Goal: Download file/media: Download file/media

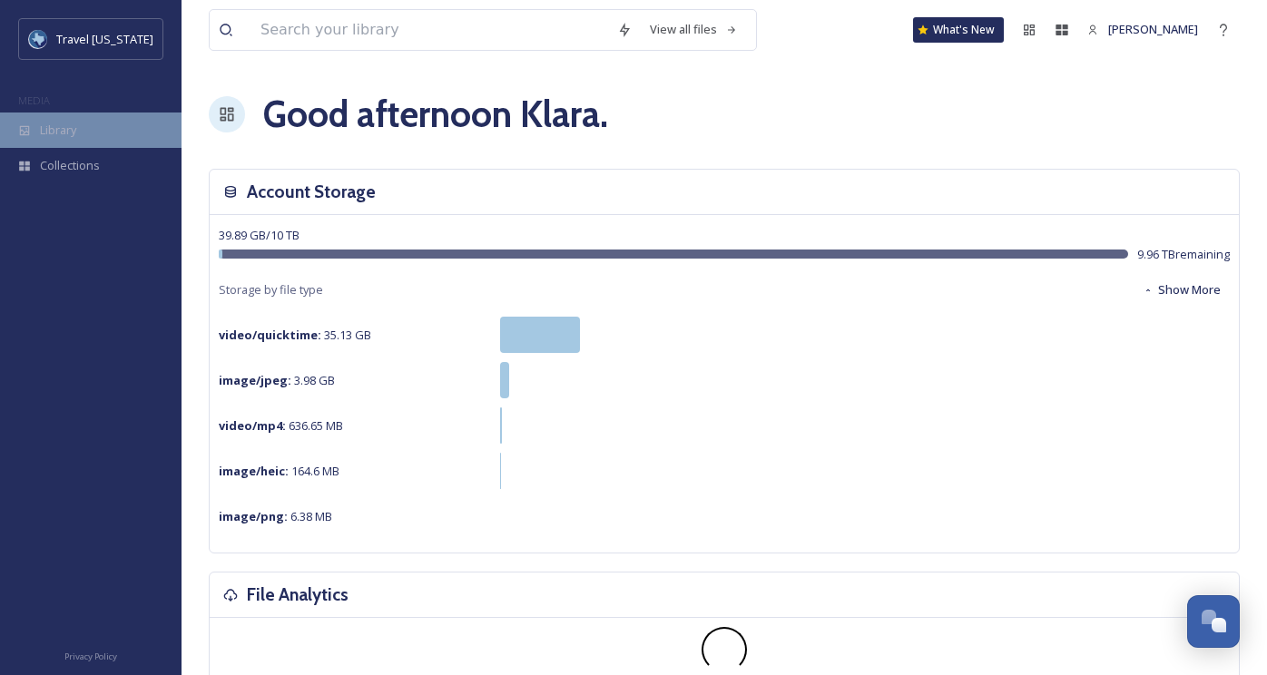
click at [106, 142] on div "Library" at bounding box center [91, 130] width 182 height 35
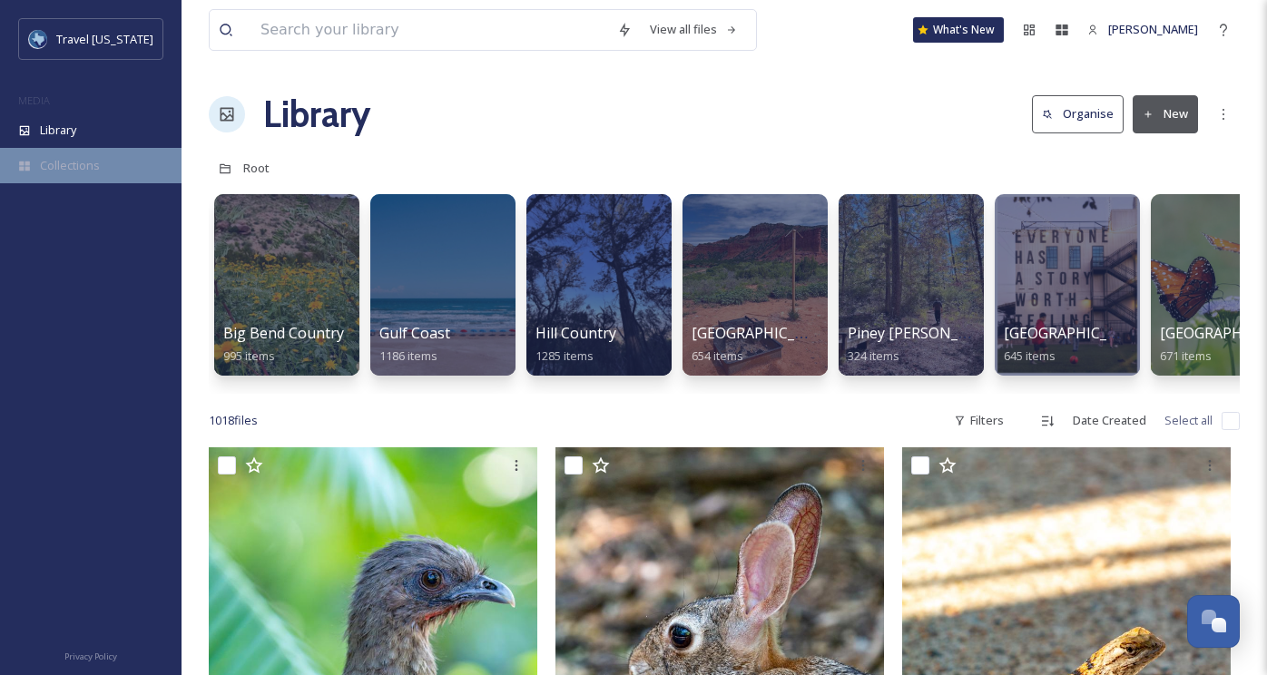
click at [47, 162] on span "Collections" at bounding box center [70, 165] width 60 height 17
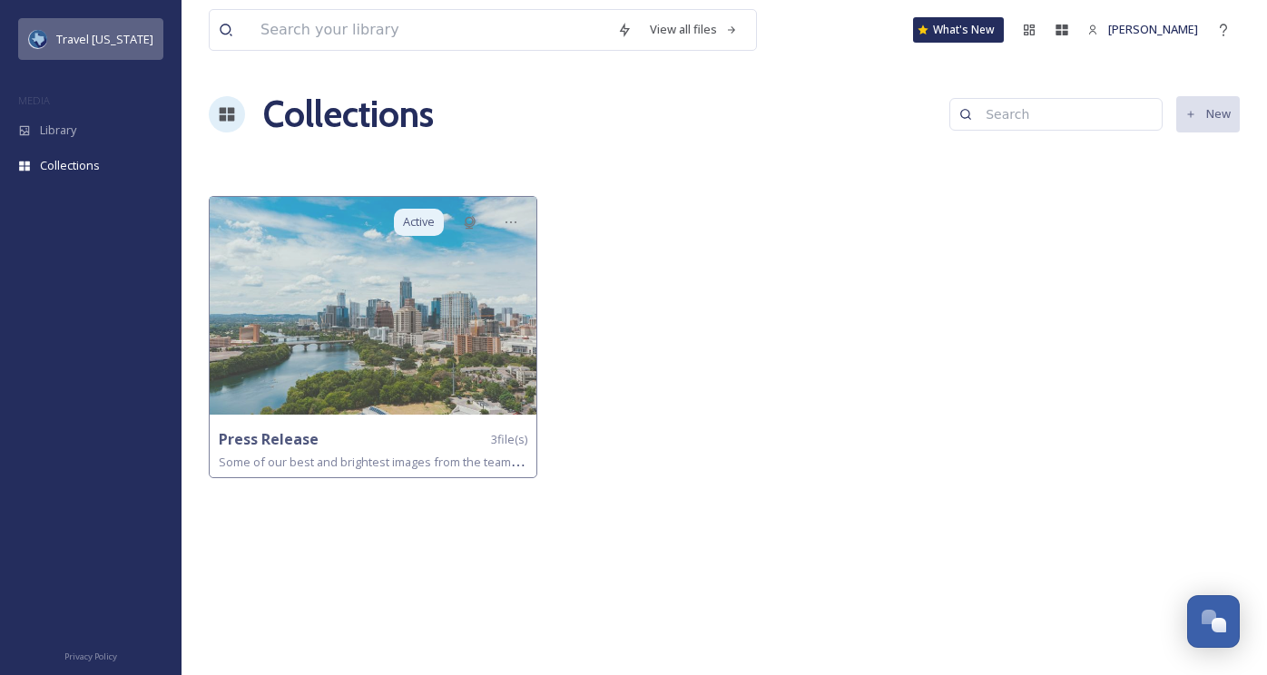
click at [92, 43] on span "Travel [US_STATE]" at bounding box center [104, 39] width 97 height 16
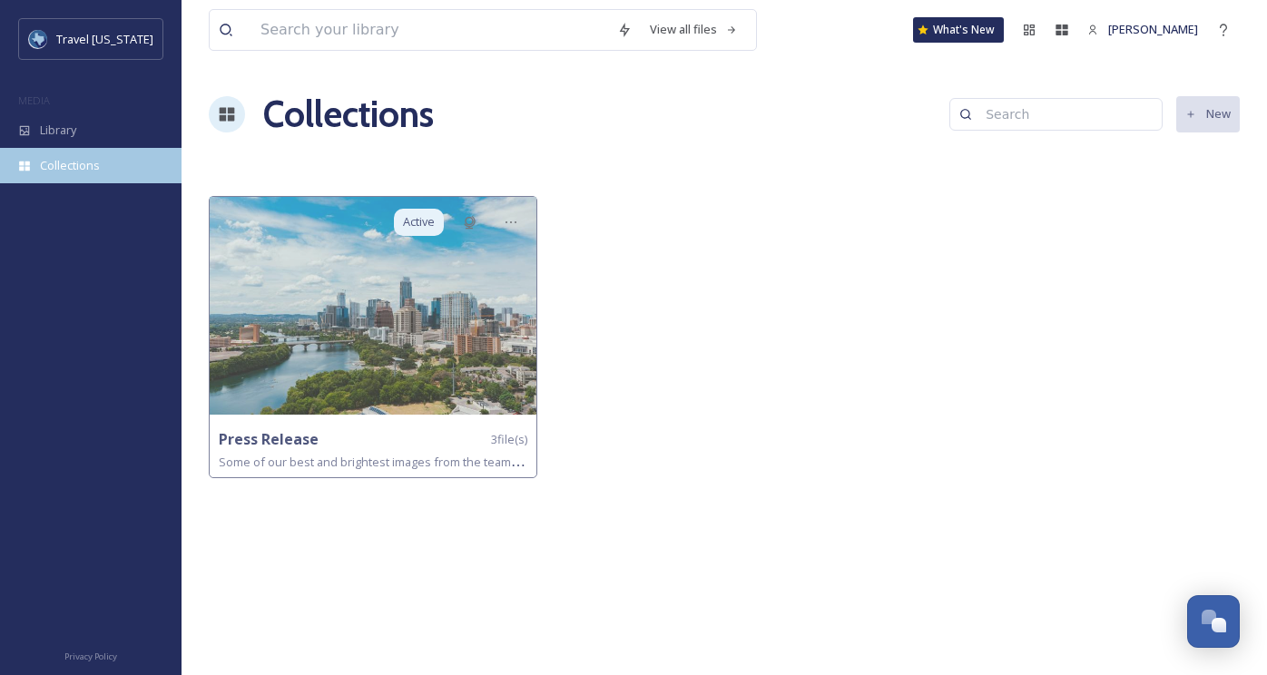
click at [72, 182] on div "Collections" at bounding box center [91, 165] width 182 height 35
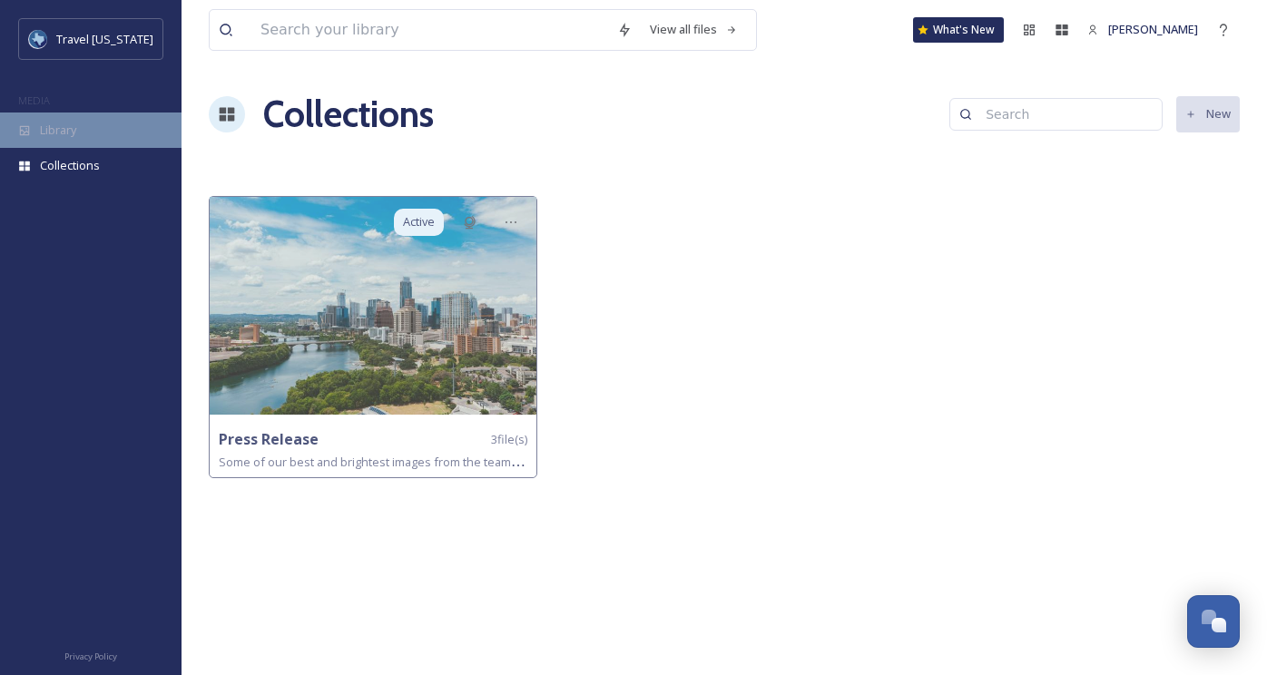
click at [91, 130] on div "Library" at bounding box center [91, 130] width 182 height 35
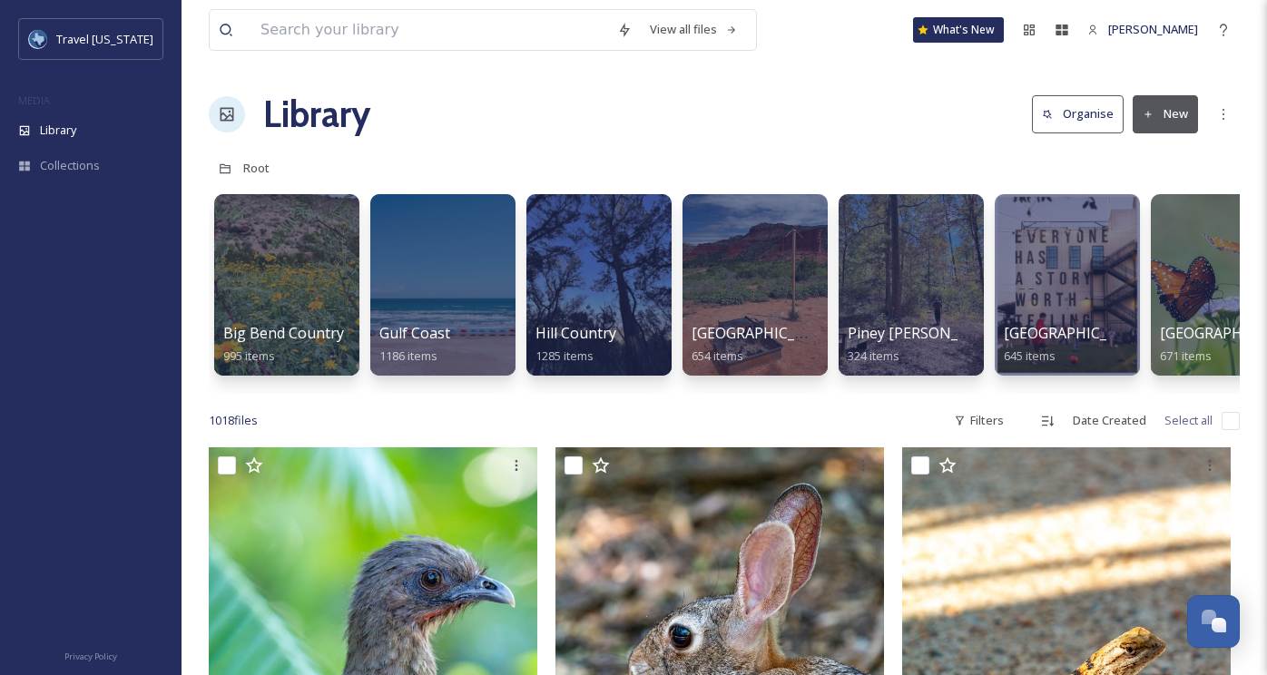
click at [233, 110] on icon at bounding box center [227, 114] width 18 height 18
click at [142, 44] on div "Travel [US_STATE]" at bounding box center [90, 39] width 145 height 42
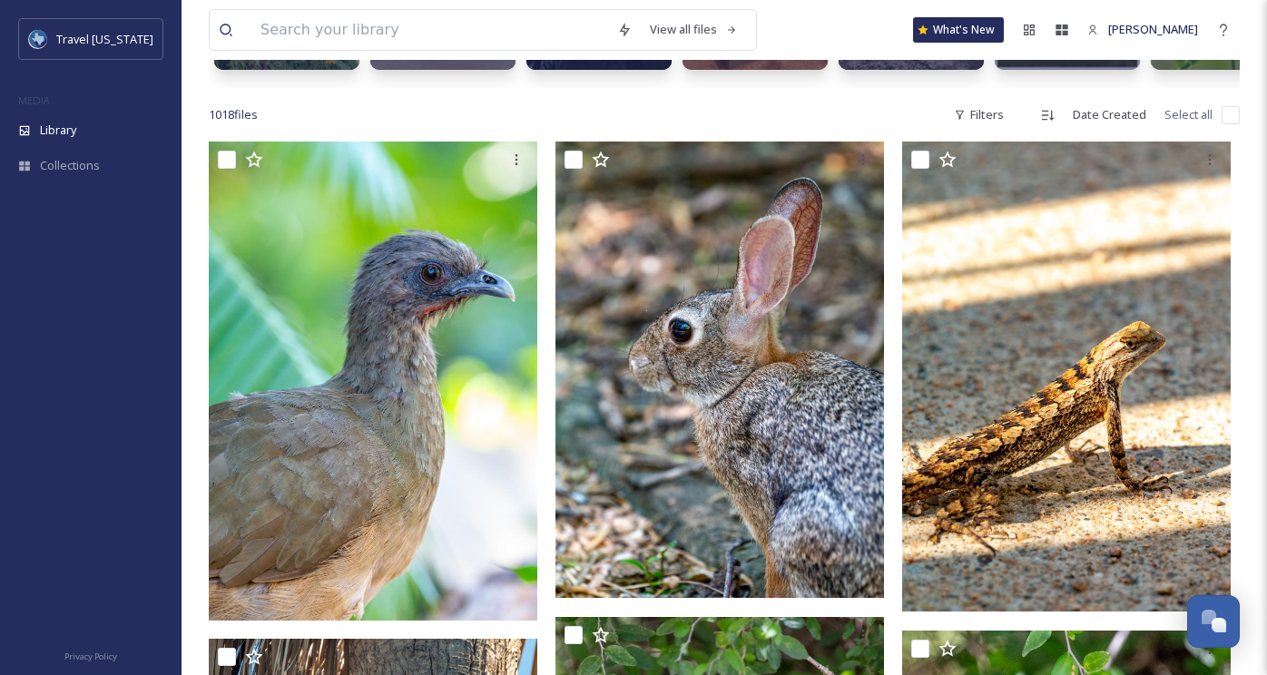
scroll to position [234, 0]
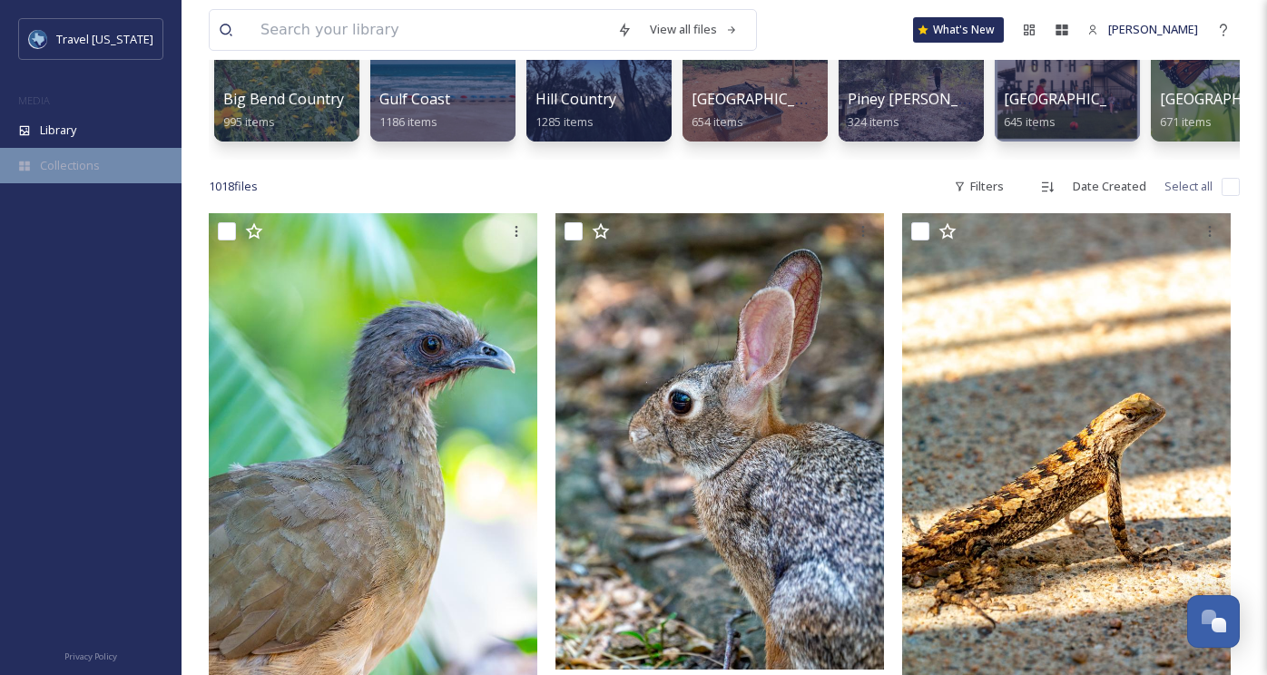
click at [61, 170] on span "Collections" at bounding box center [70, 165] width 60 height 17
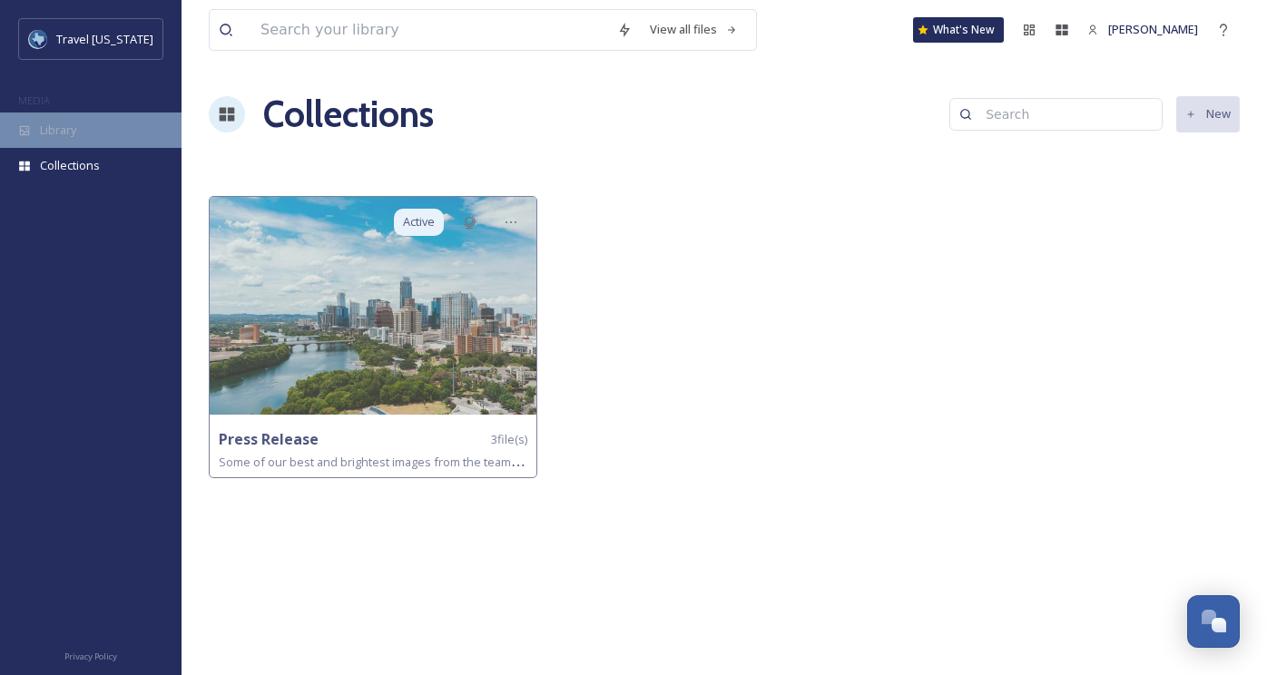
click at [65, 122] on span "Library" at bounding box center [58, 130] width 36 height 17
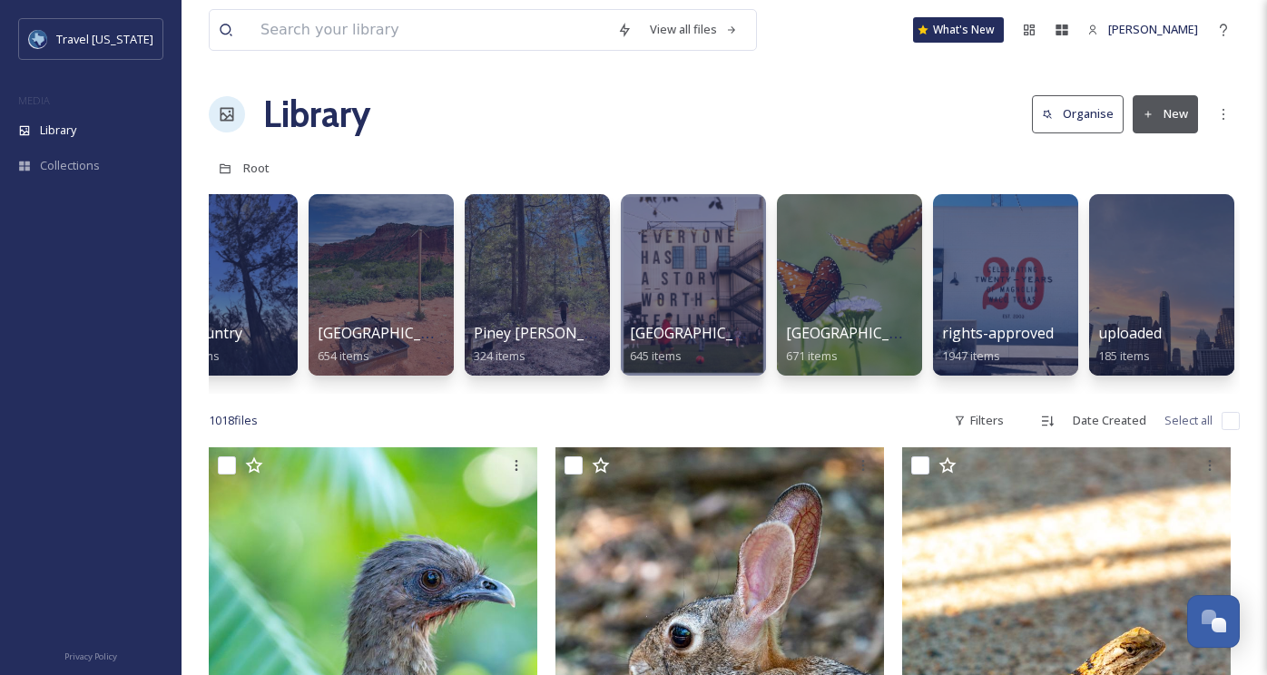
click at [228, 108] on icon at bounding box center [228, 115] width 14 height 14
click at [716, 29] on div "View all files" at bounding box center [694, 29] width 106 height 35
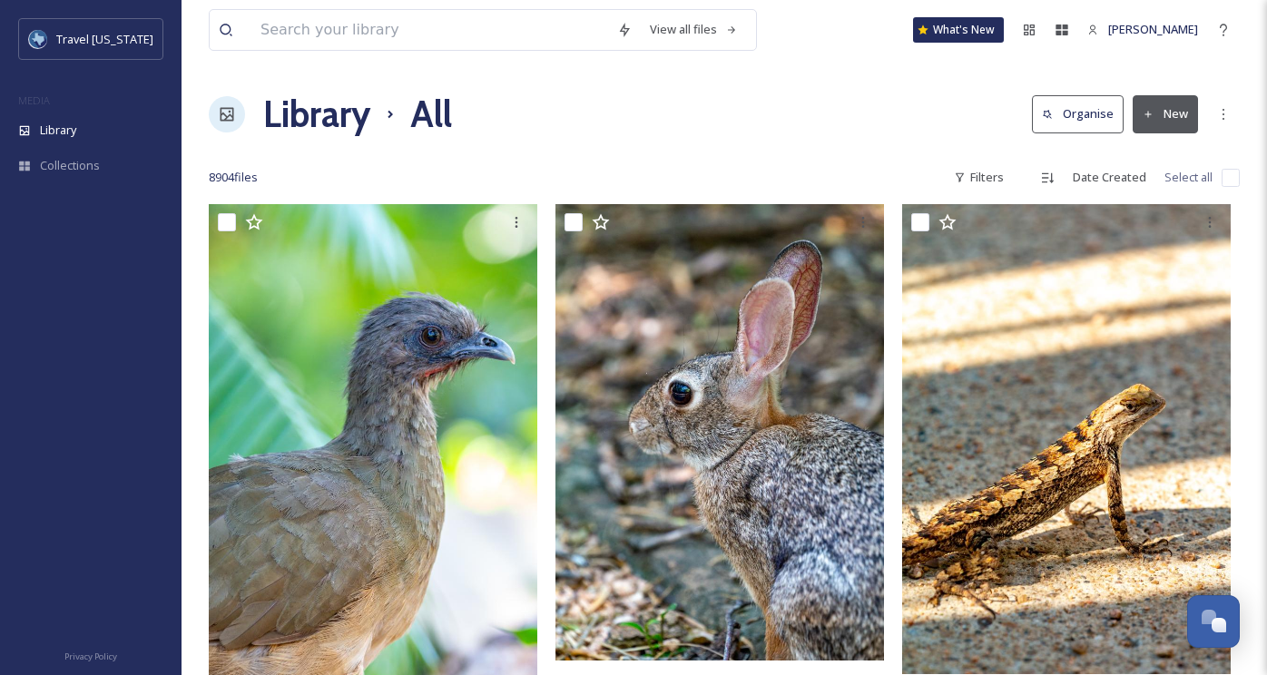
click at [226, 31] on icon at bounding box center [226, 30] width 15 height 15
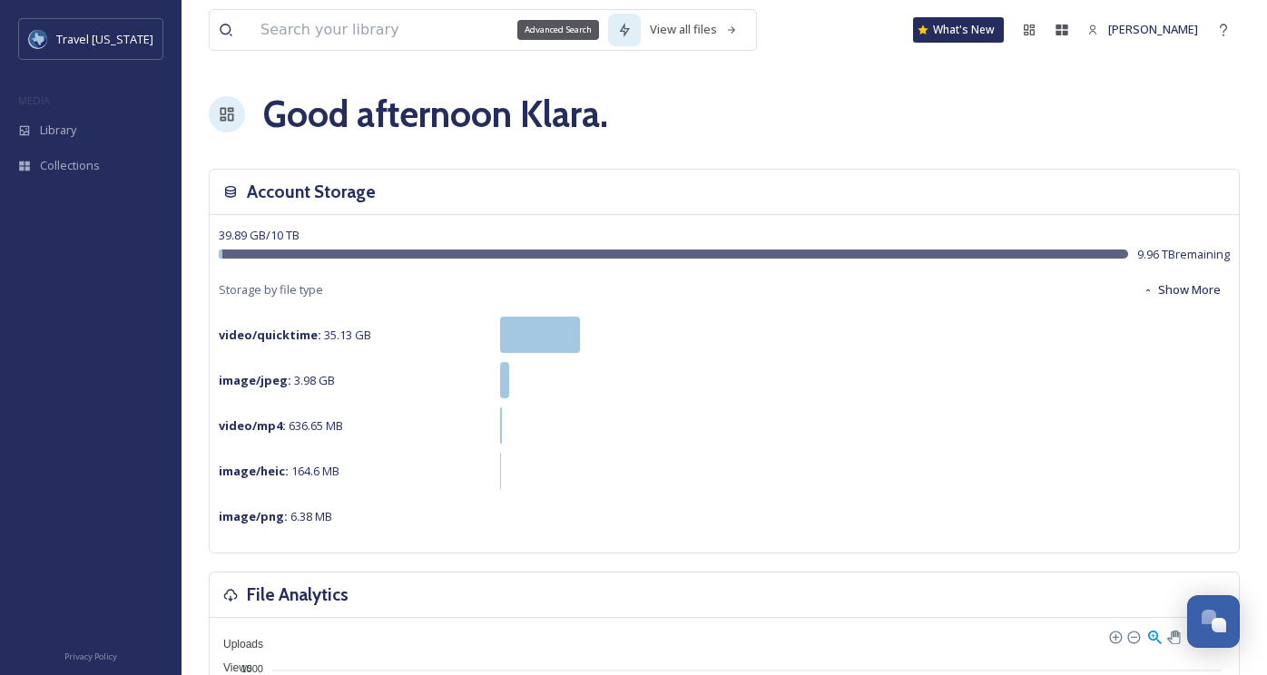
click at [609, 35] on div "Advanced Search" at bounding box center [624, 30] width 33 height 33
click at [684, 35] on div "View all files" at bounding box center [694, 29] width 106 height 35
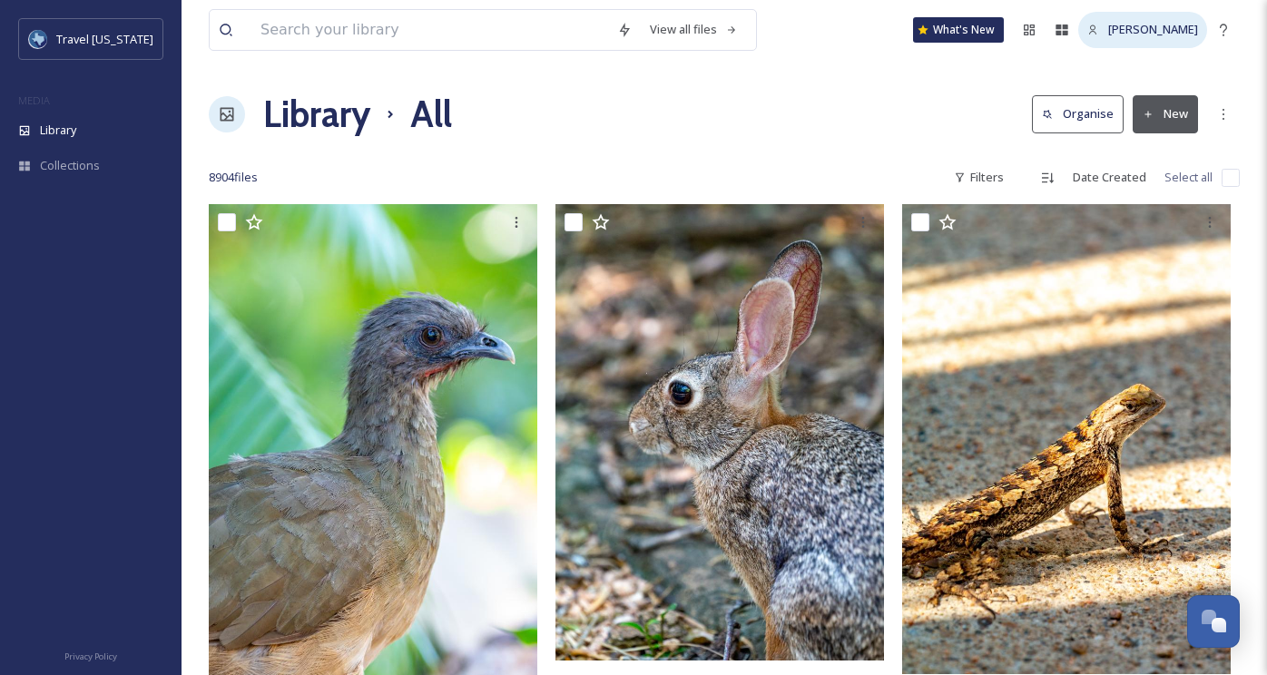
click at [1141, 40] on div "[PERSON_NAME]" at bounding box center [1142, 29] width 129 height 35
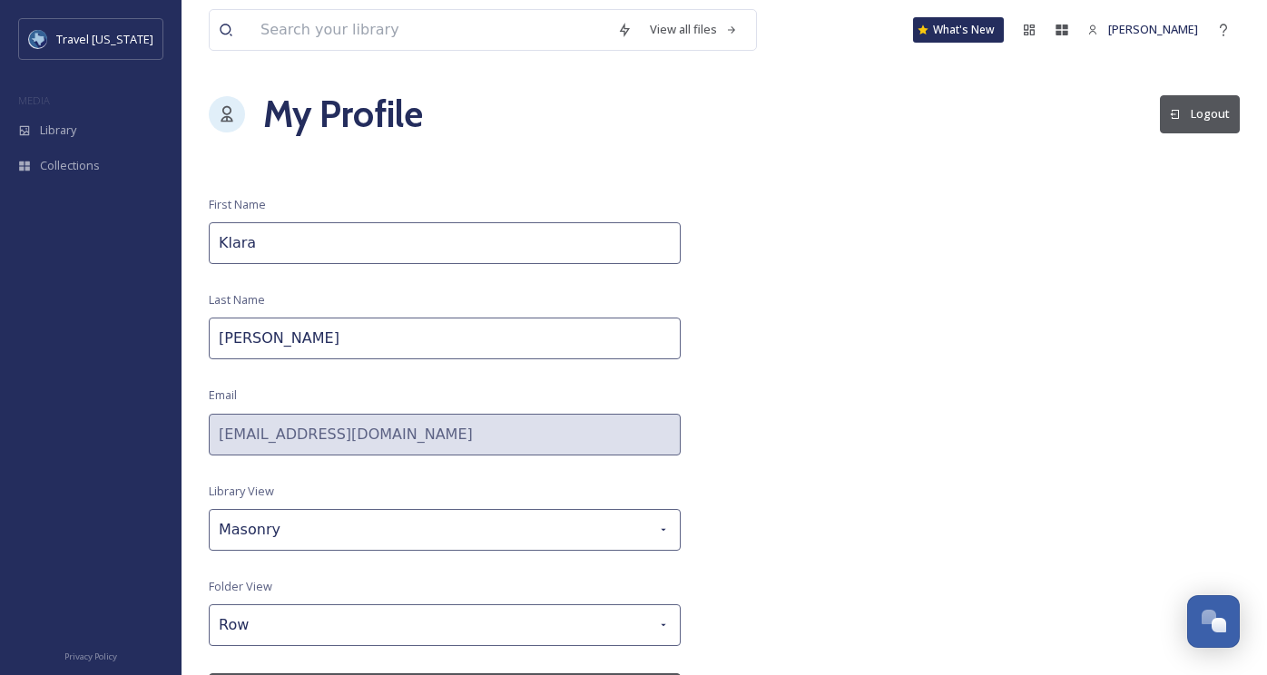
click at [1194, 112] on button "Logout" at bounding box center [1200, 113] width 80 height 37
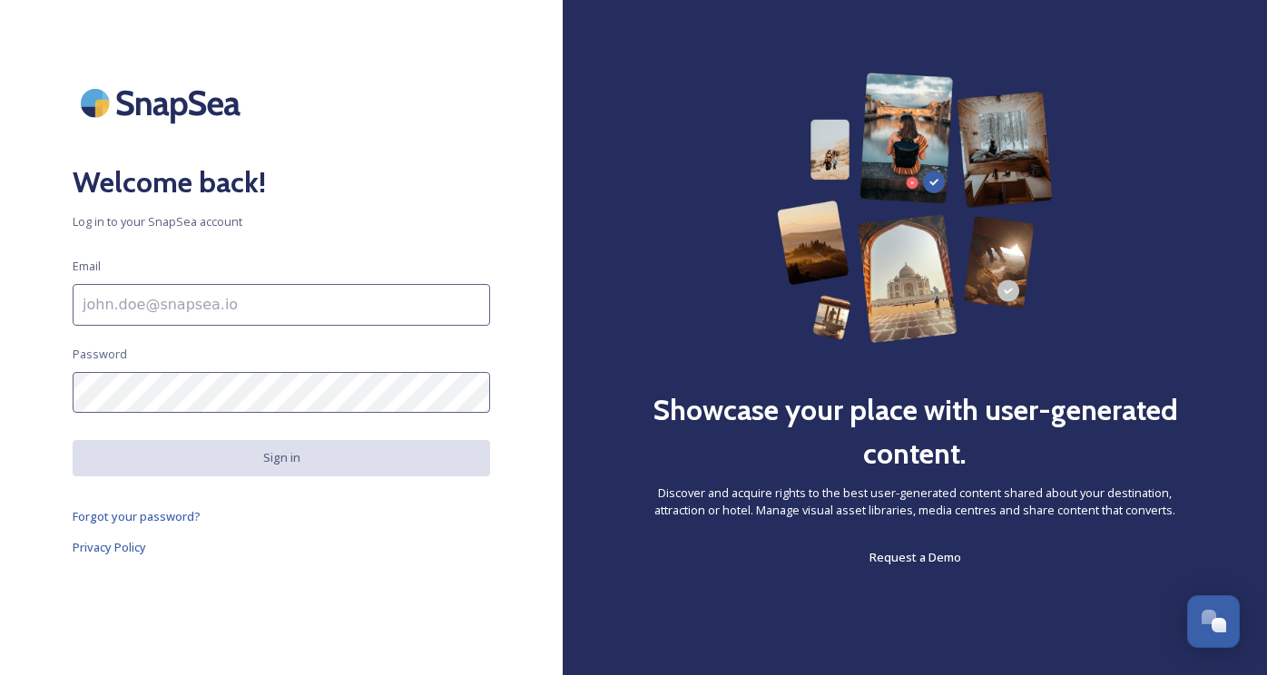
click at [319, 304] on input at bounding box center [281, 305] width 417 height 42
type input "khinson@mmgy.com"
click at [465, 236] on div "Welcome back! Log in to your SnapSea account Email khinson@mmgy.com Password Si…" at bounding box center [281, 338] width 563 height 530
click at [301, 506] on link "Forgot your password?" at bounding box center [281, 517] width 417 height 22
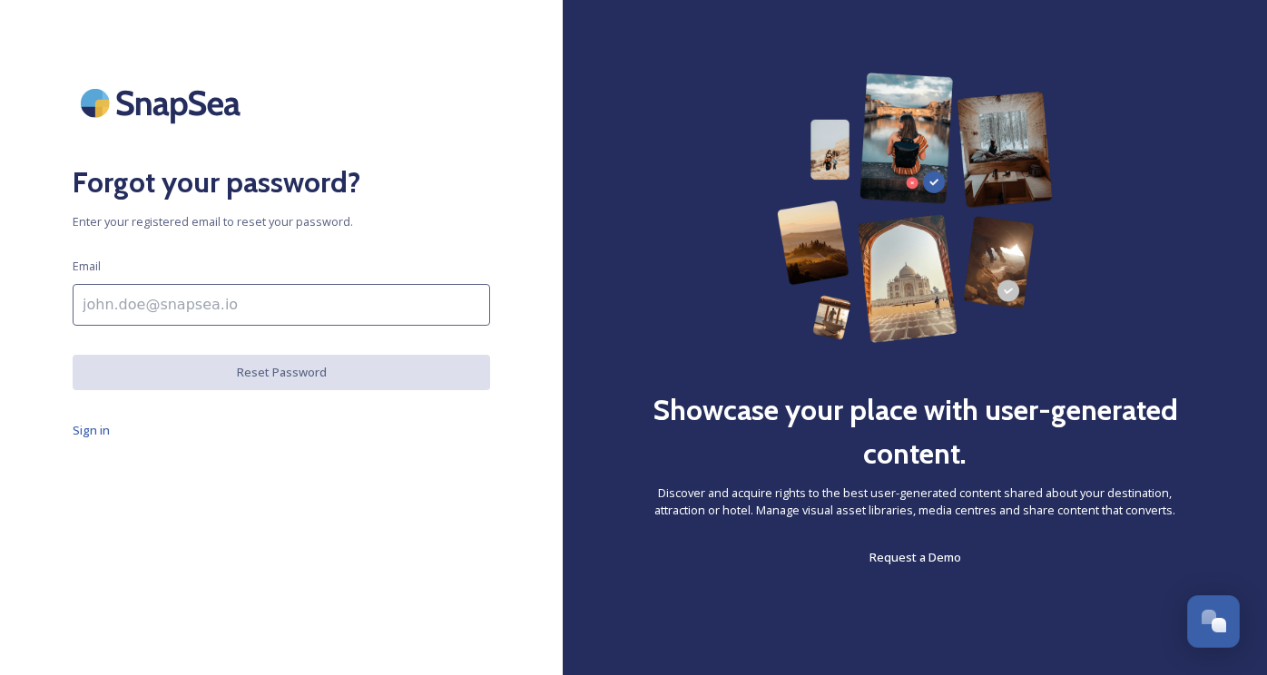
click at [250, 308] on input at bounding box center [281, 305] width 417 height 42
click at [121, 451] on div "Forgot your password? Enter your registered email to reset your password. Email…" at bounding box center [281, 338] width 563 height 530
click at [103, 101] on img at bounding box center [164, 103] width 182 height 61
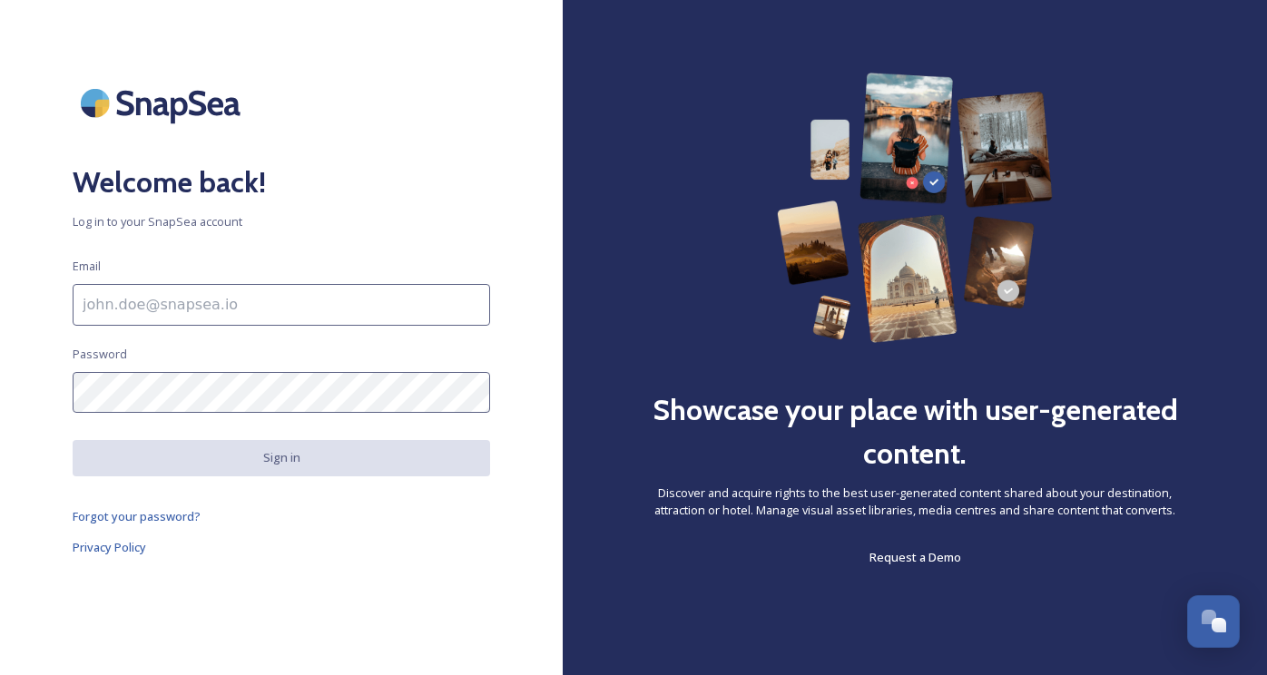
click at [161, 319] on input at bounding box center [281, 305] width 417 height 42
type input "khinson@mmgy.com"
click at [182, 317] on input "khinson@mmgy.com" at bounding box center [281, 305] width 417 height 42
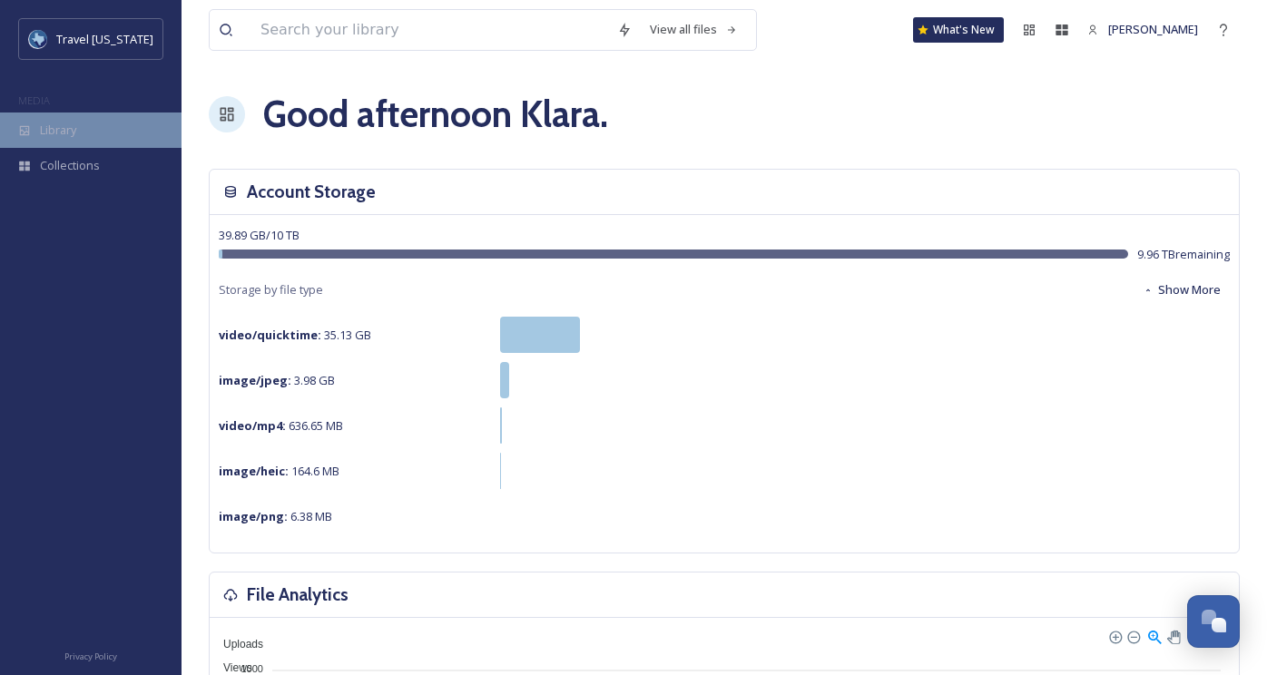
click at [66, 122] on span "Library" at bounding box center [58, 130] width 36 height 17
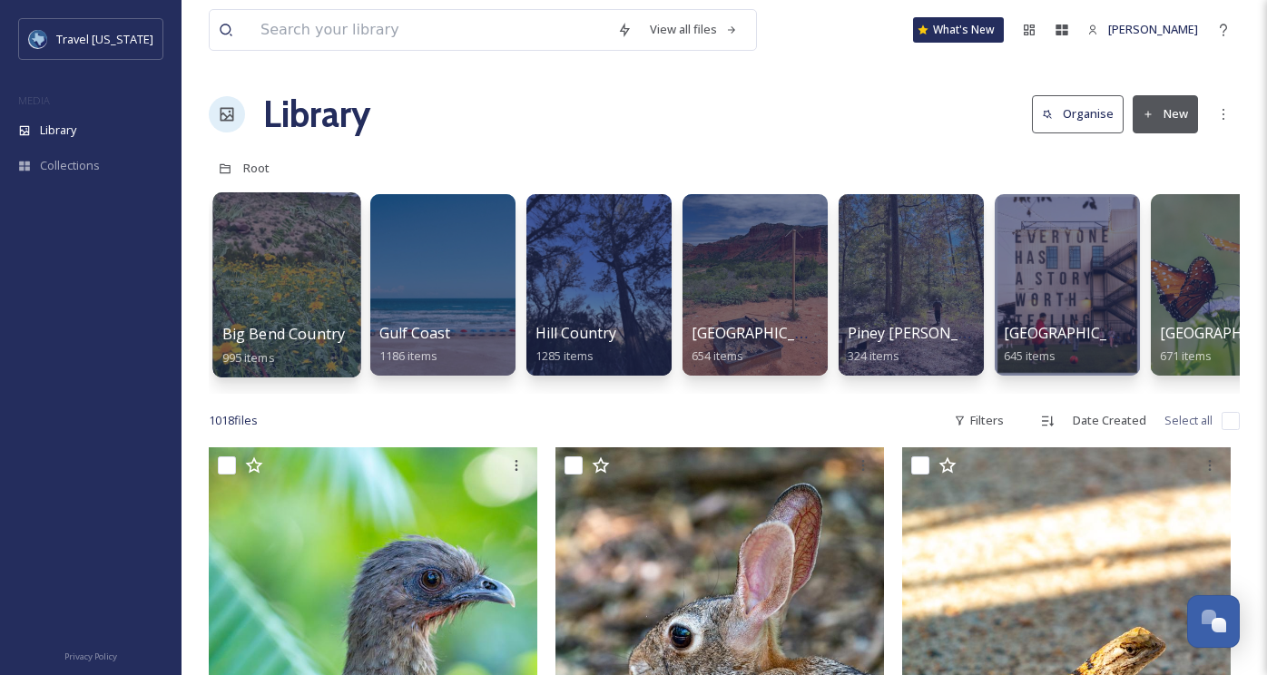
click at [303, 265] on div at bounding box center [286, 284] width 148 height 185
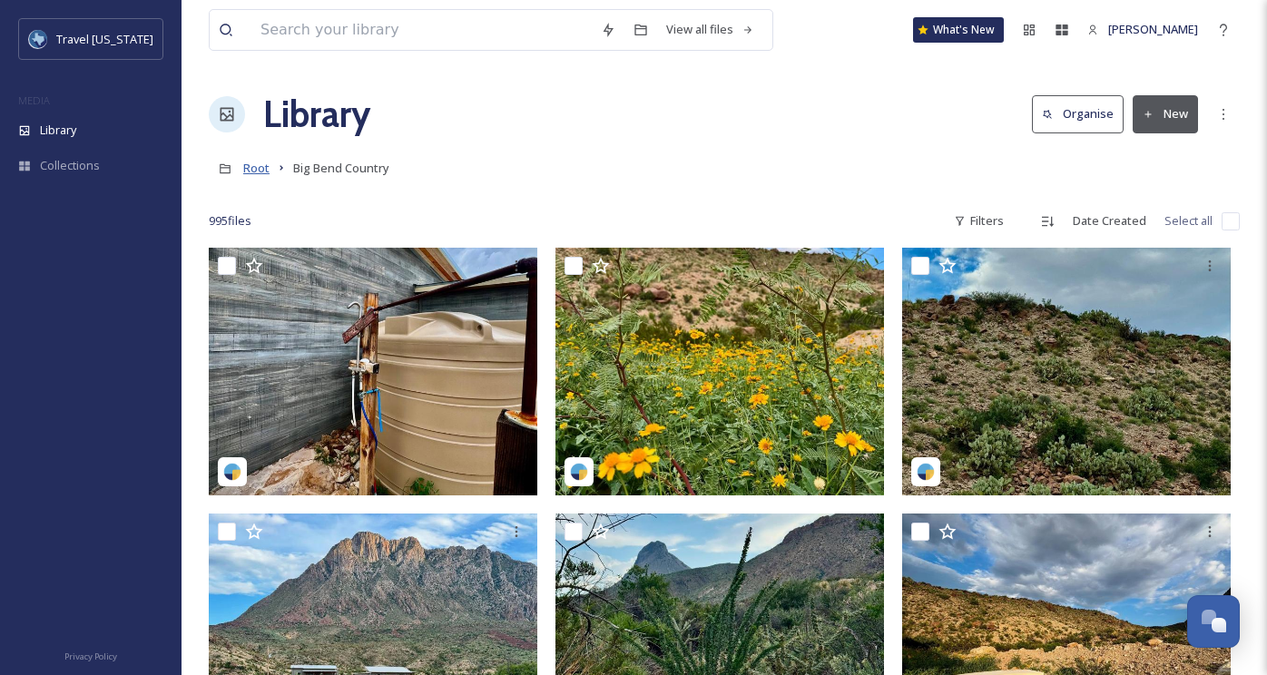
click at [250, 169] on span "Root" at bounding box center [256, 168] width 26 height 16
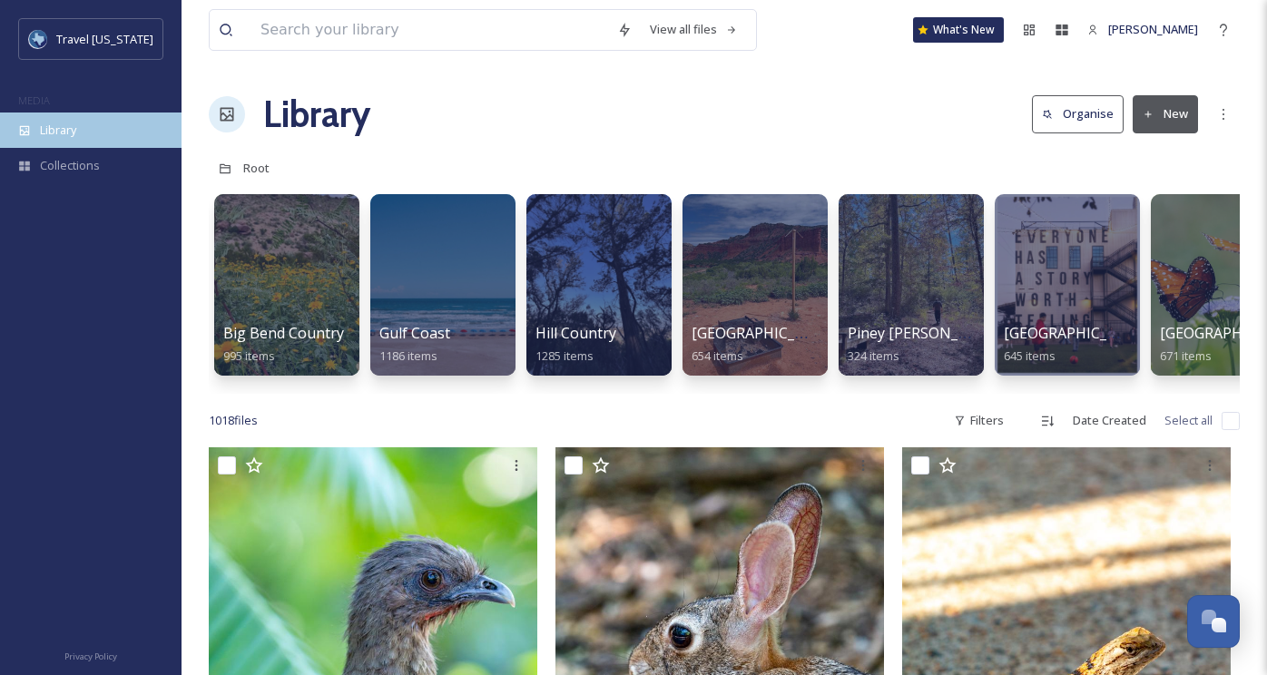
click at [88, 122] on div "Library" at bounding box center [91, 130] width 182 height 35
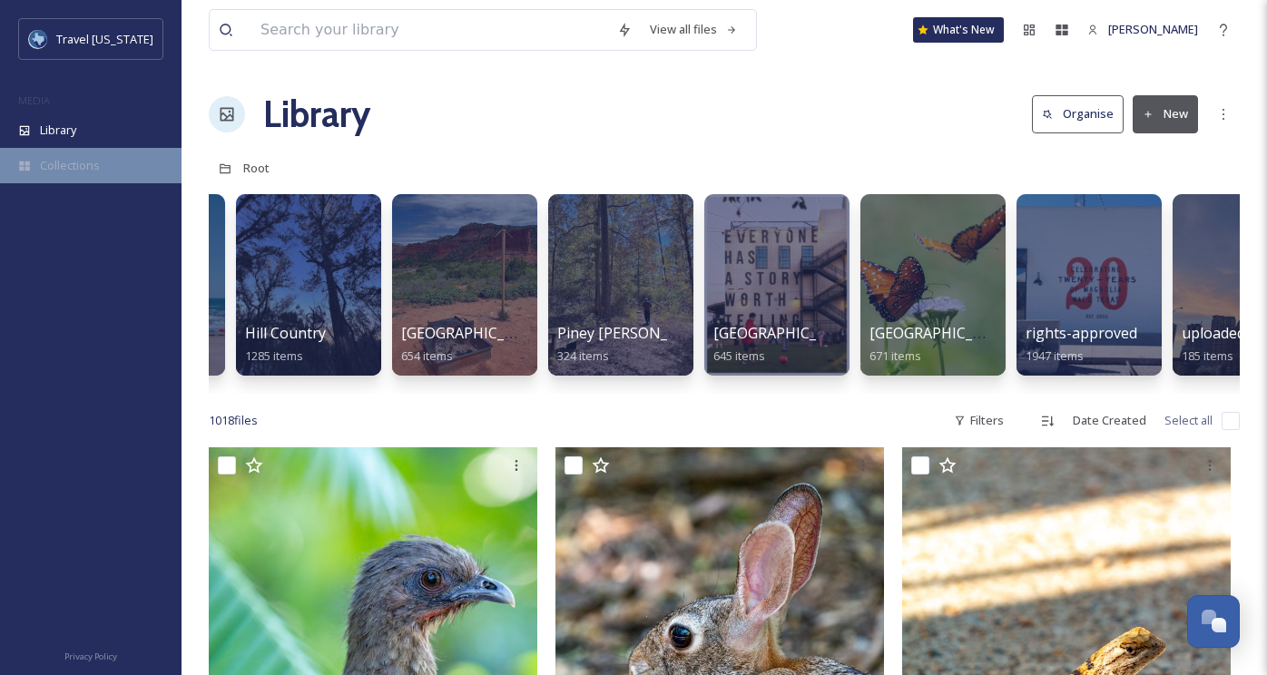
scroll to position [0, 352]
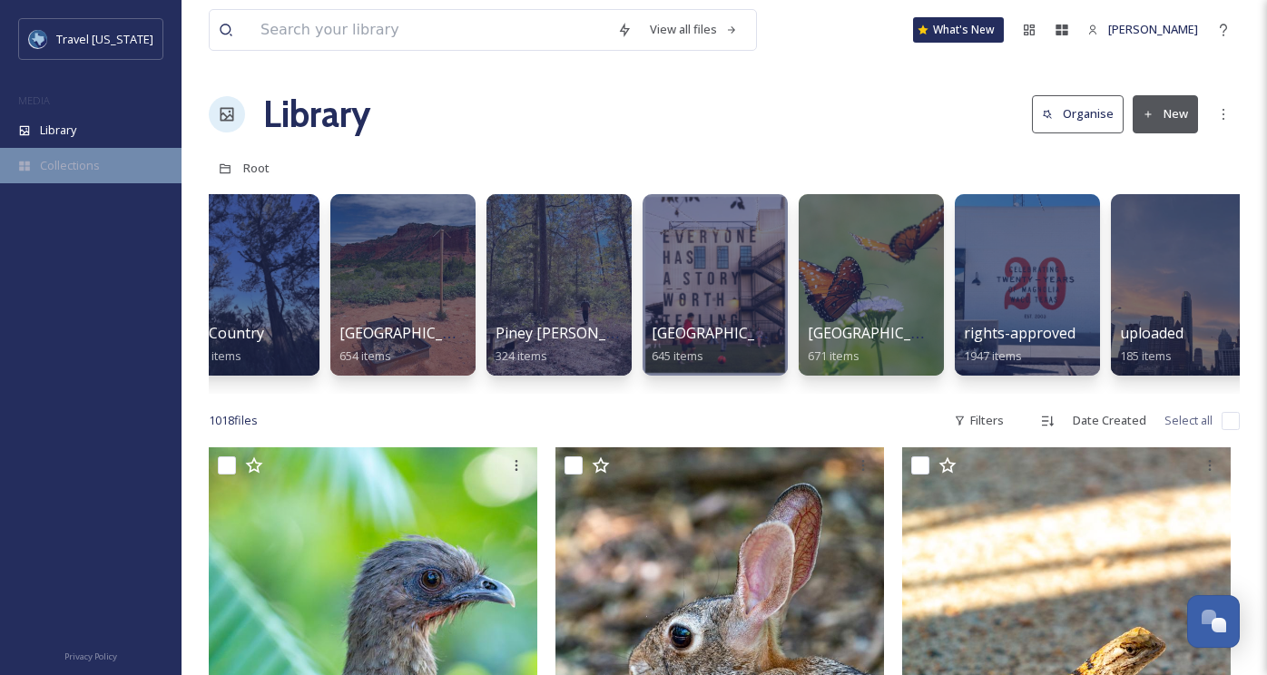
click at [63, 168] on span "Collections" at bounding box center [70, 165] width 60 height 17
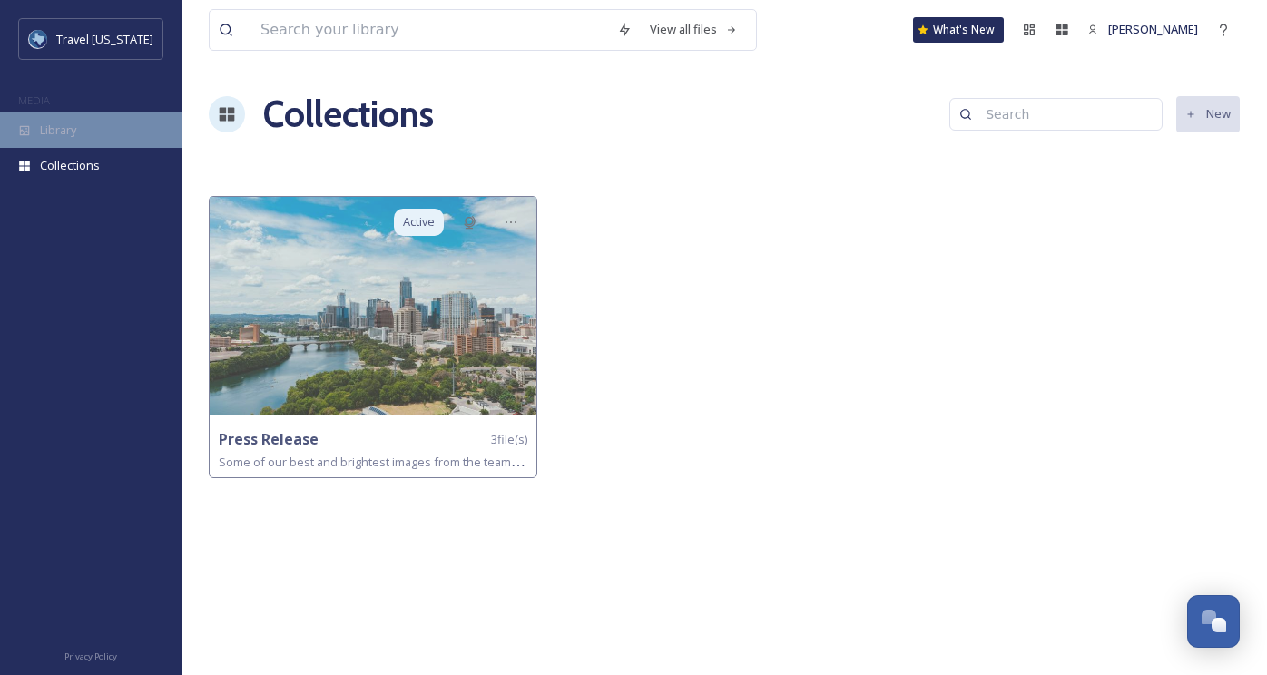
click at [65, 122] on span "Library" at bounding box center [58, 130] width 36 height 17
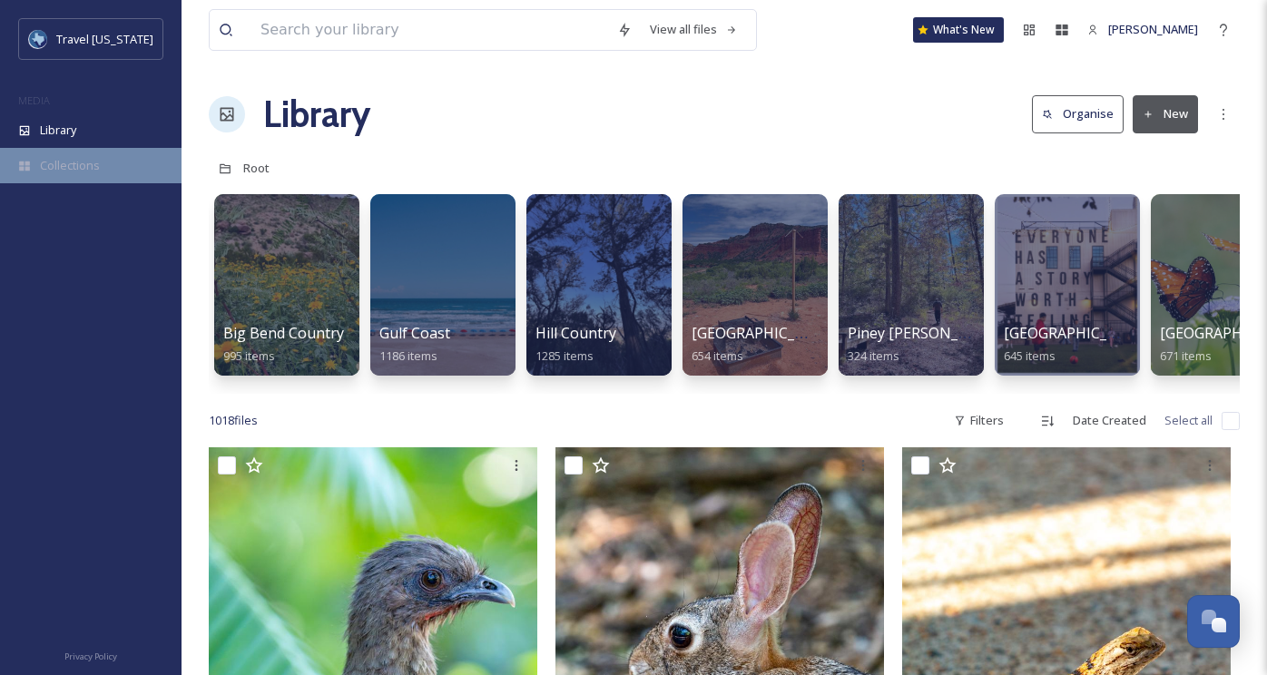
click at [122, 152] on div "Collections" at bounding box center [91, 165] width 182 height 35
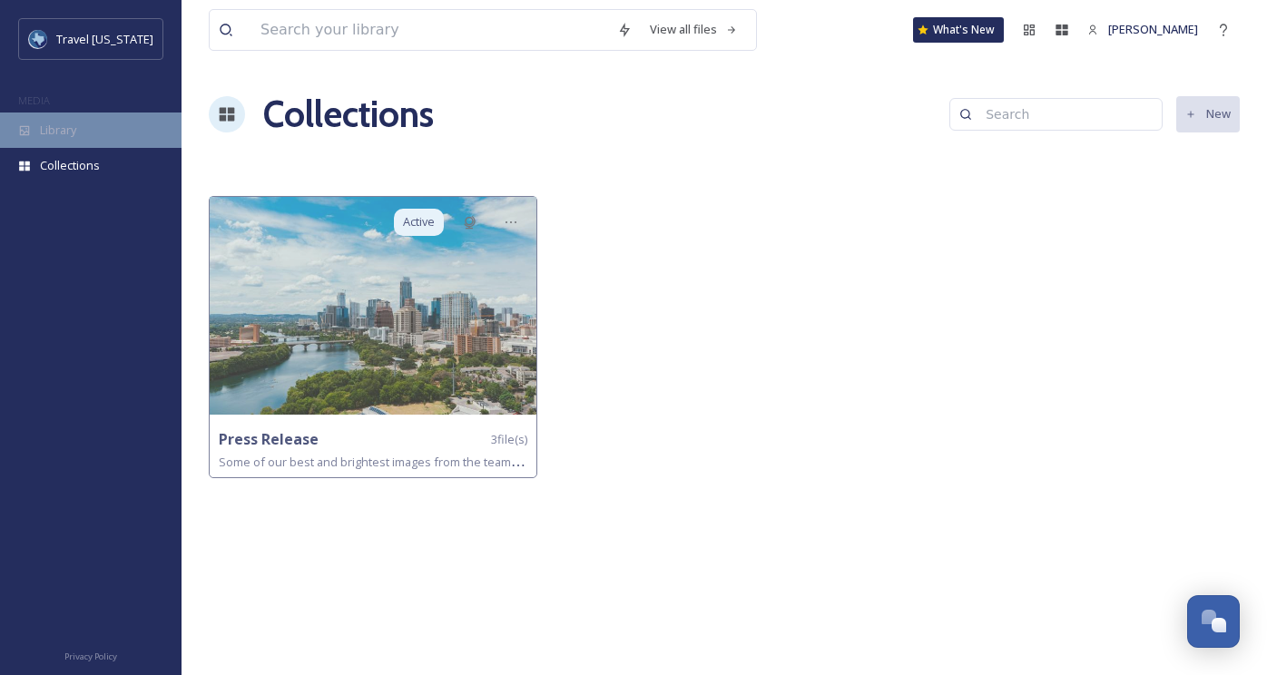
click at [105, 116] on div "Library" at bounding box center [91, 130] width 182 height 35
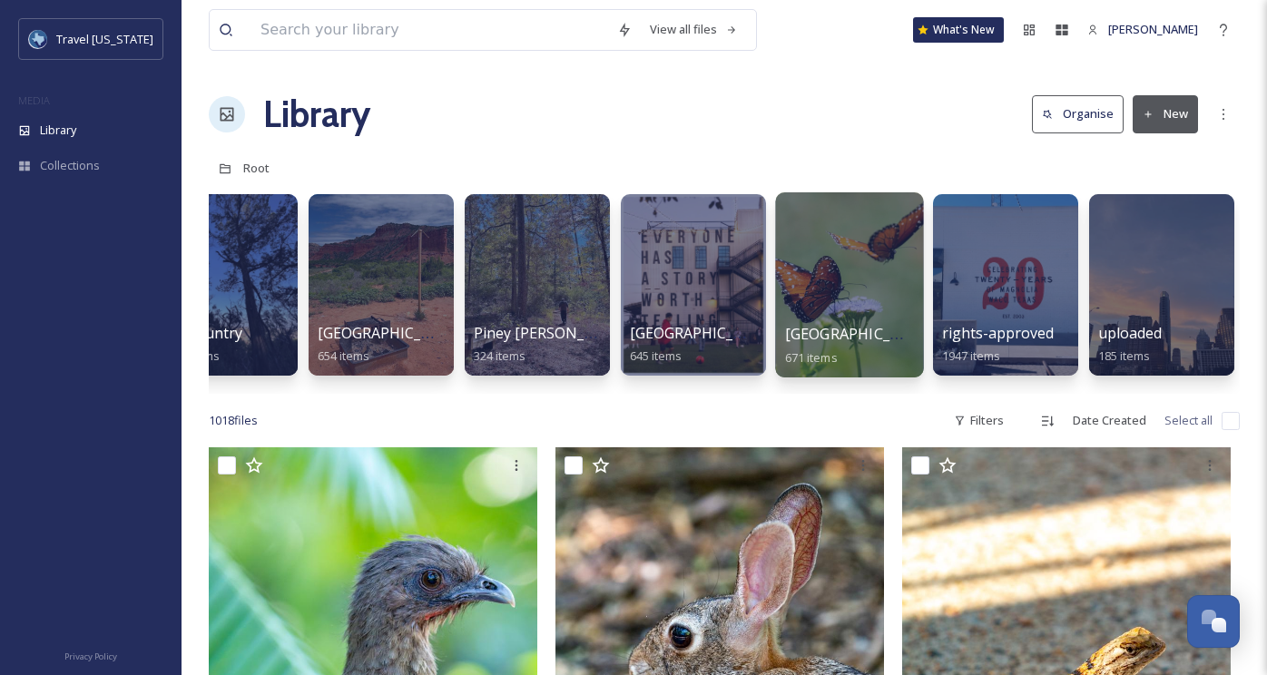
scroll to position [0, 370]
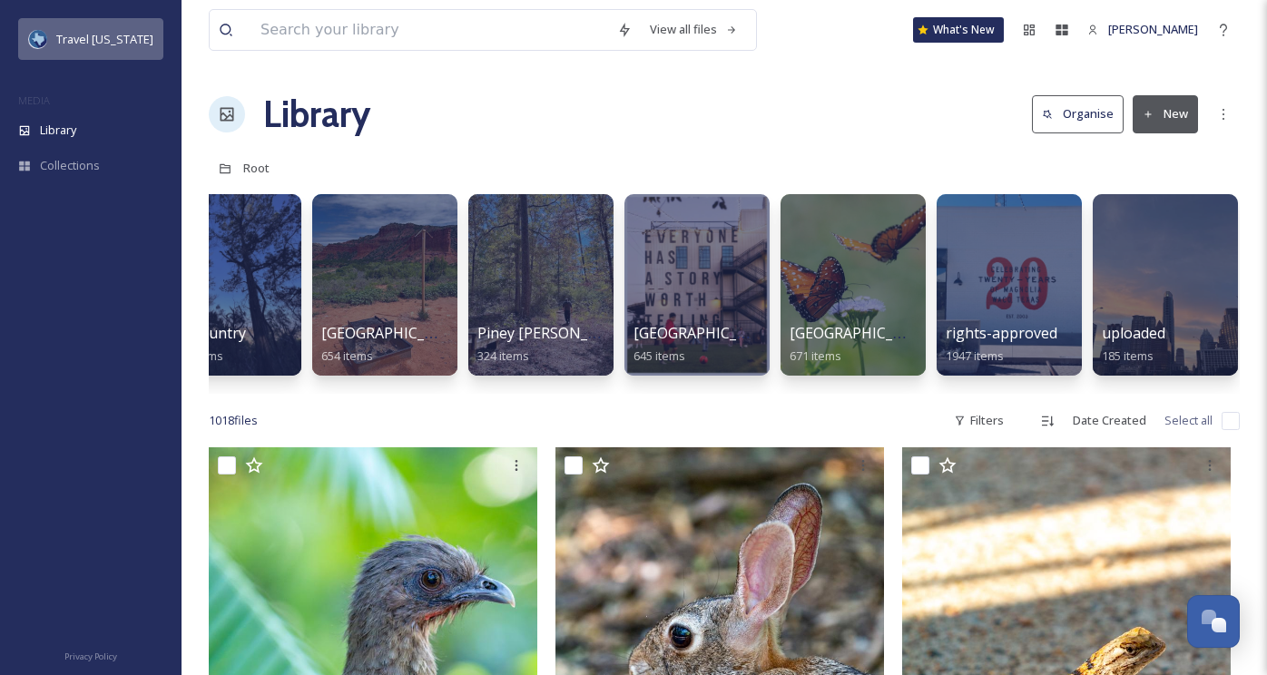
click at [93, 35] on span "Travel [US_STATE]" at bounding box center [104, 39] width 97 height 16
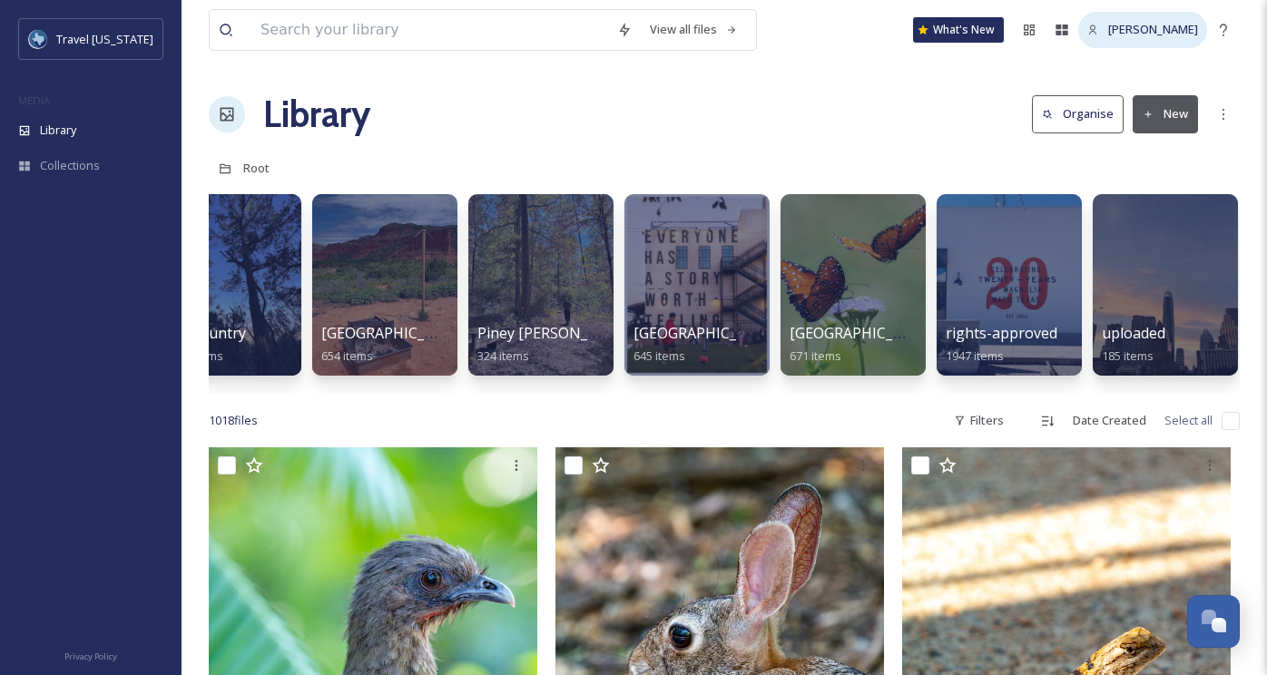
click at [1169, 36] on span "[PERSON_NAME]" at bounding box center [1153, 29] width 90 height 16
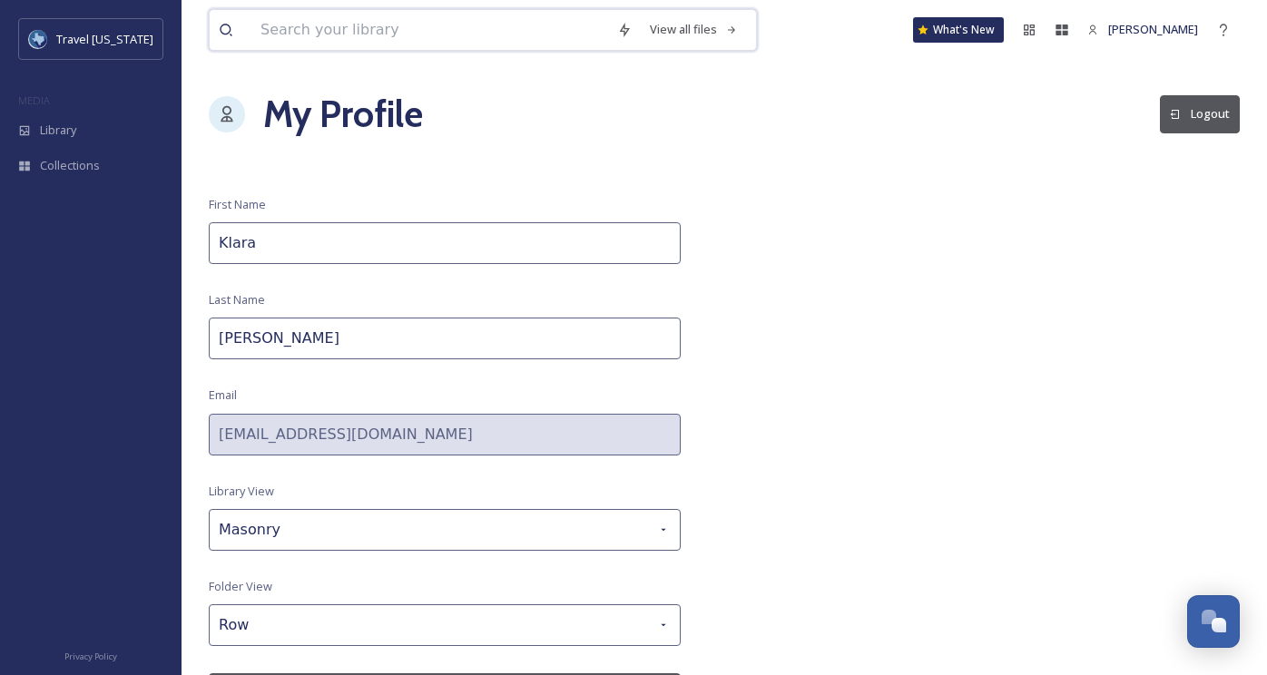
click at [292, 32] on input at bounding box center [429, 30] width 357 height 40
drag, startPoint x: 66, startPoint y: 109, endPoint x: 61, endPoint y: 123, distance: 14.7
click at [66, 110] on div "MEDIA" at bounding box center [91, 101] width 182 height 24
click at [62, 126] on span "Library" at bounding box center [58, 130] width 36 height 17
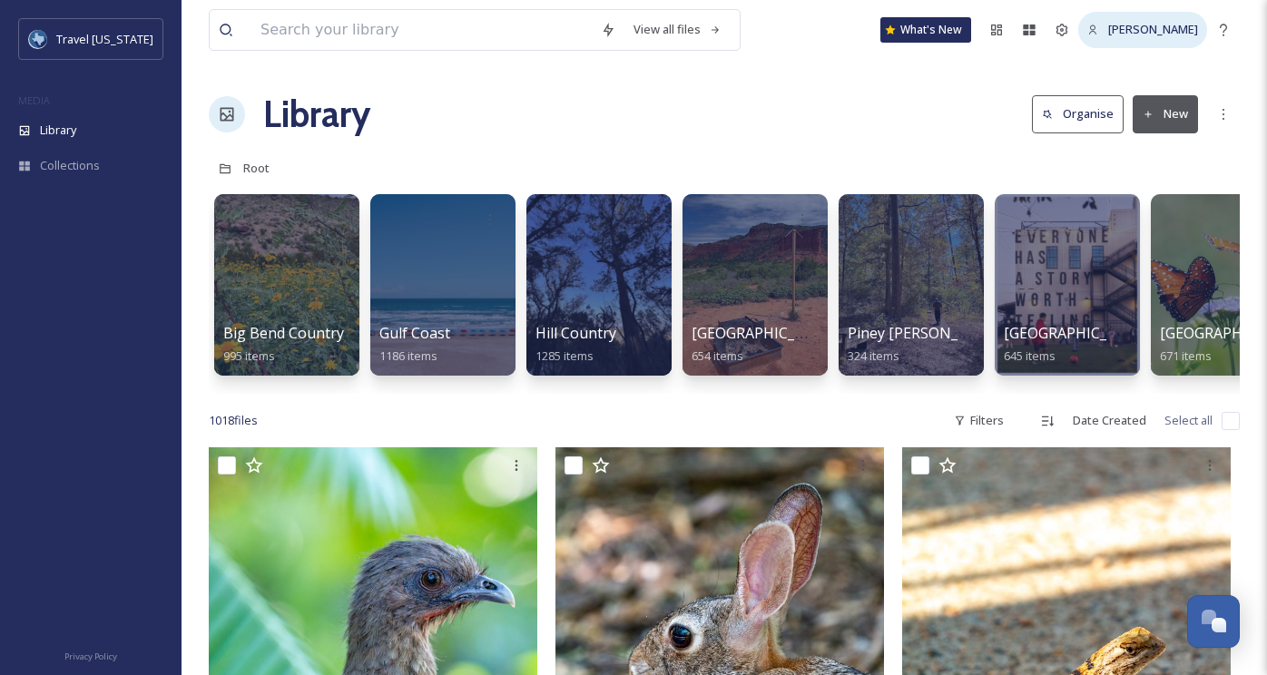
click at [1154, 34] on span "[PERSON_NAME]" at bounding box center [1153, 29] width 90 height 16
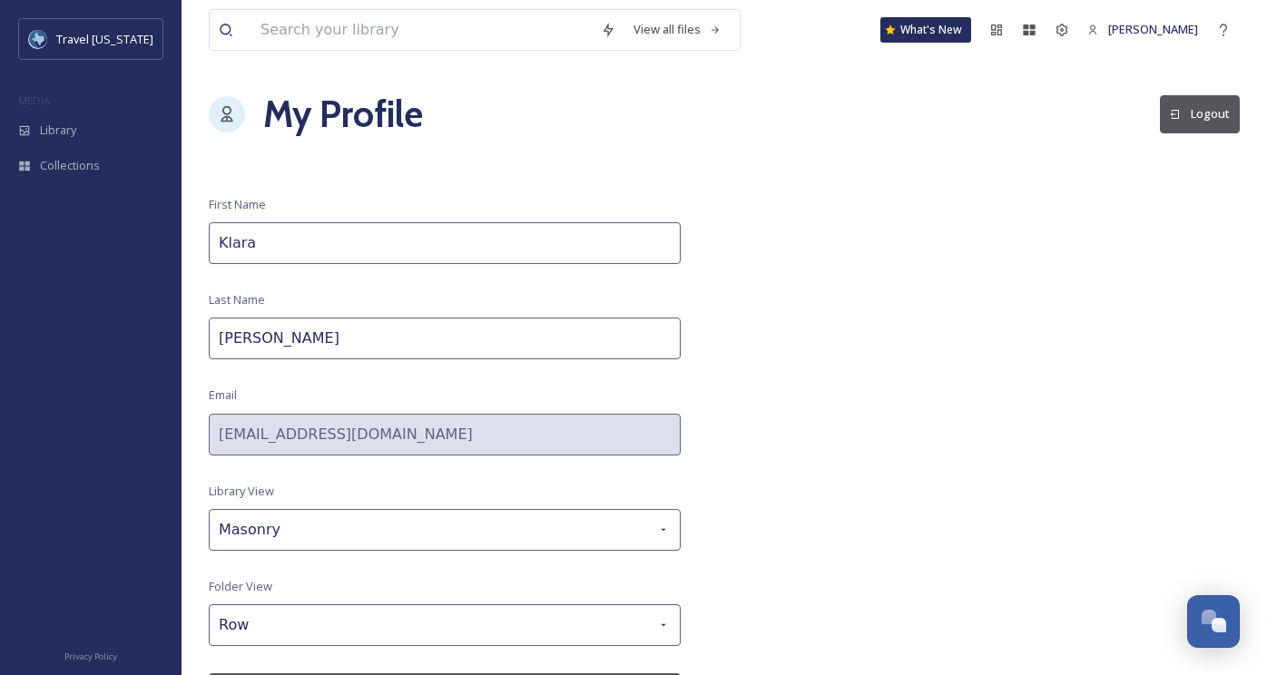
click at [1177, 110] on icon at bounding box center [1175, 115] width 9 height 10
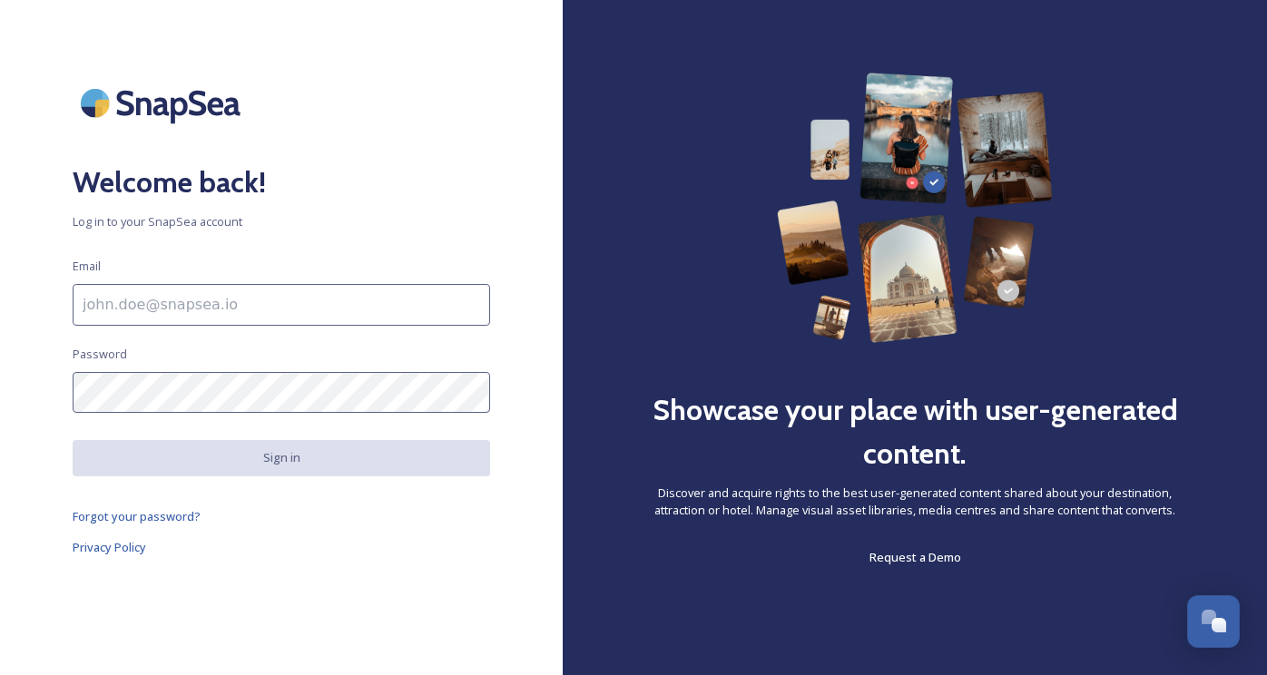
click at [345, 302] on input at bounding box center [281, 305] width 417 height 42
type input "khinson@mmgy.com"
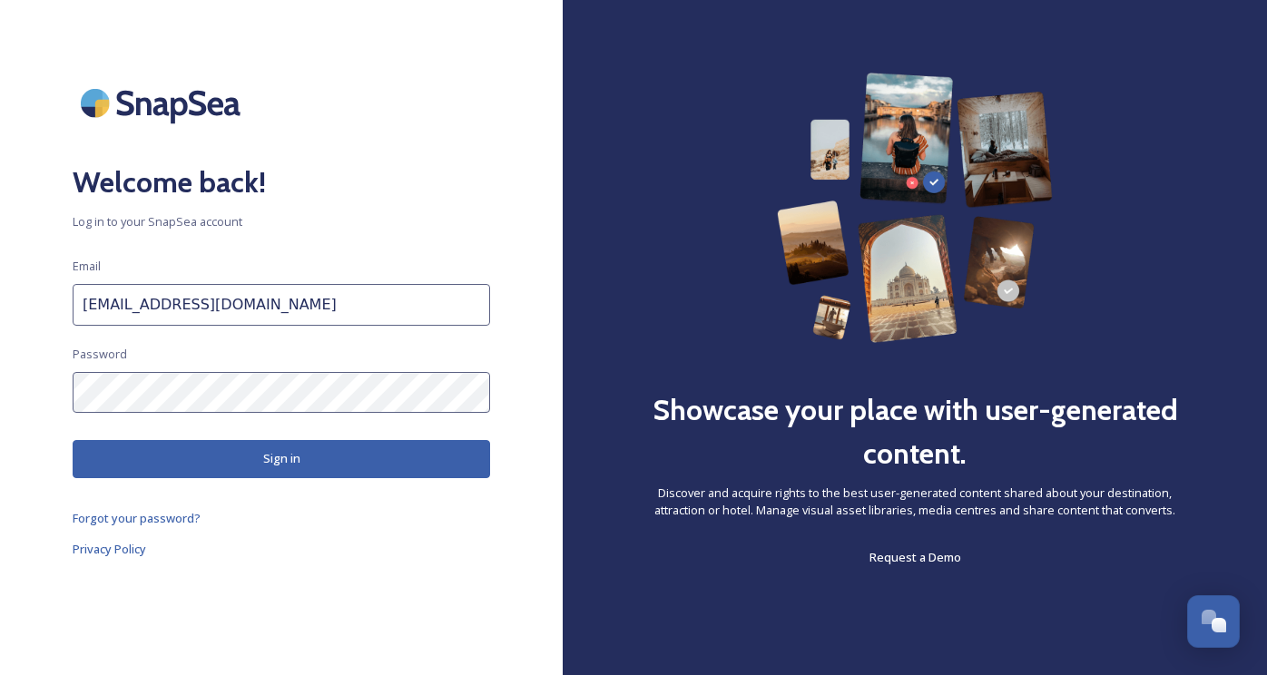
click at [294, 458] on button "Sign in" at bounding box center [281, 458] width 417 height 37
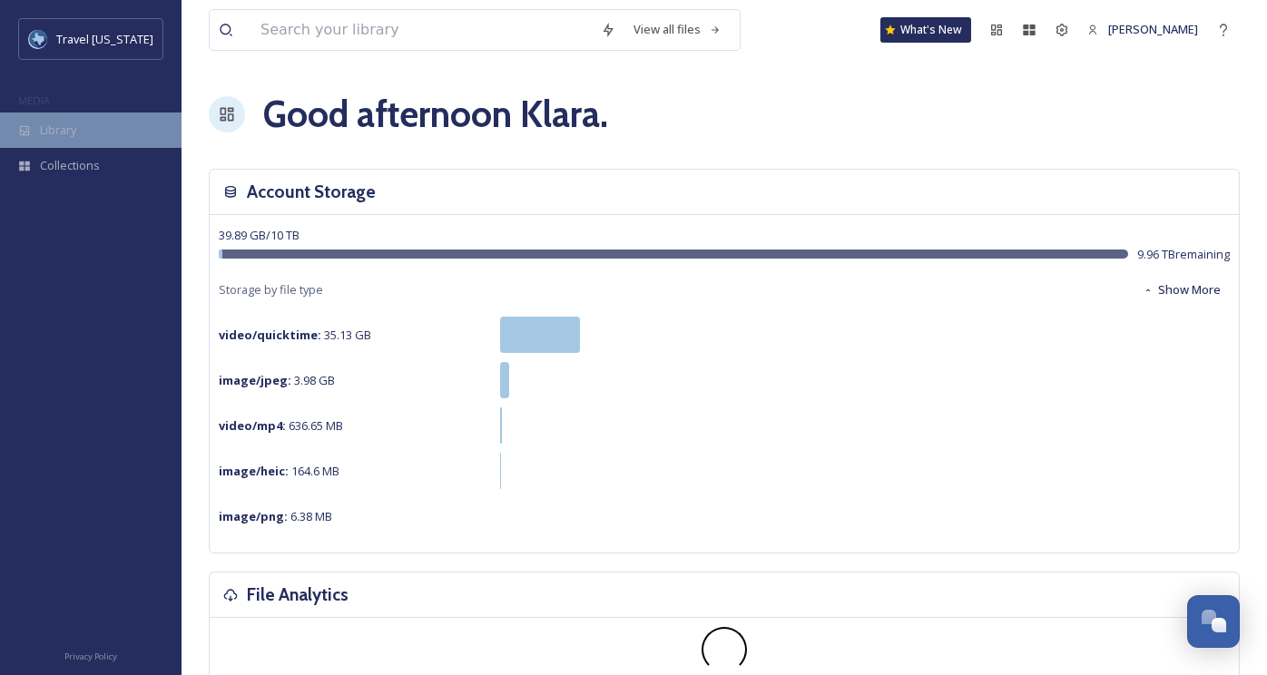
click at [94, 134] on div "Library" at bounding box center [91, 130] width 182 height 35
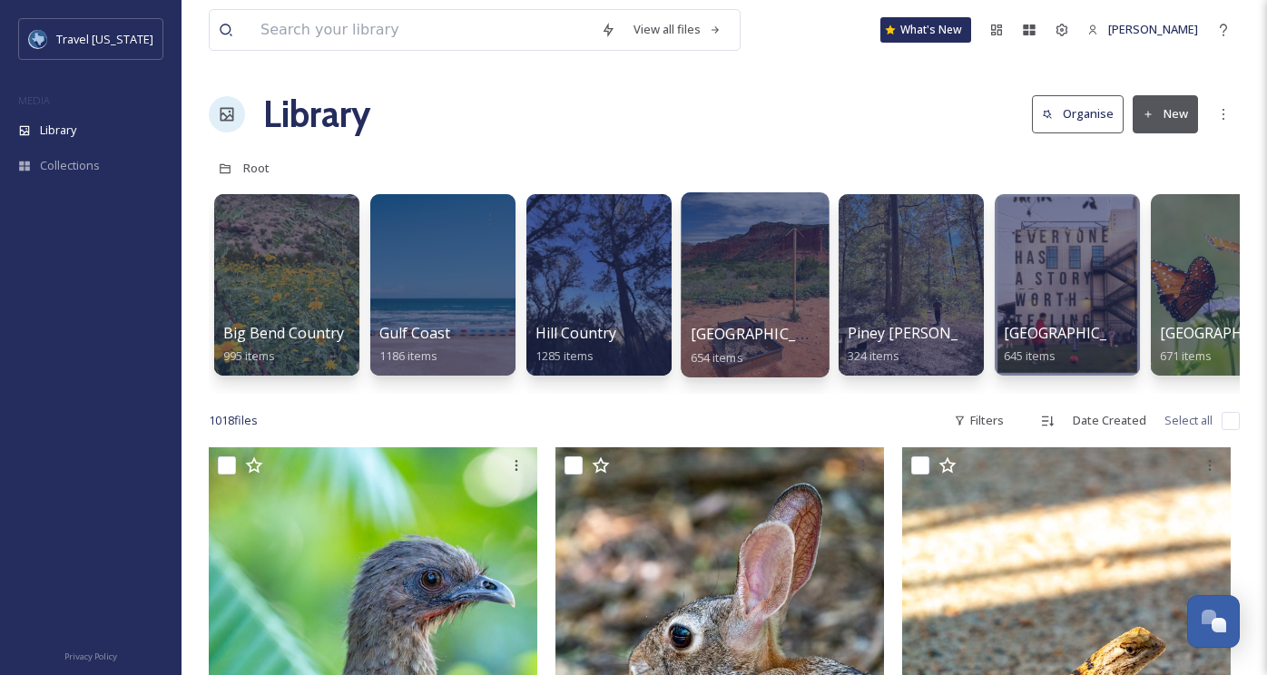
click at [759, 260] on div at bounding box center [755, 284] width 148 height 185
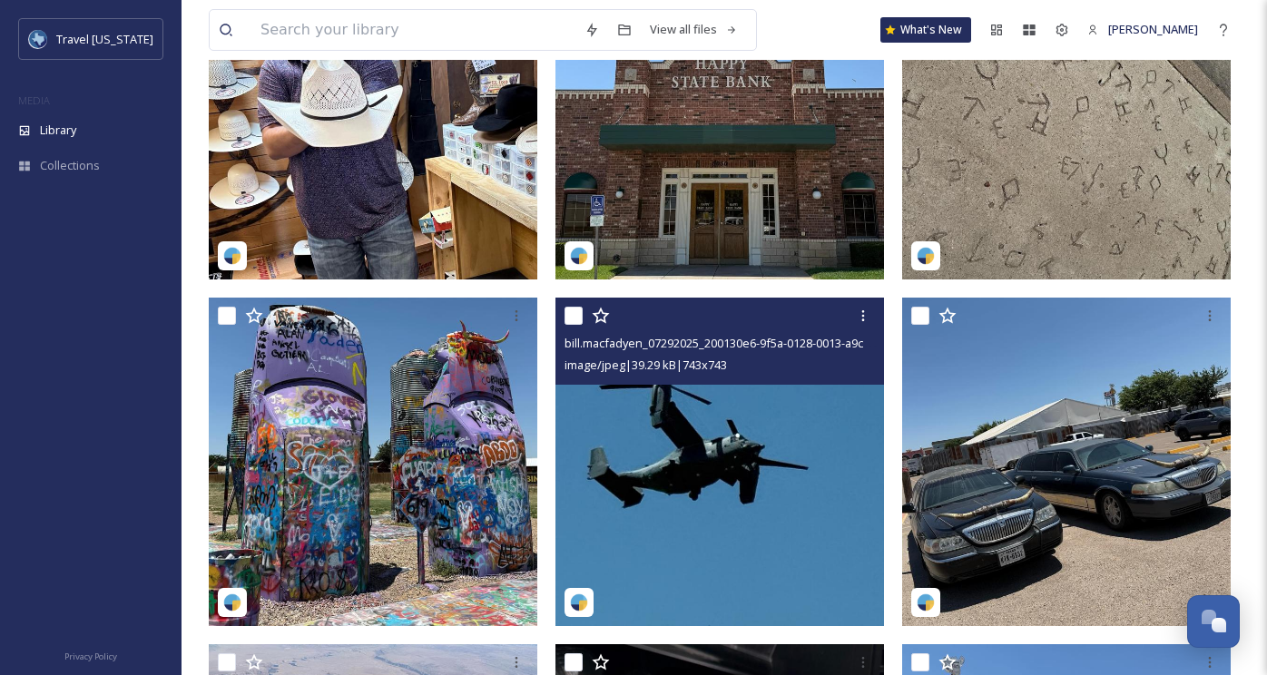
scroll to position [898, 0]
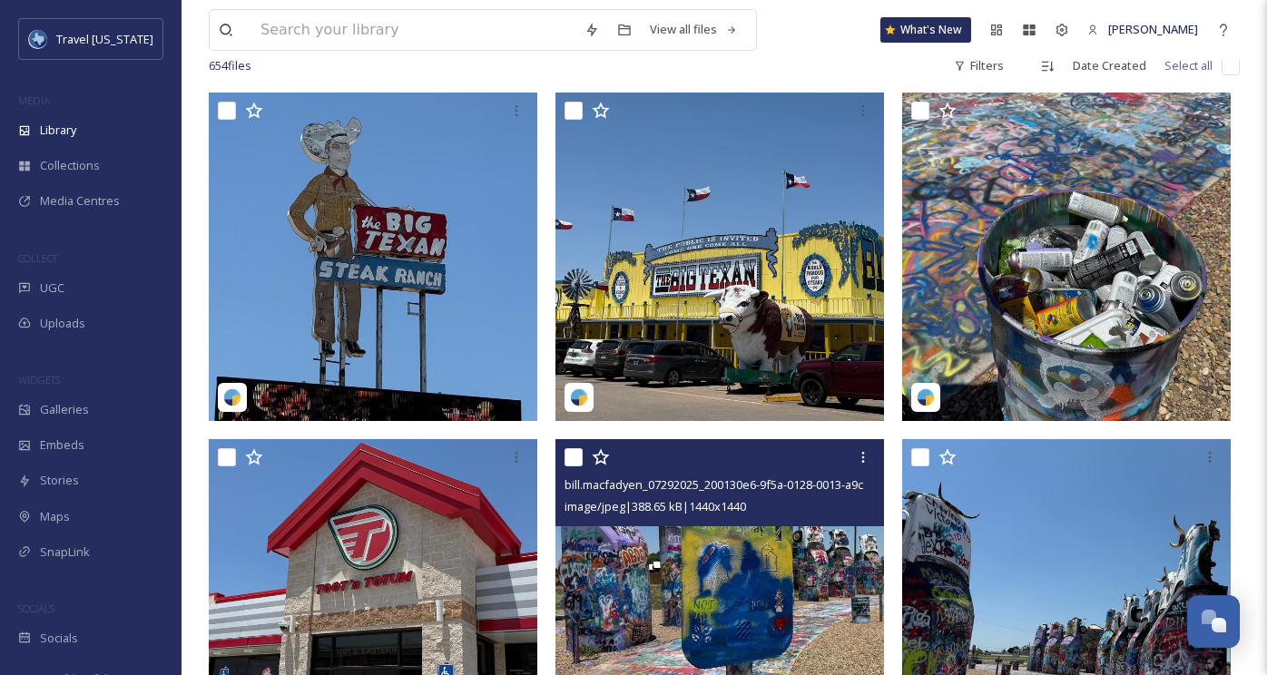
scroll to position [148, 0]
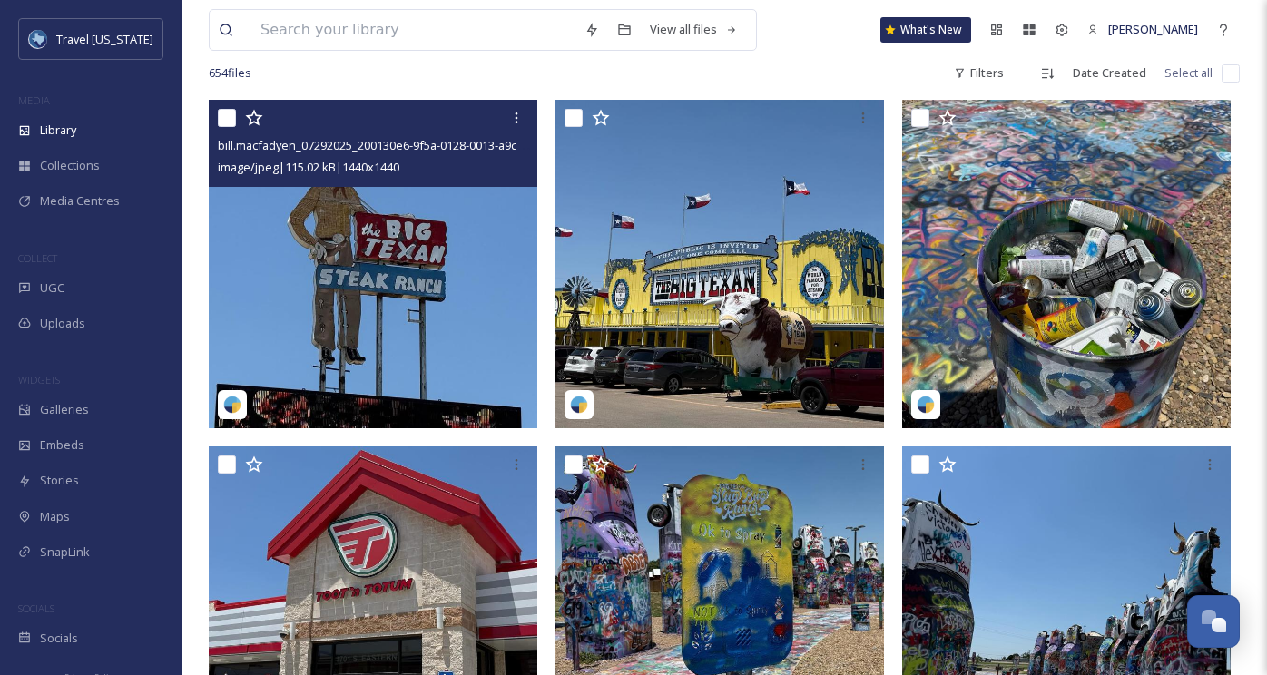
click at [427, 293] on img at bounding box center [373, 264] width 329 height 329
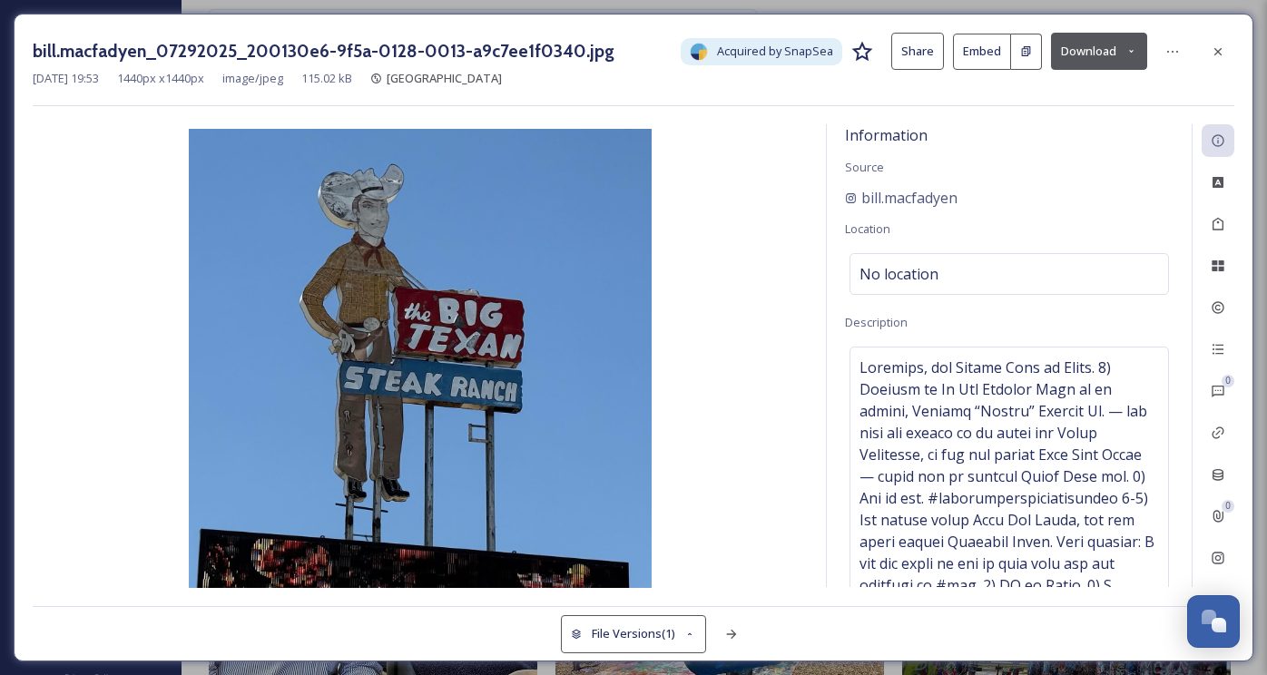
click at [1211, 50] on icon at bounding box center [1218, 51] width 15 height 15
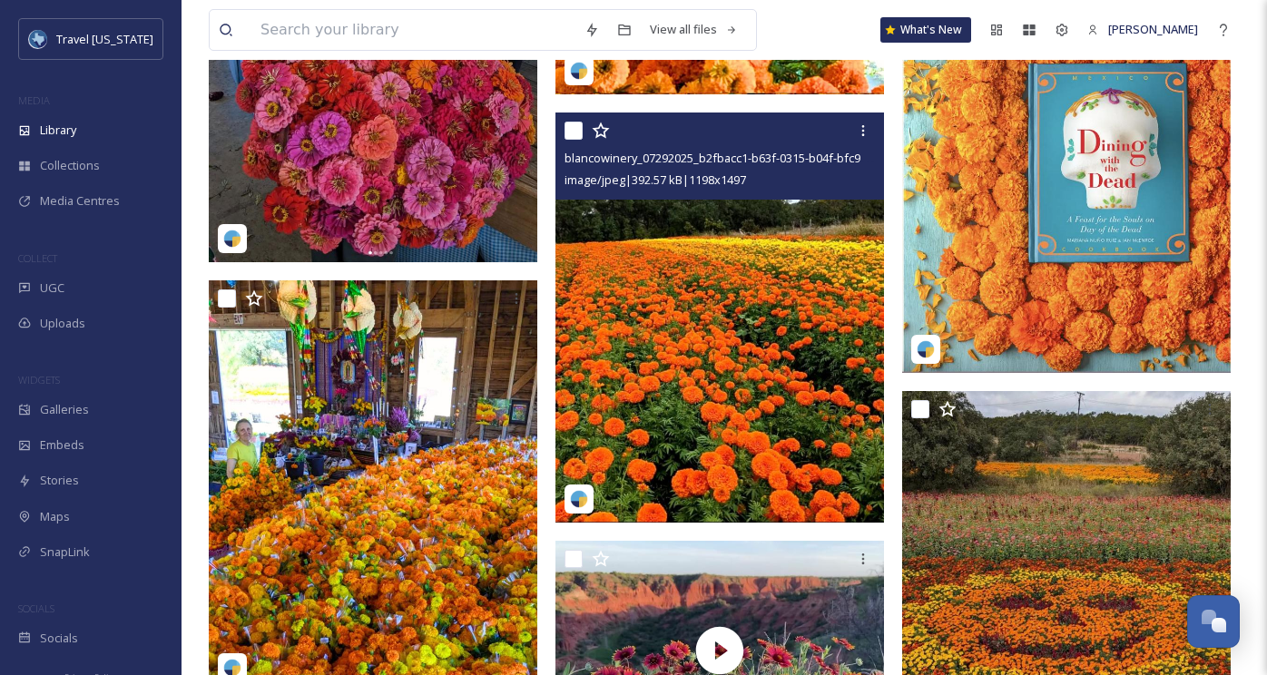
scroll to position [6345, 0]
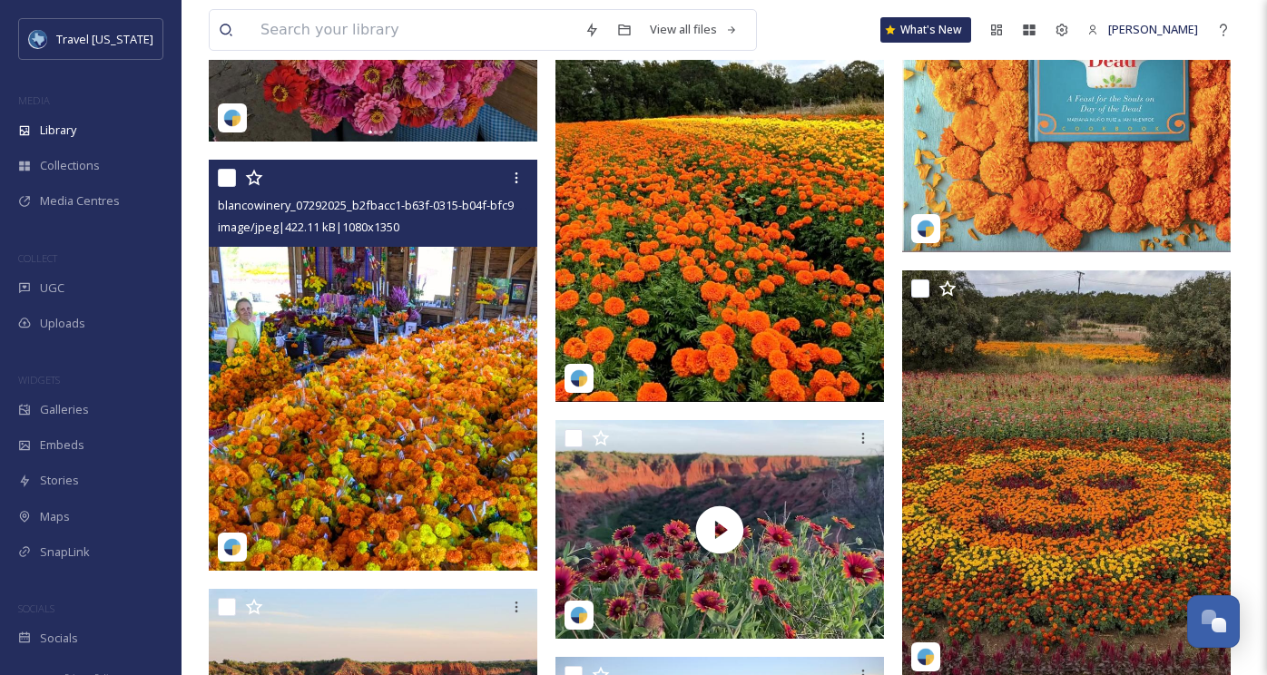
click at [439, 300] on img at bounding box center [373, 365] width 329 height 411
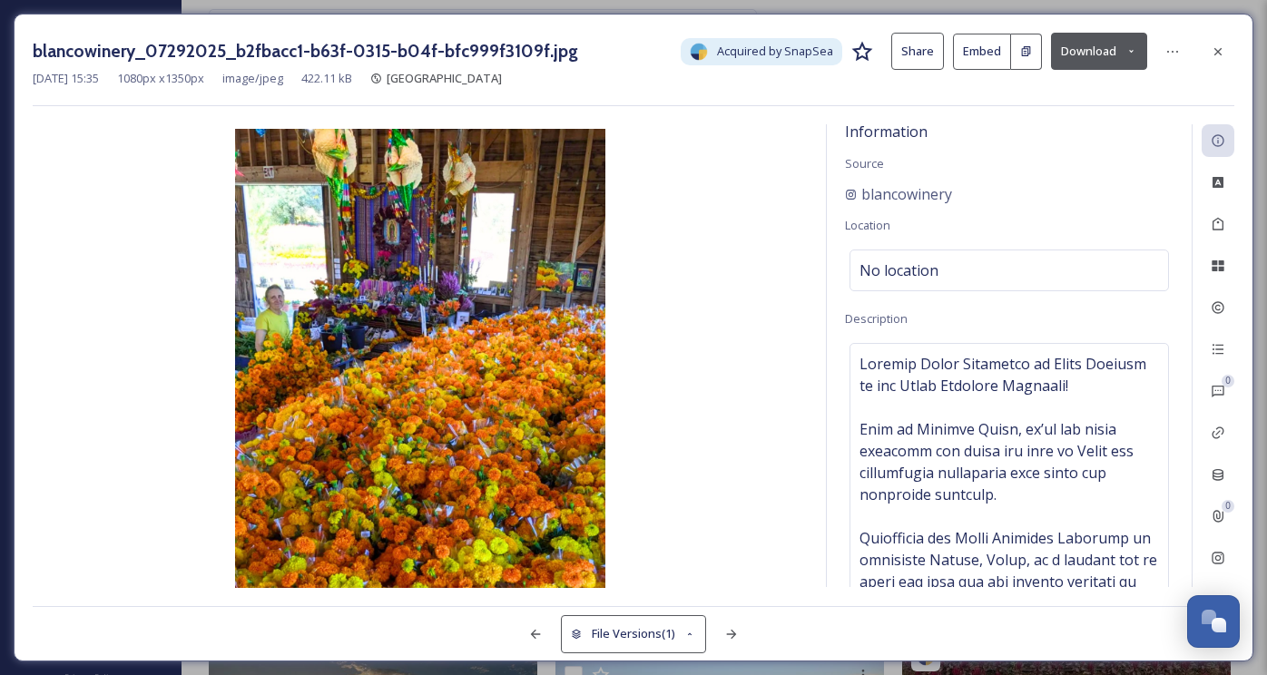
scroll to position [5, 0]
click at [1232, 42] on div at bounding box center [1218, 51] width 33 height 33
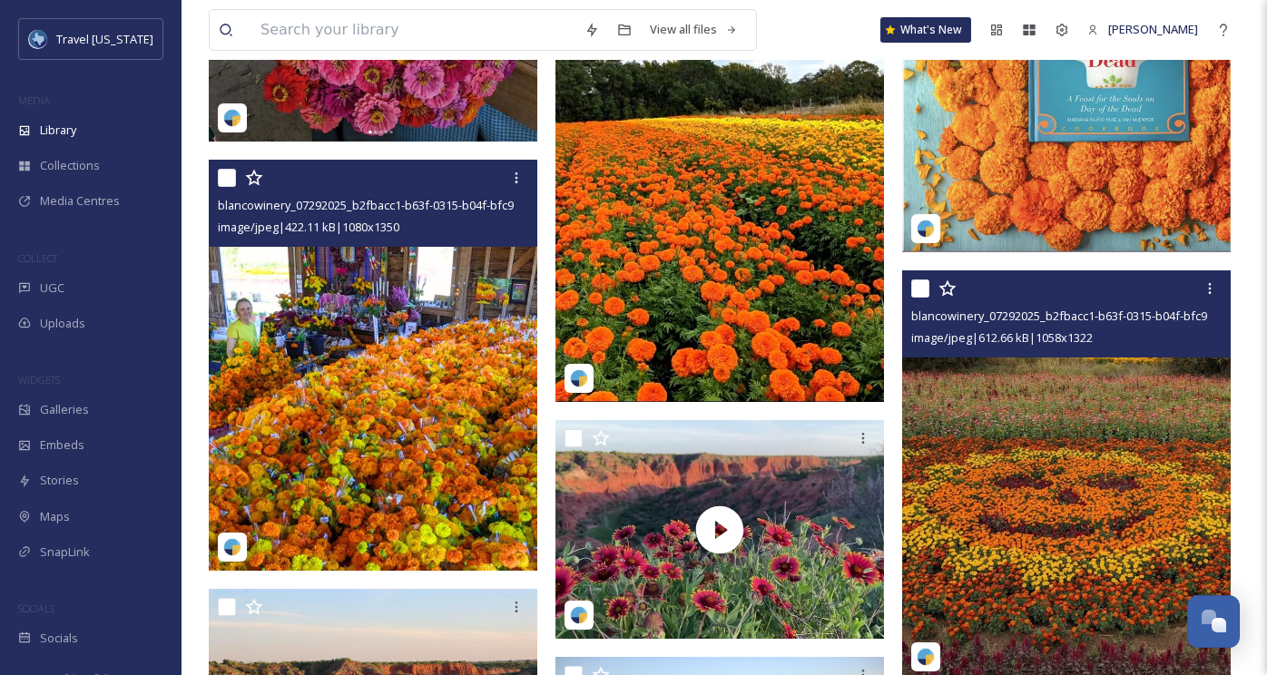
click at [997, 416] on img at bounding box center [1066, 475] width 329 height 411
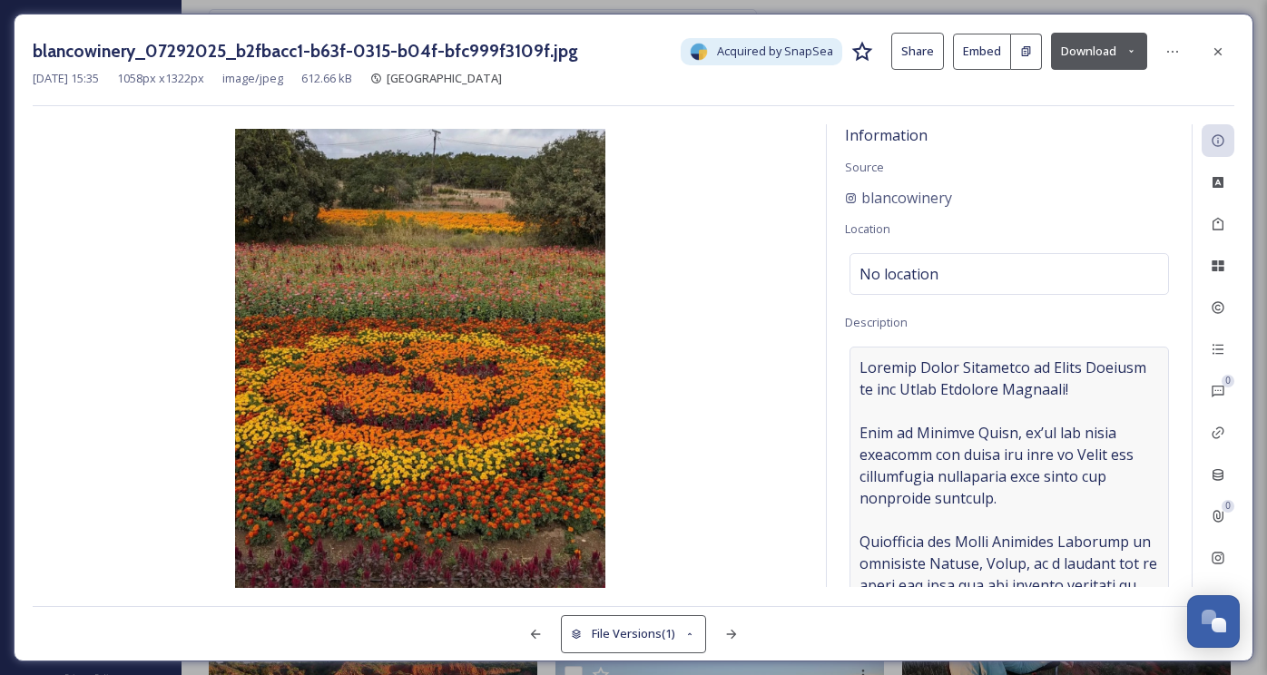
scroll to position [15, 0]
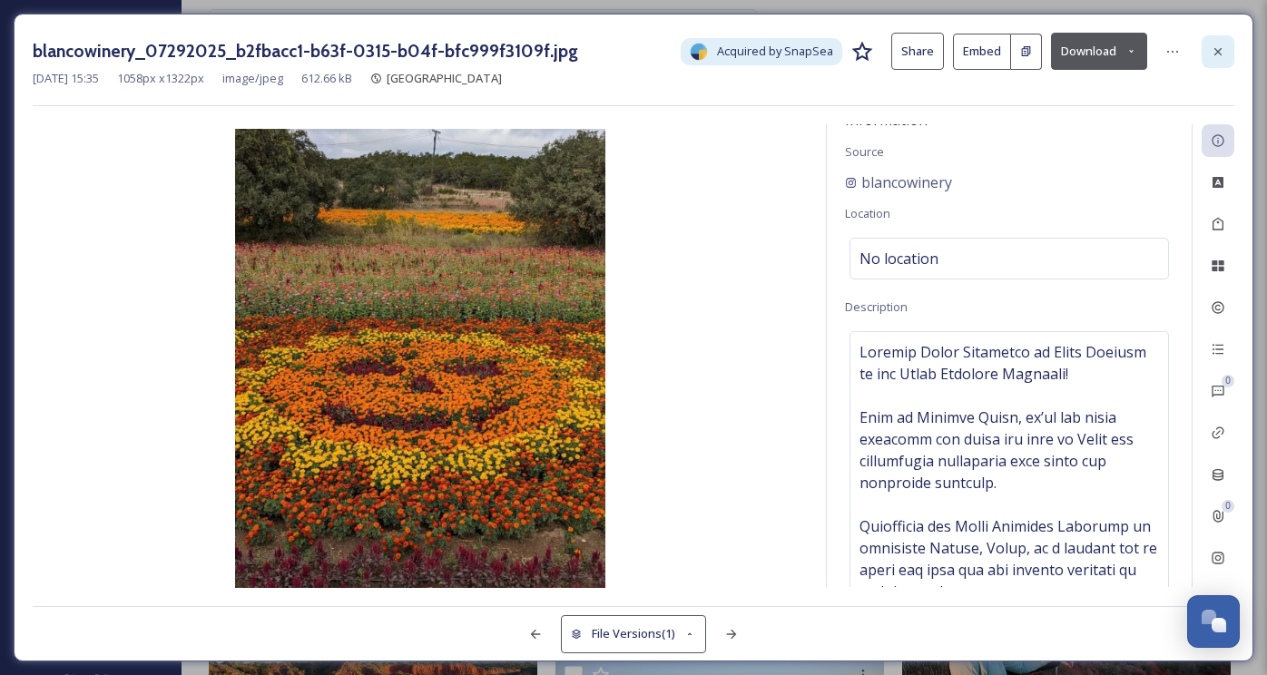
click at [1222, 51] on icon at bounding box center [1218, 51] width 15 height 15
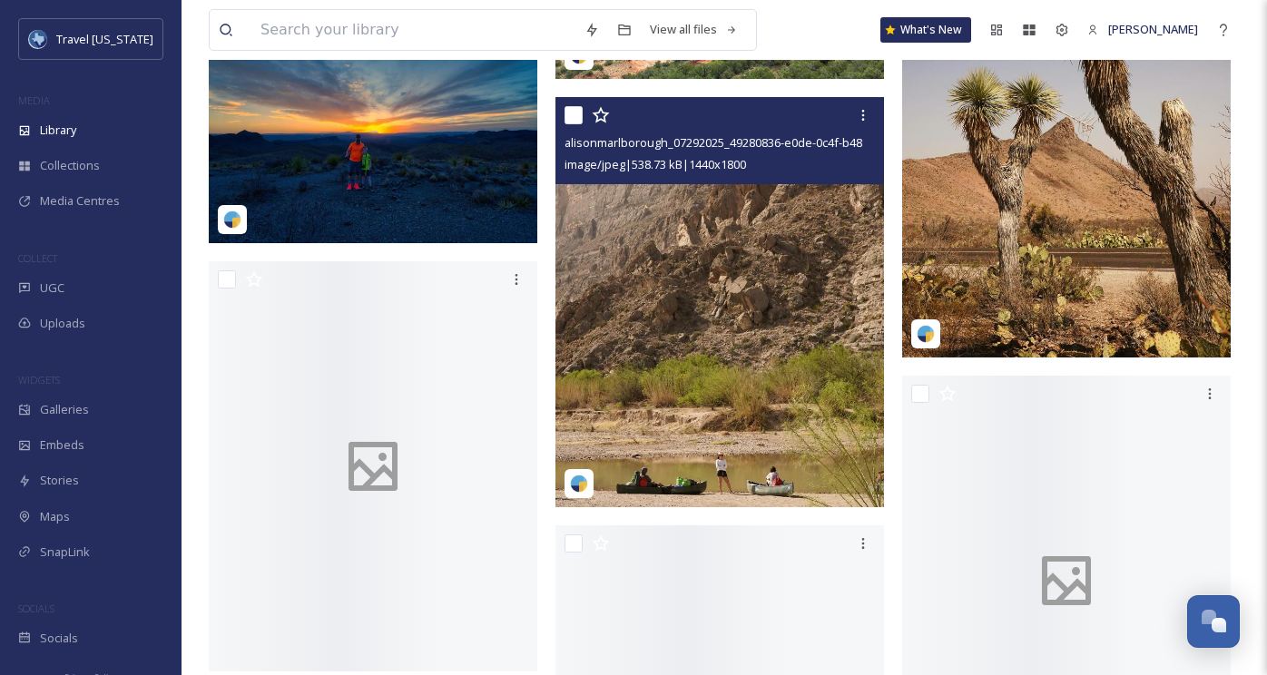
scroll to position [10679, 0]
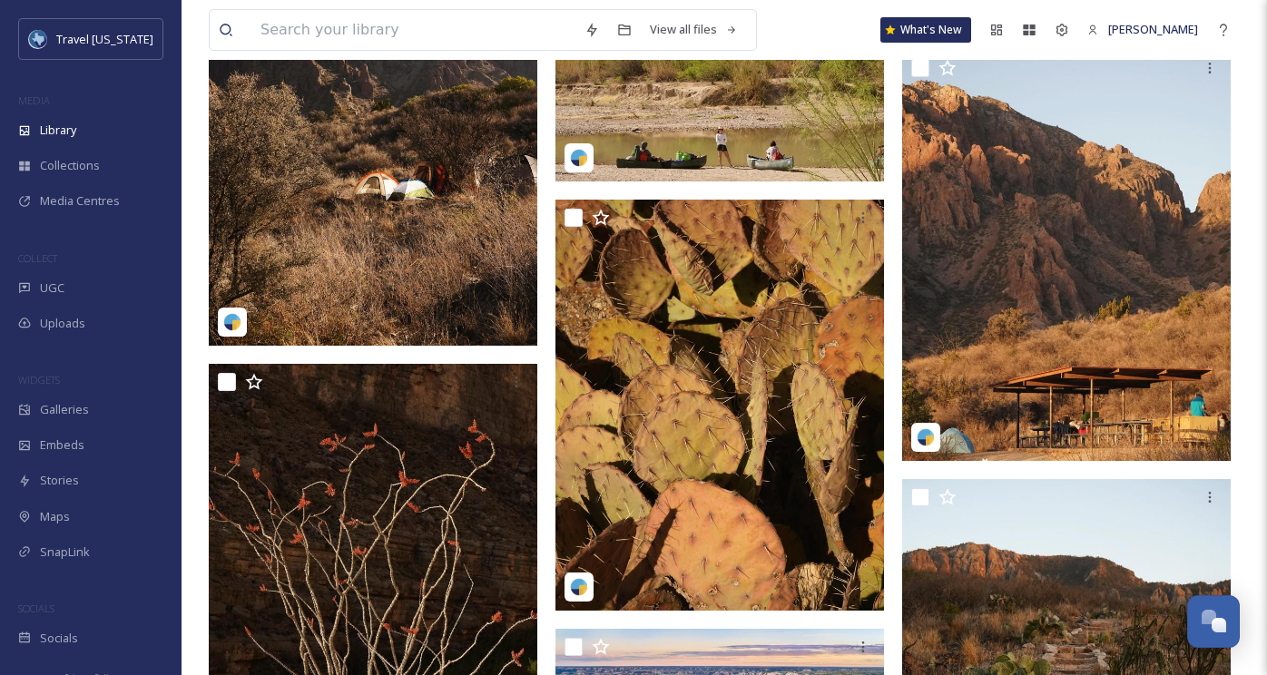
click at [422, 207] on img at bounding box center [373, 141] width 329 height 411
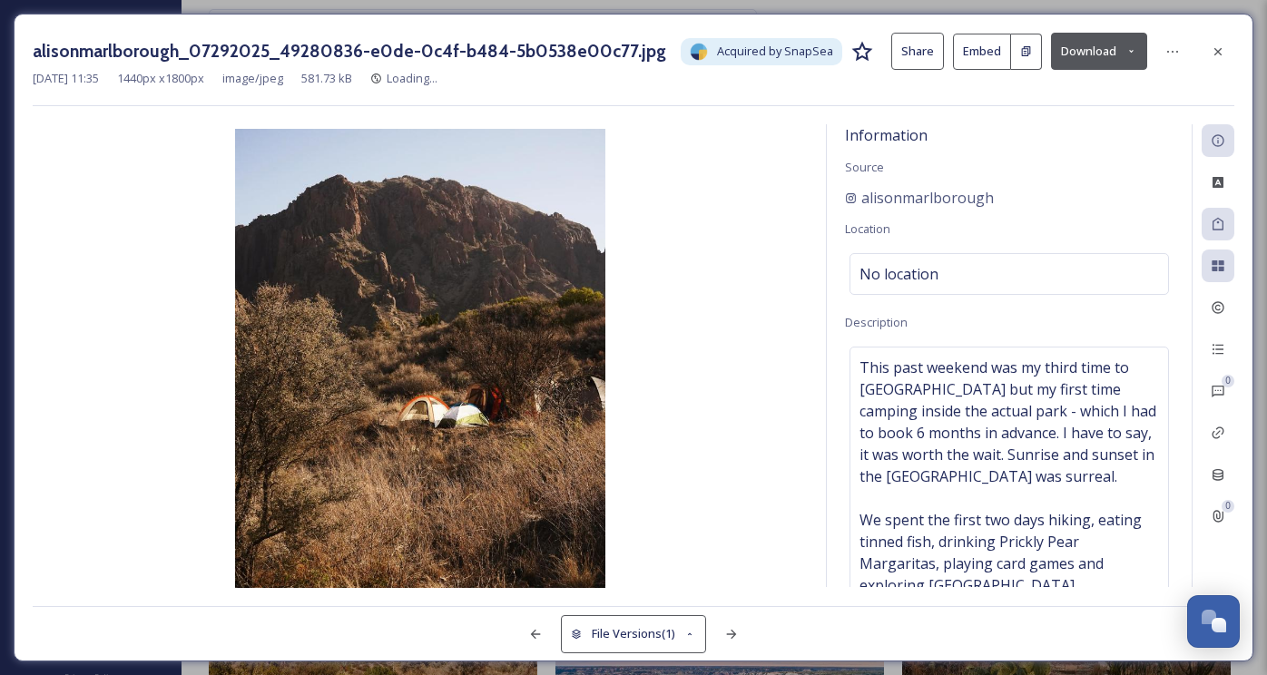
scroll to position [10481, 0]
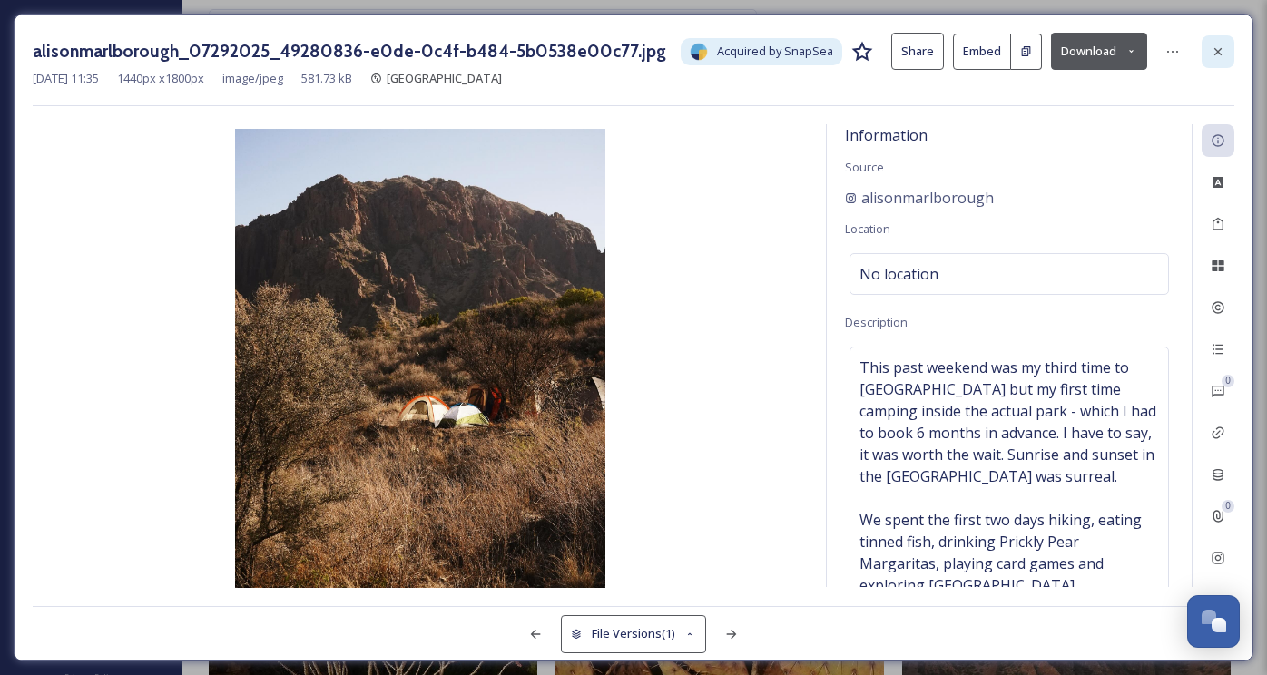
click at [1212, 47] on icon at bounding box center [1218, 51] width 15 height 15
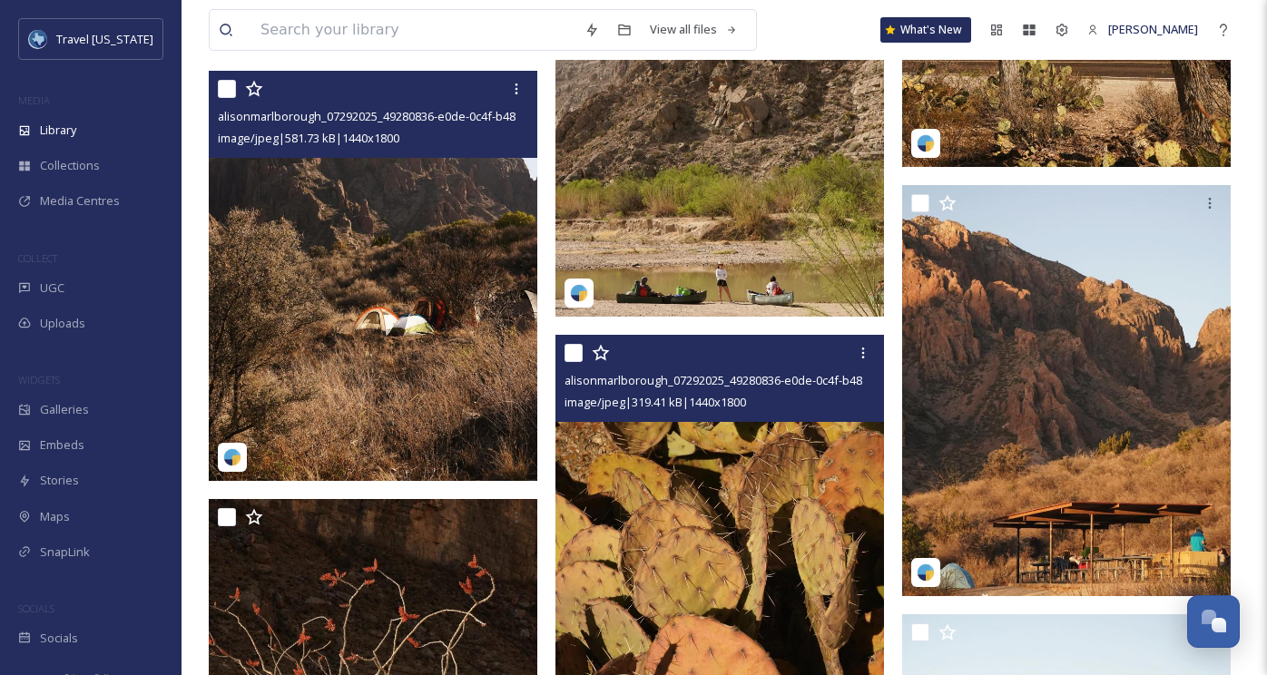
scroll to position [10770, 0]
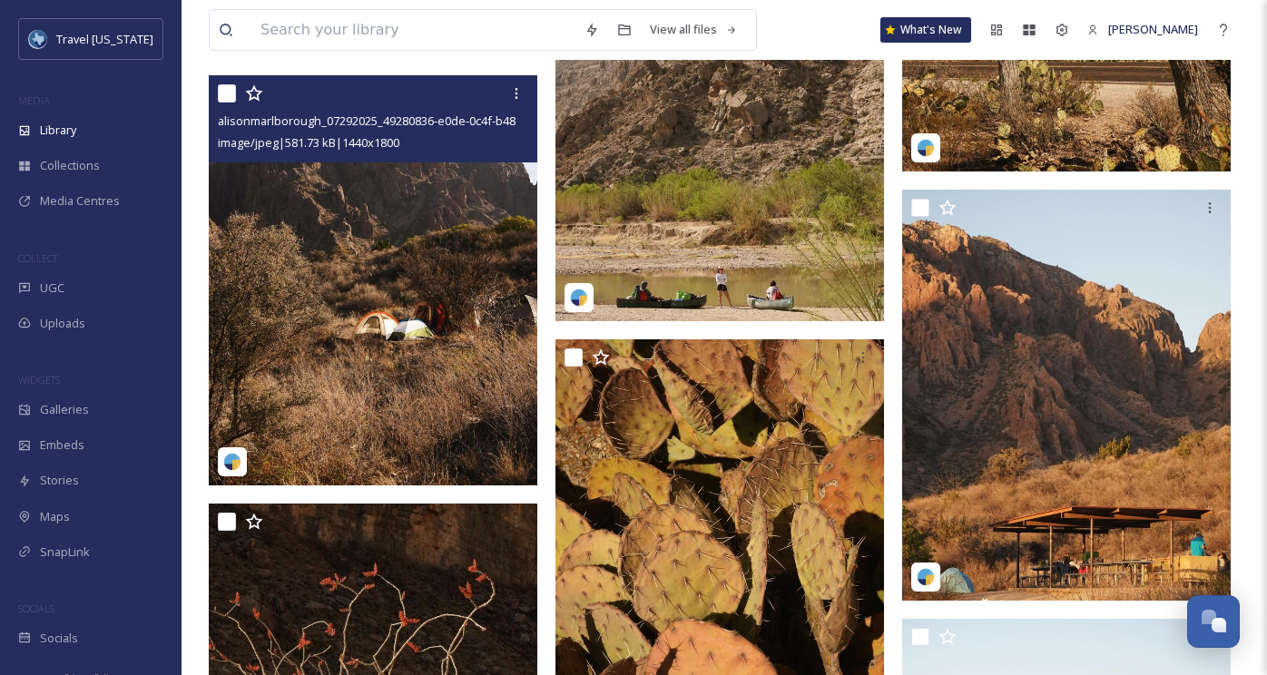
click at [402, 253] on img at bounding box center [373, 280] width 329 height 411
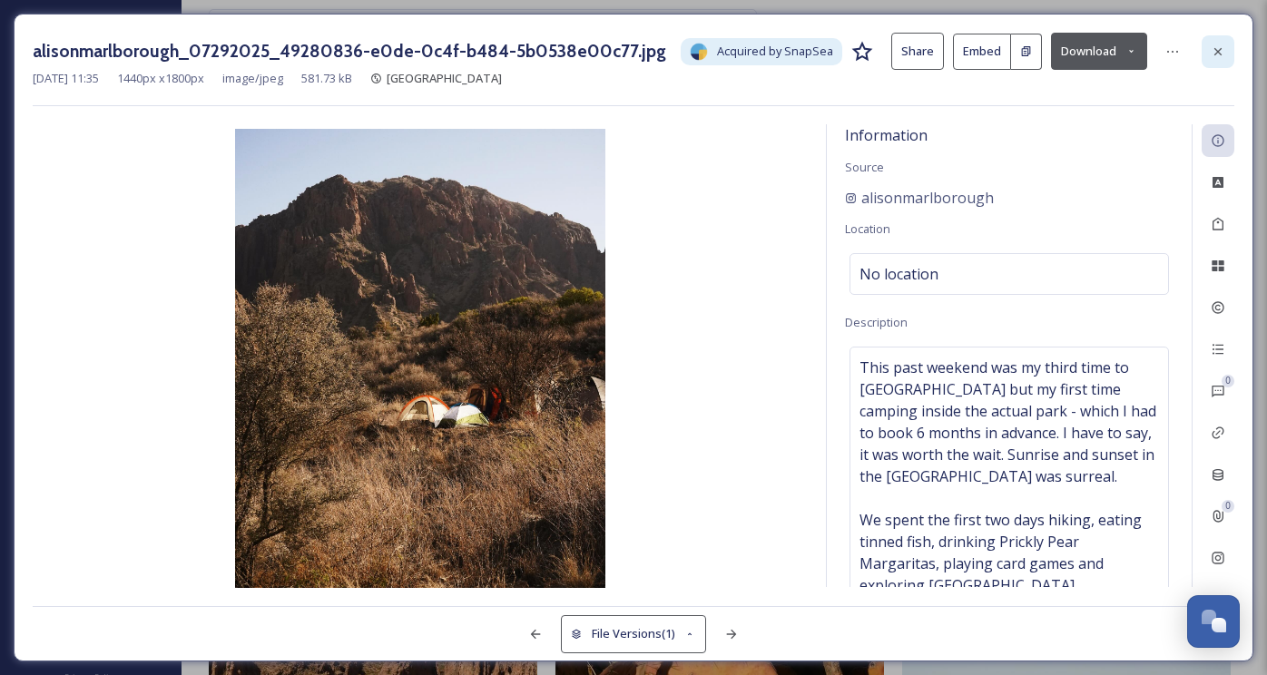
click at [1206, 53] on div at bounding box center [1218, 51] width 33 height 33
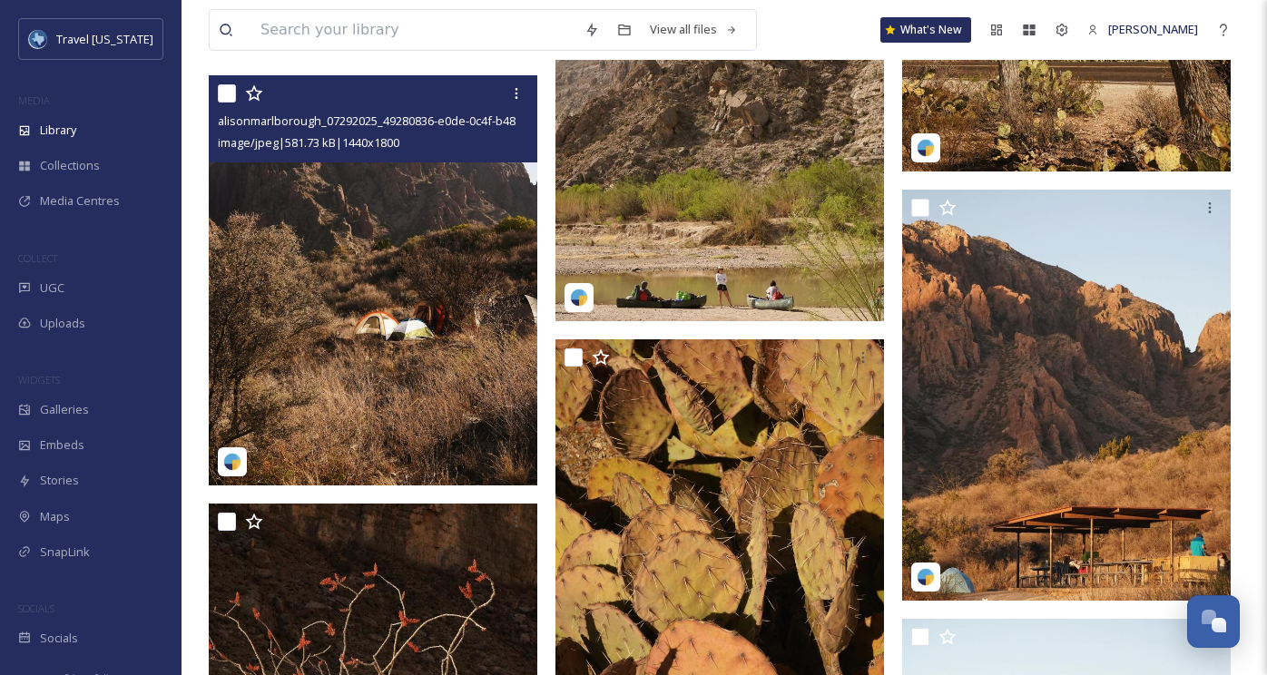
click at [381, 196] on img at bounding box center [373, 280] width 329 height 411
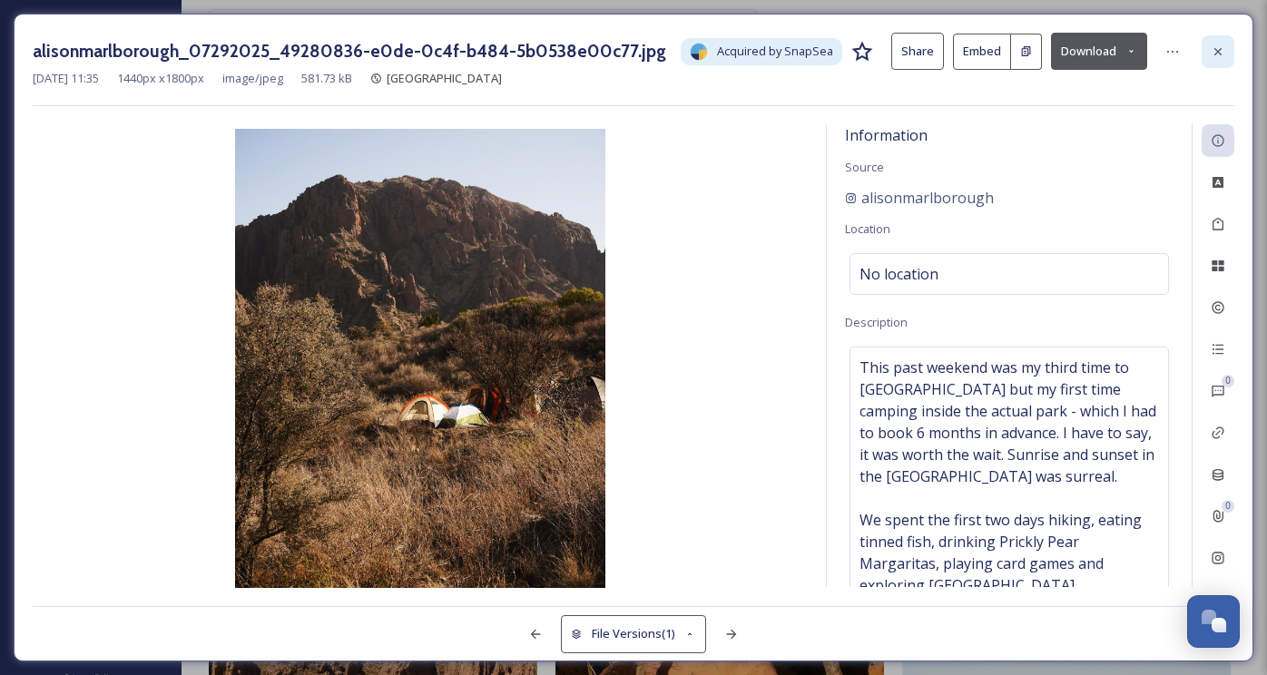
click at [1229, 41] on div at bounding box center [1218, 51] width 33 height 33
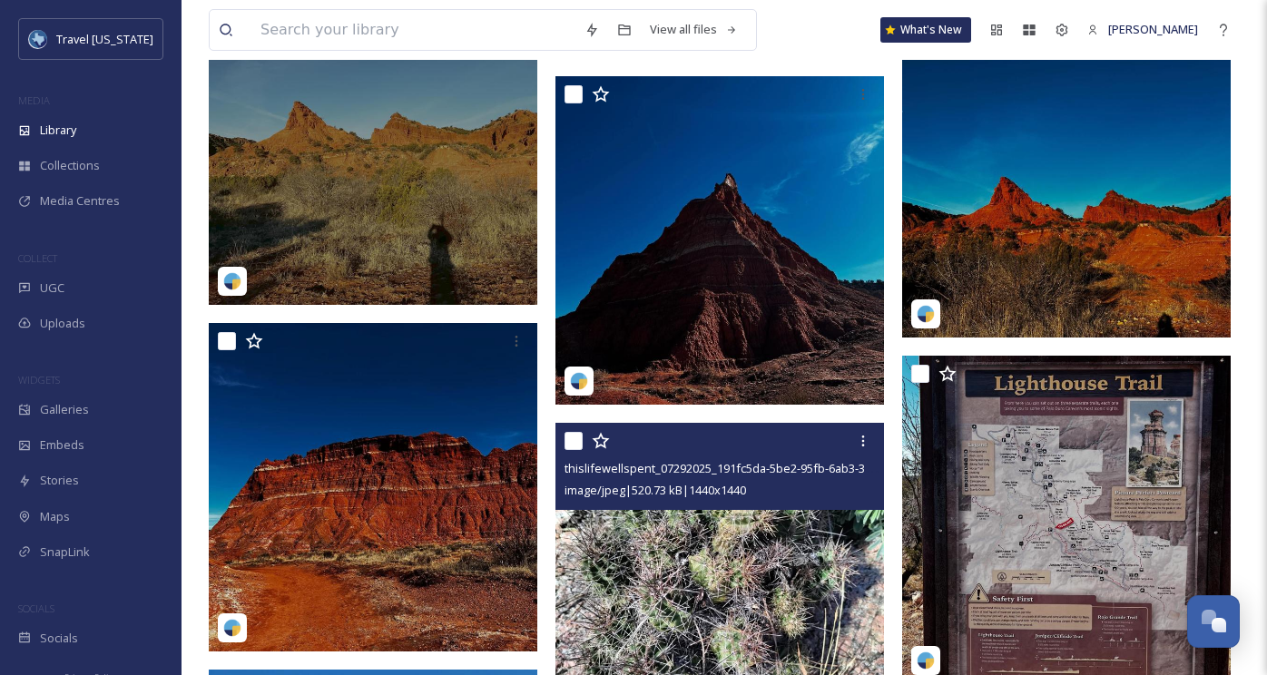
scroll to position [12725, 0]
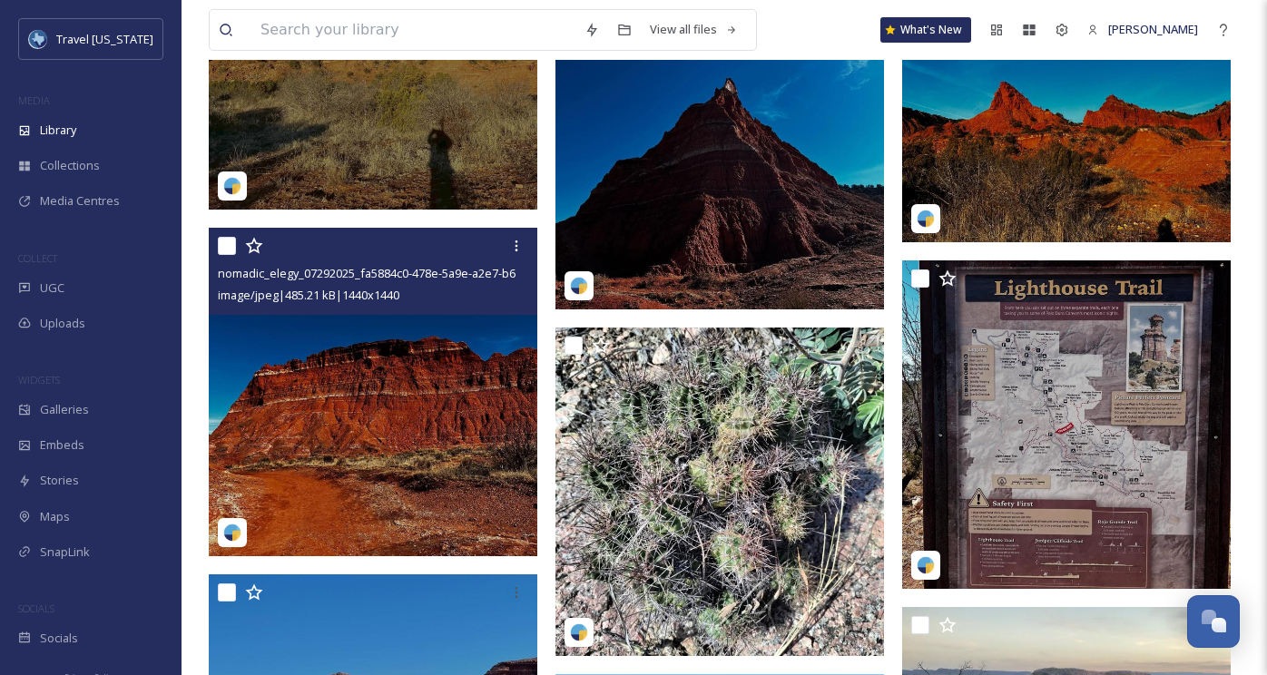
click at [343, 321] on img at bounding box center [373, 392] width 329 height 329
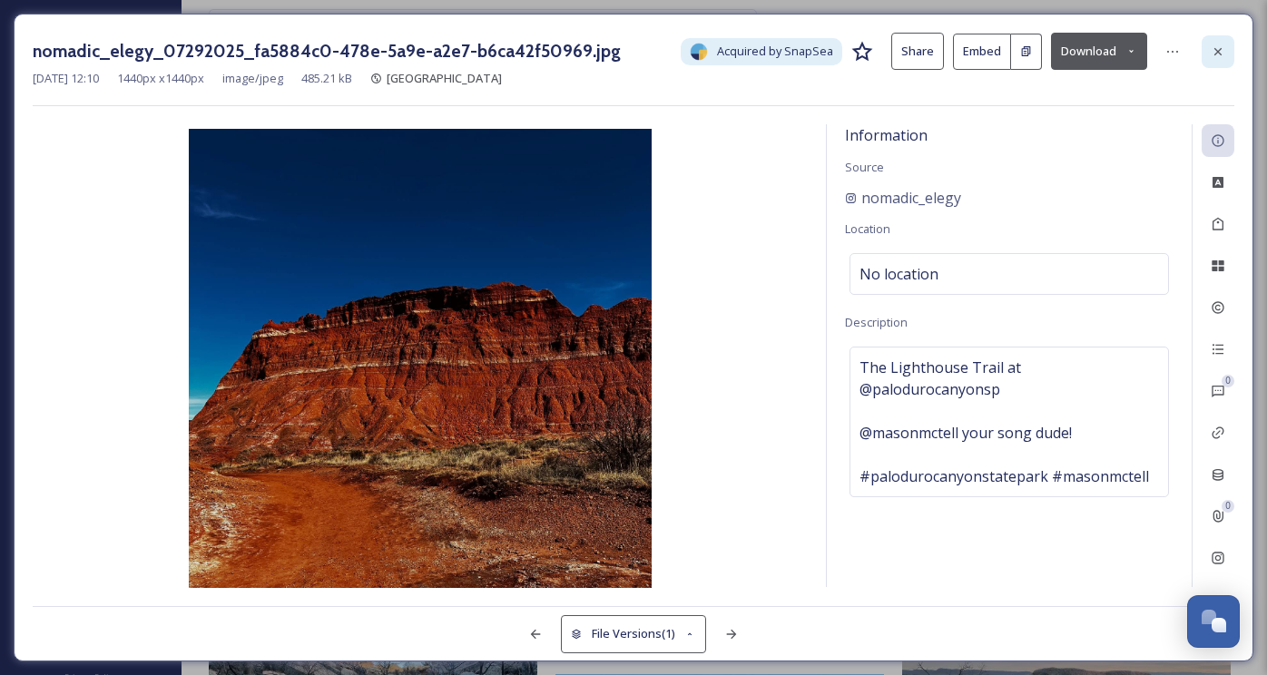
click at [1211, 51] on icon at bounding box center [1218, 51] width 15 height 15
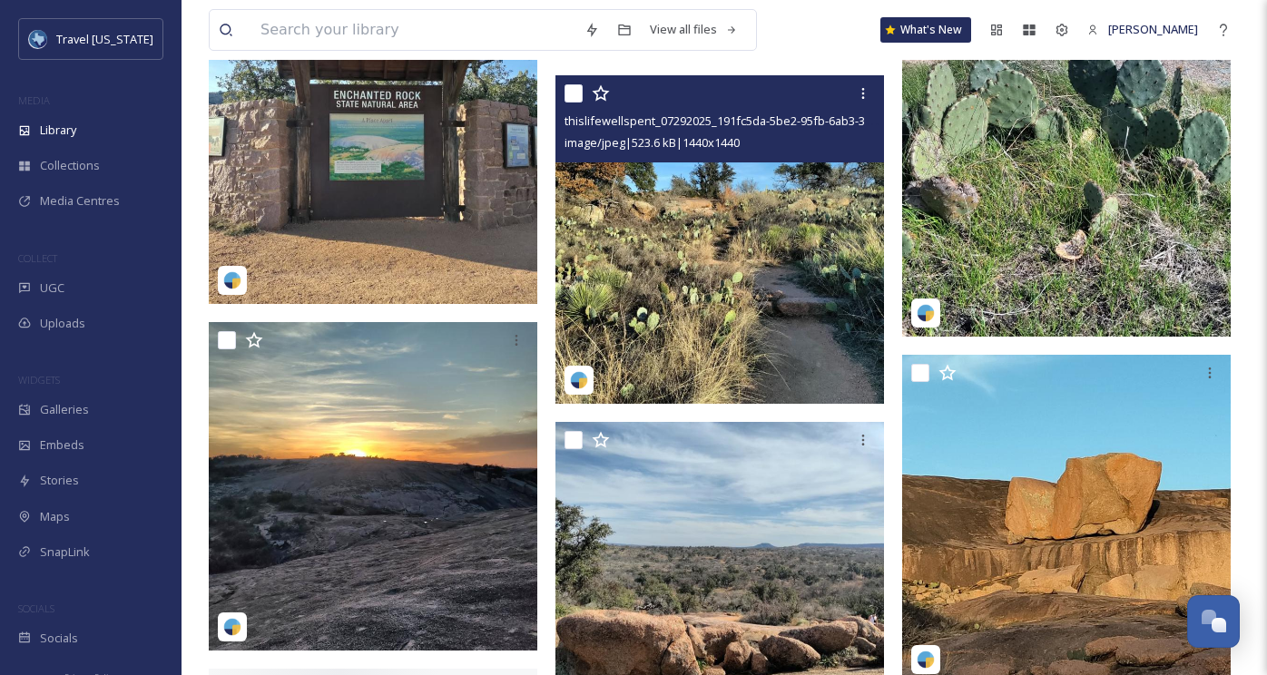
scroll to position [14095, 0]
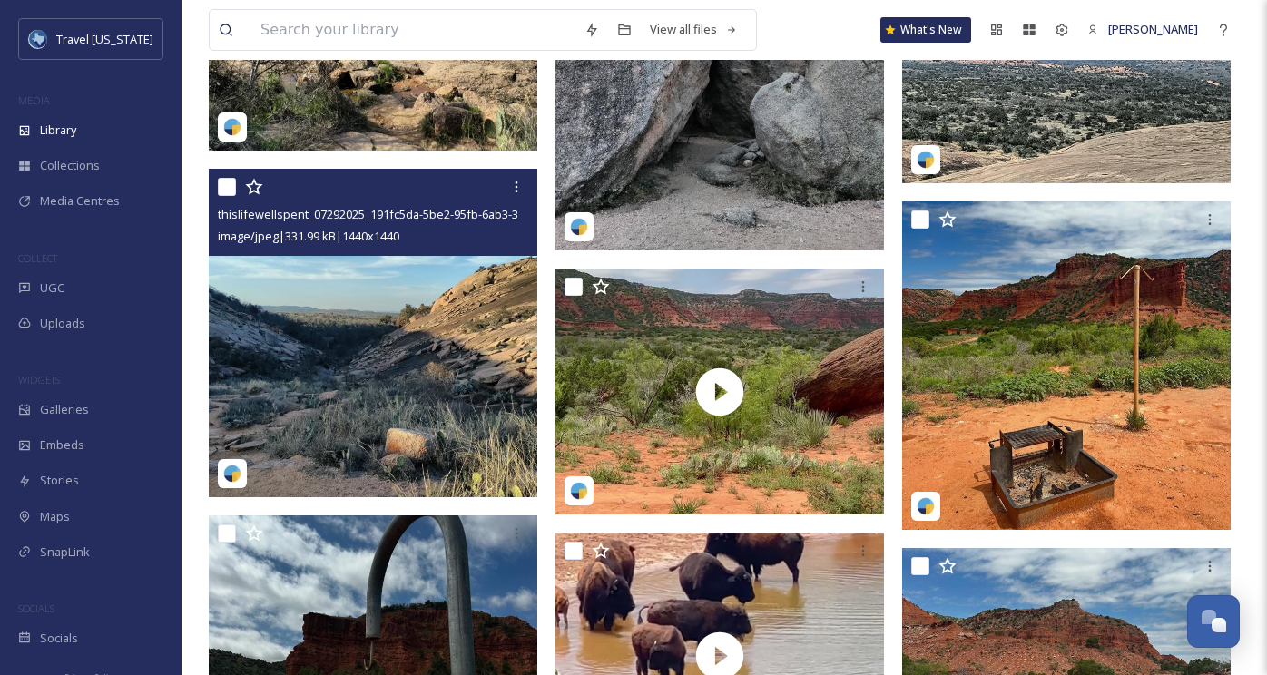
click at [442, 275] on img at bounding box center [373, 333] width 329 height 329
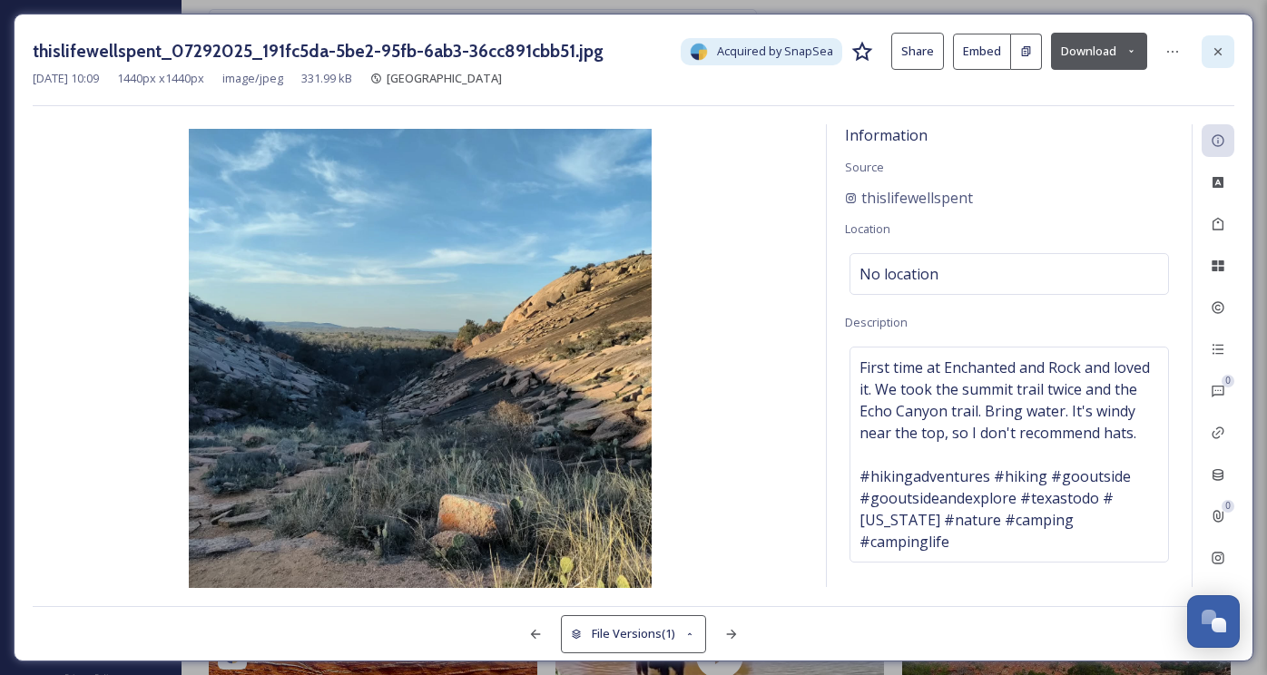
click at [1222, 54] on icon at bounding box center [1218, 51] width 15 height 15
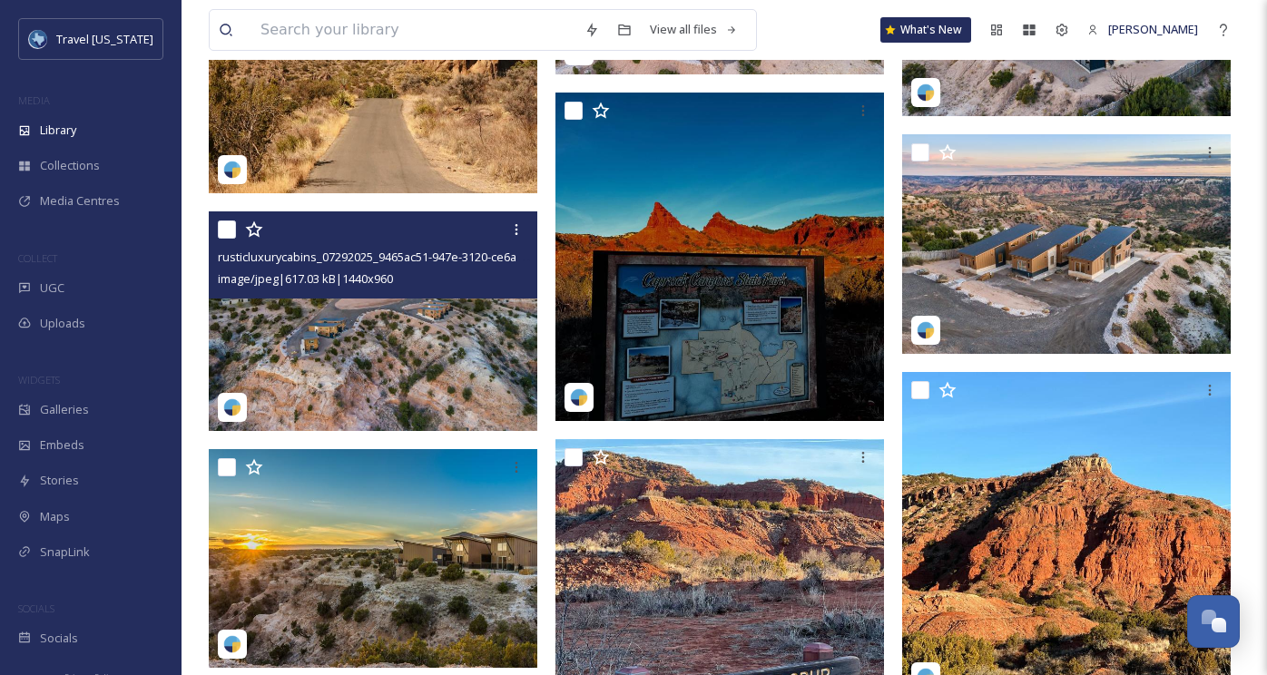
scroll to position [11906, 0]
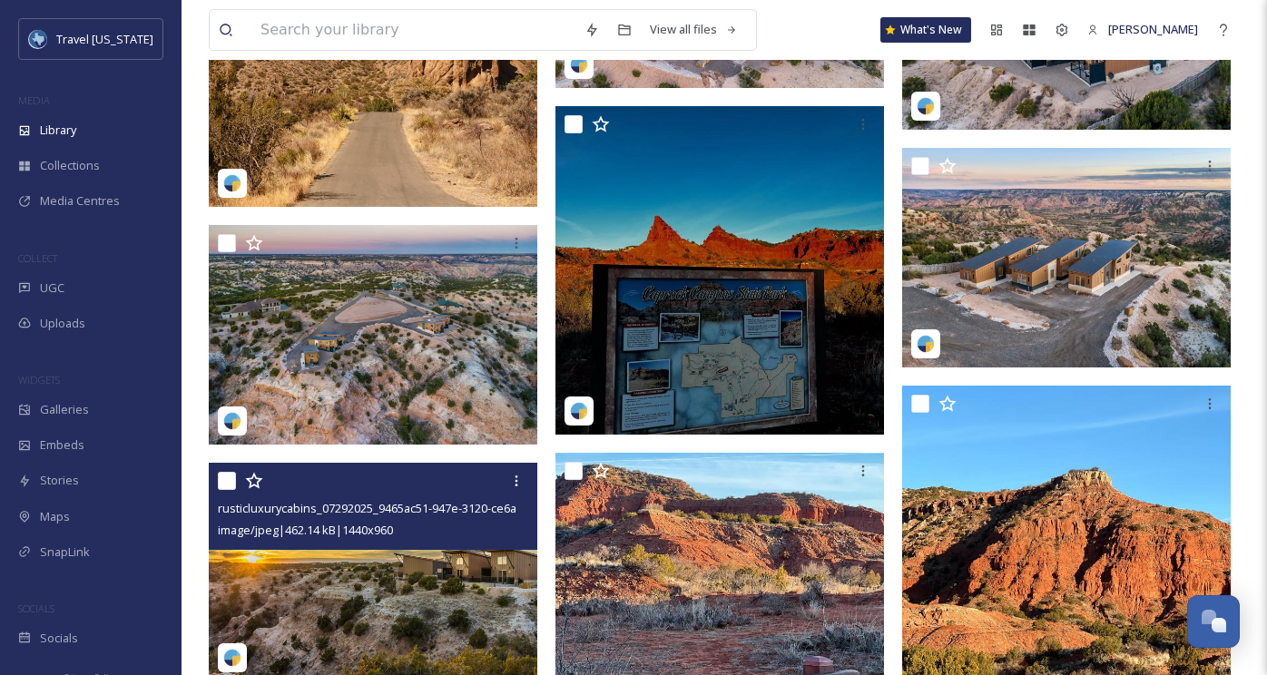
click at [435, 534] on div "image/jpeg | 462.14 kB | 1440 x 960" at bounding box center [375, 530] width 315 height 22
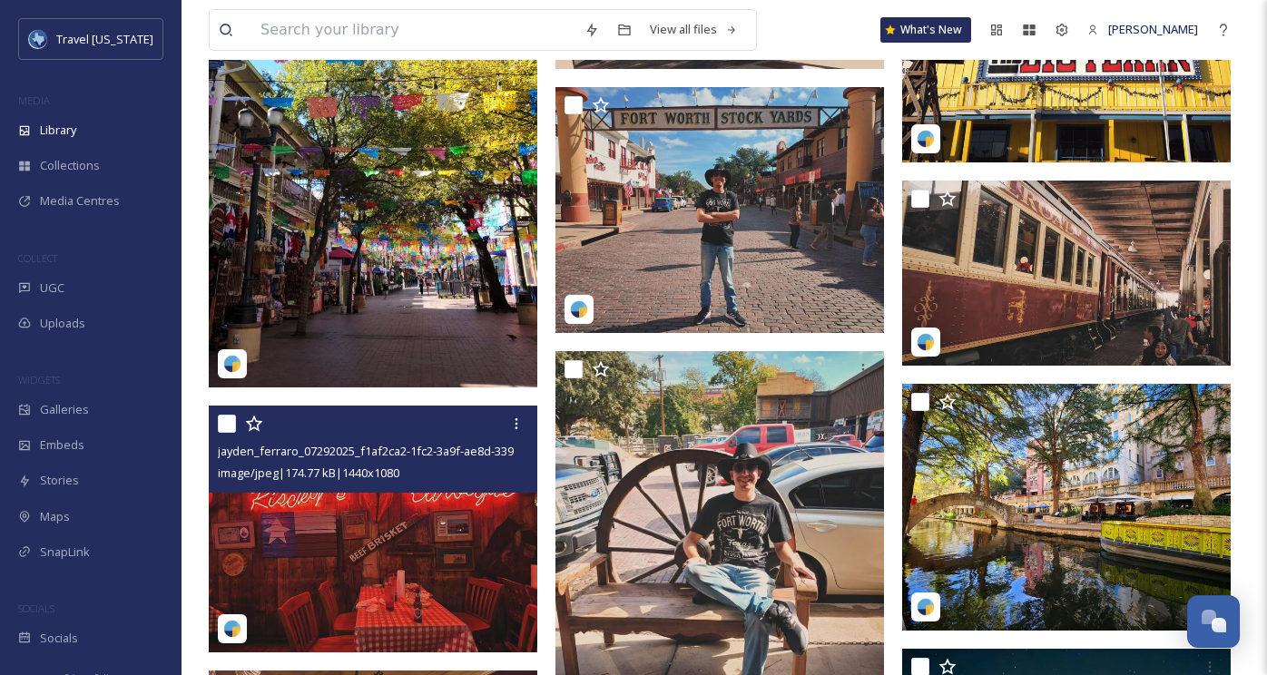
scroll to position [20857, 0]
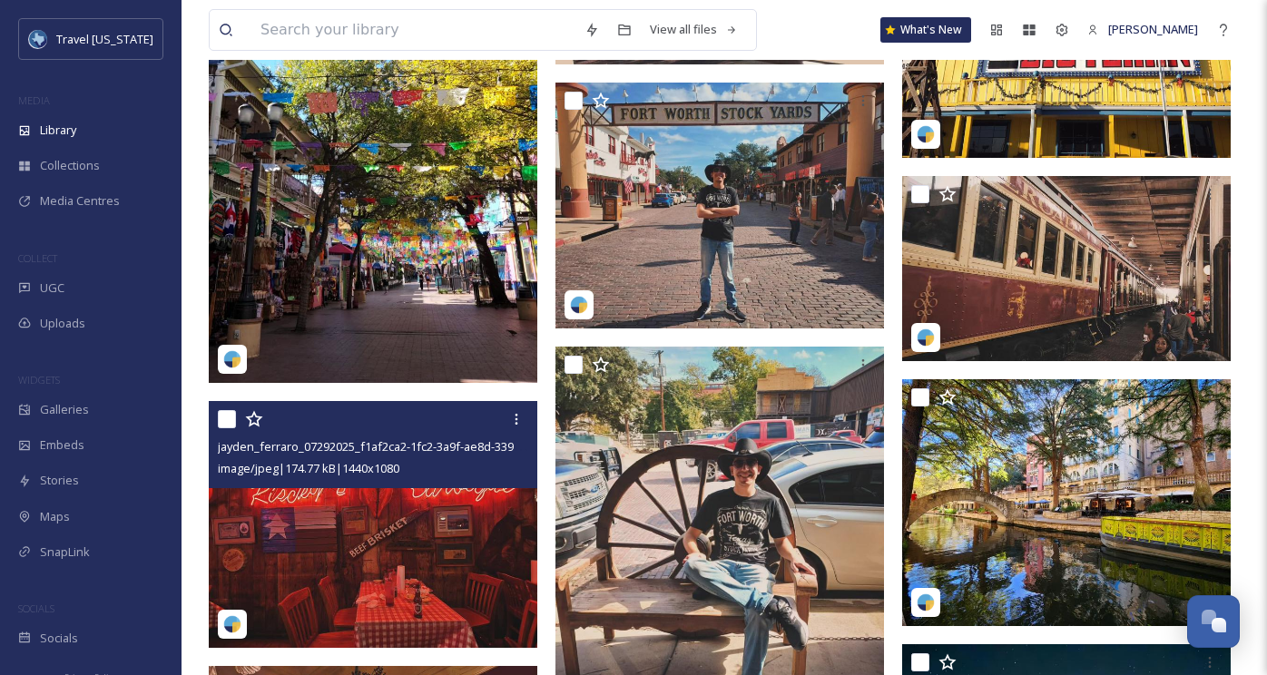
click at [408, 514] on img at bounding box center [373, 524] width 329 height 247
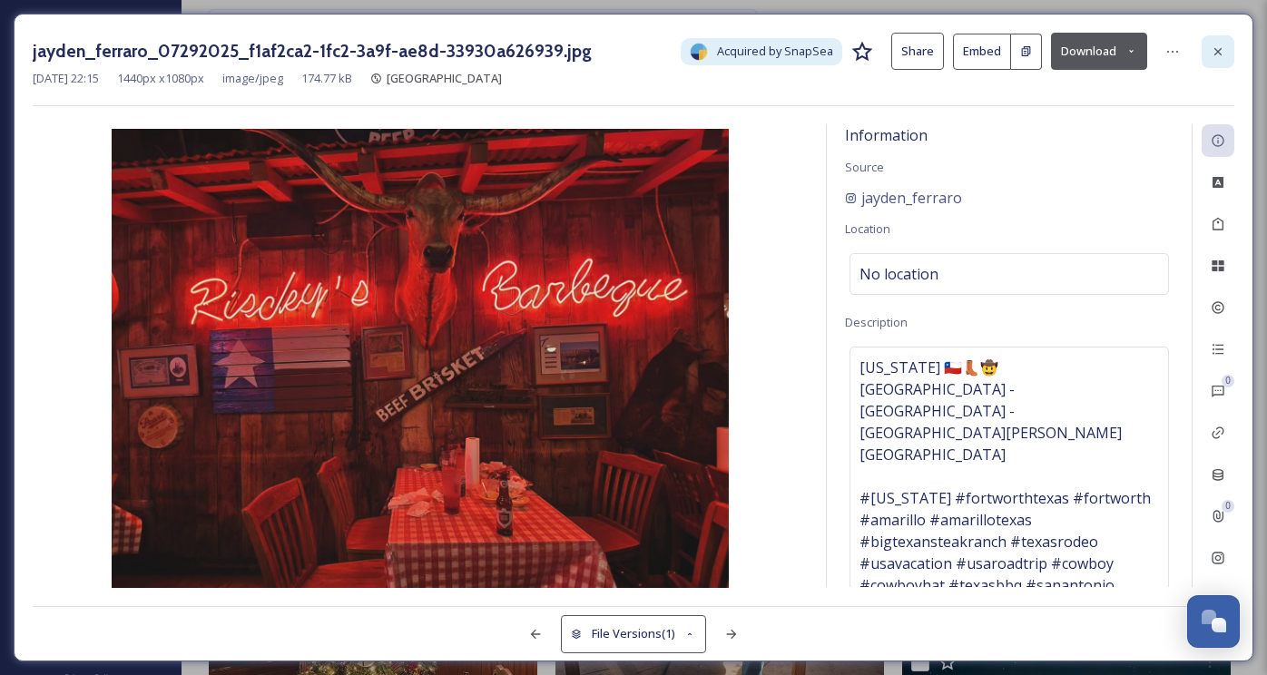
click at [1216, 53] on icon at bounding box center [1218, 51] width 15 height 15
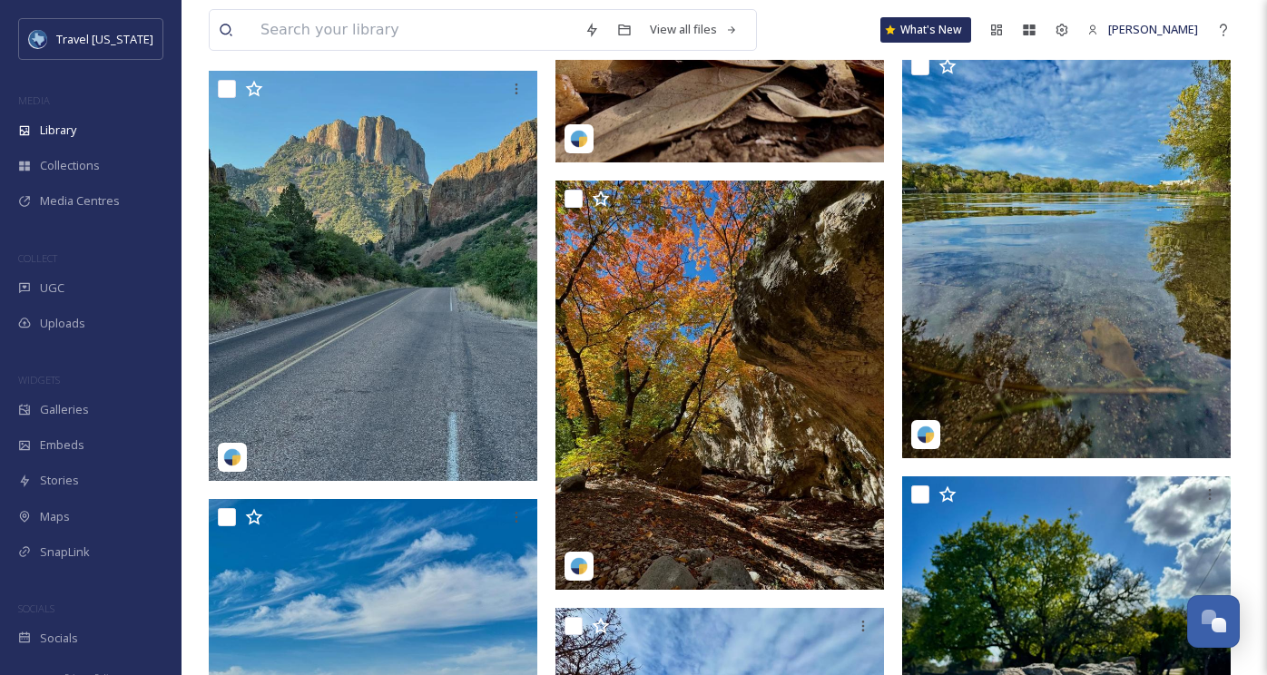
scroll to position [22308, 0]
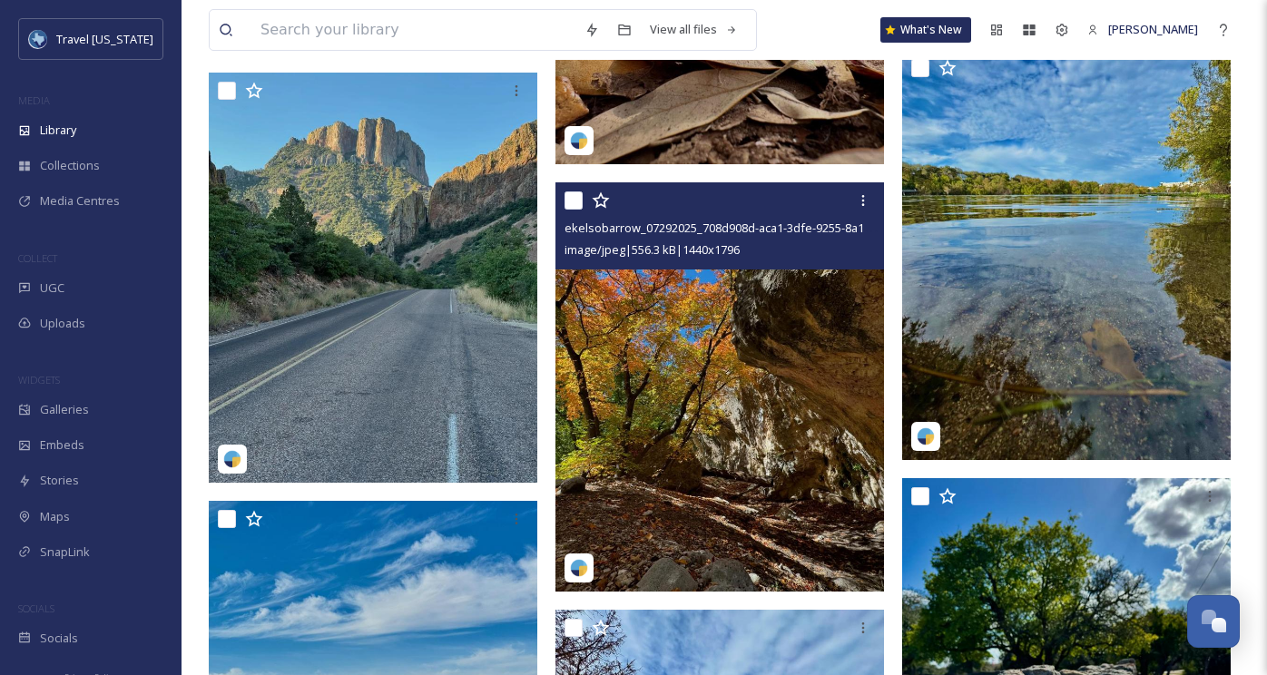
click at [805, 354] on img at bounding box center [719, 386] width 329 height 409
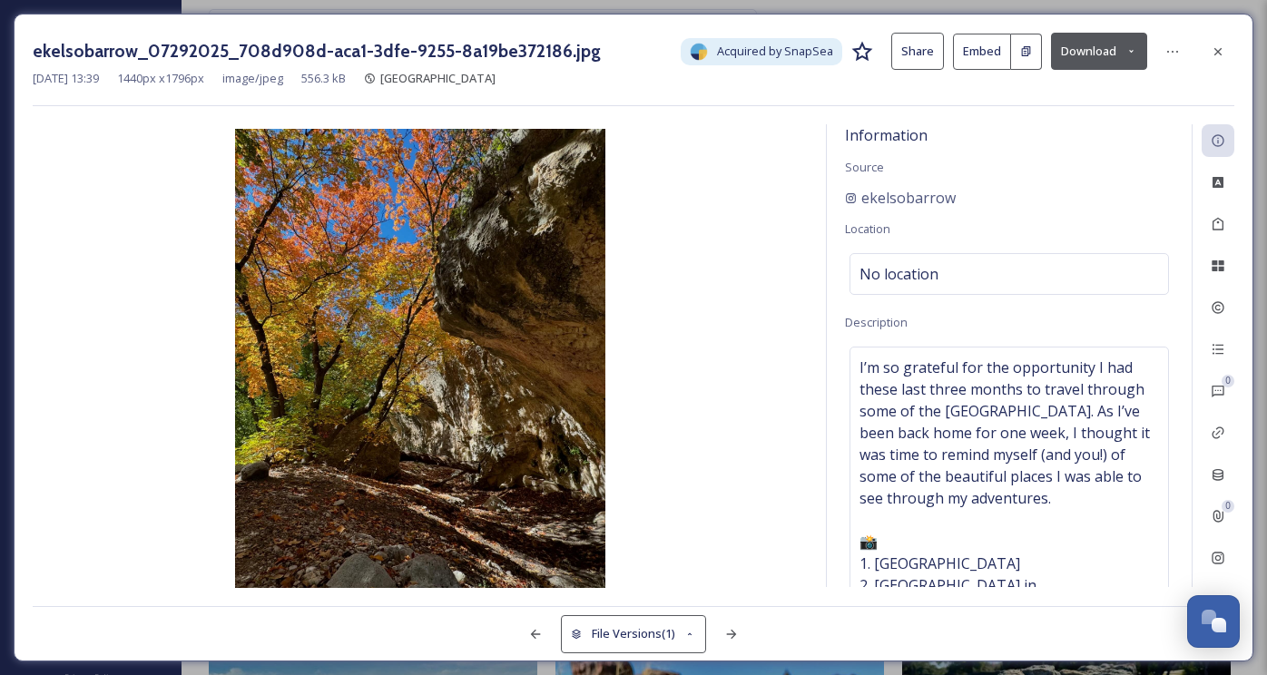
click at [1208, 47] on div at bounding box center [1218, 51] width 33 height 33
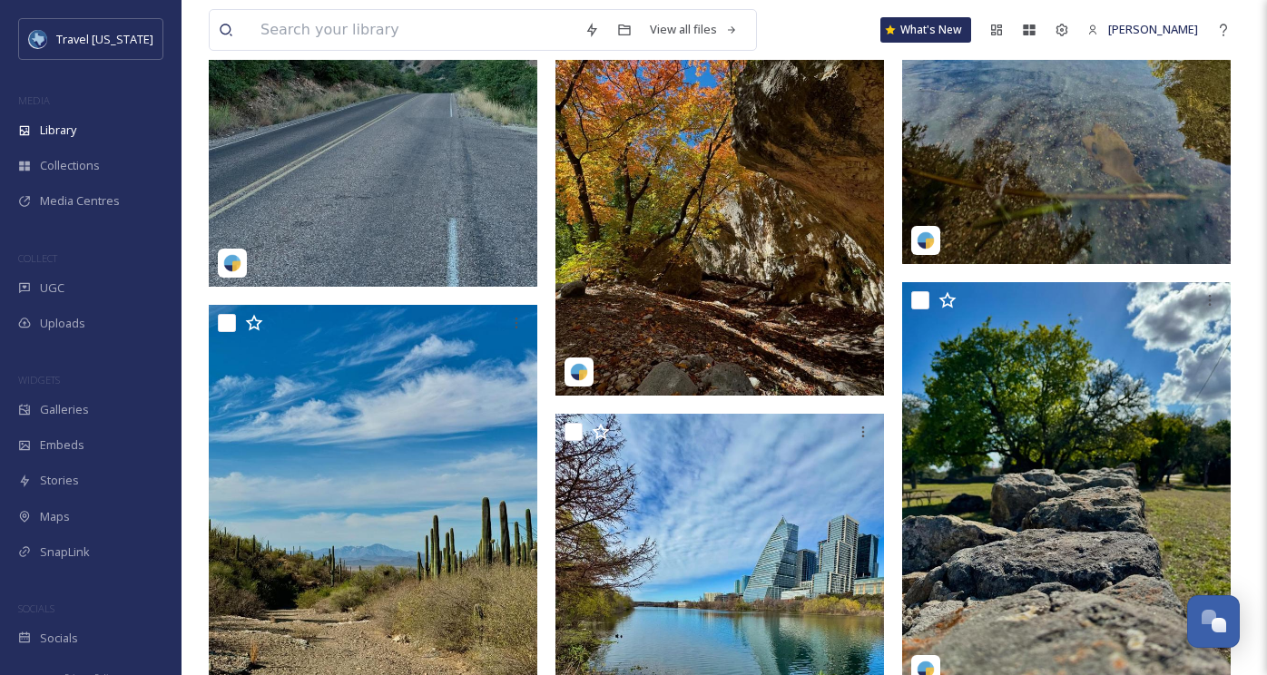
click at [440, 189] on img at bounding box center [373, 82] width 329 height 411
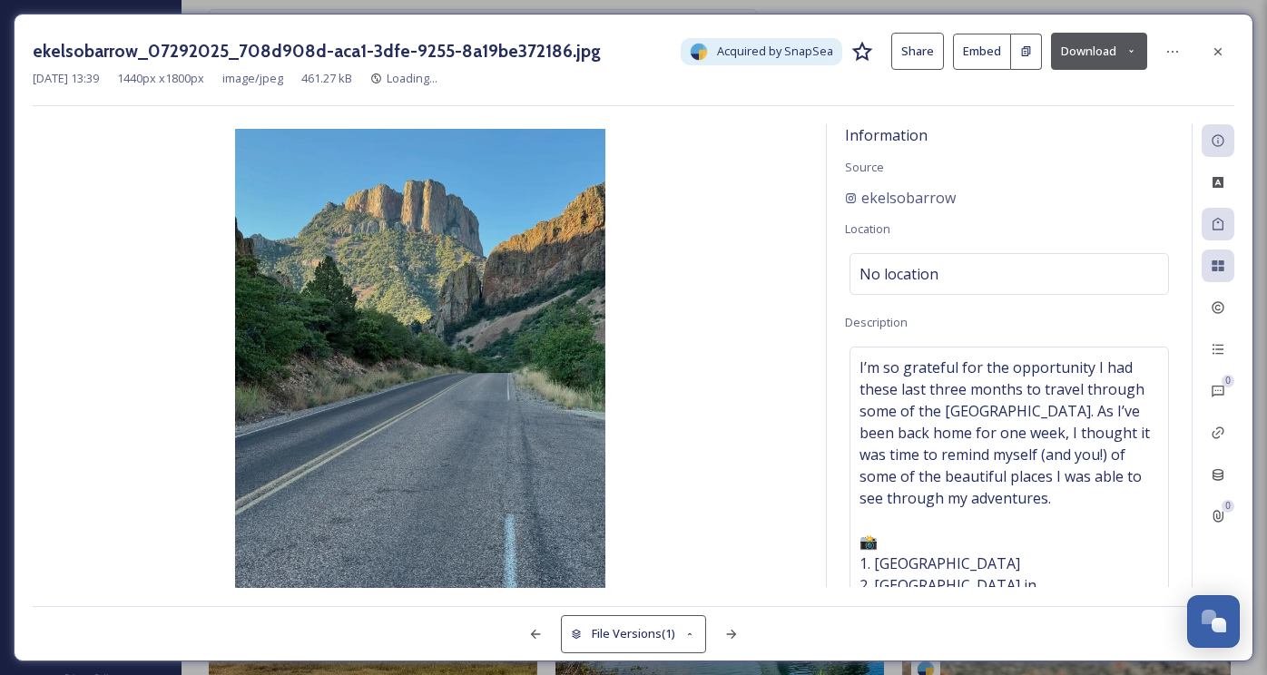
scroll to position [22076, 0]
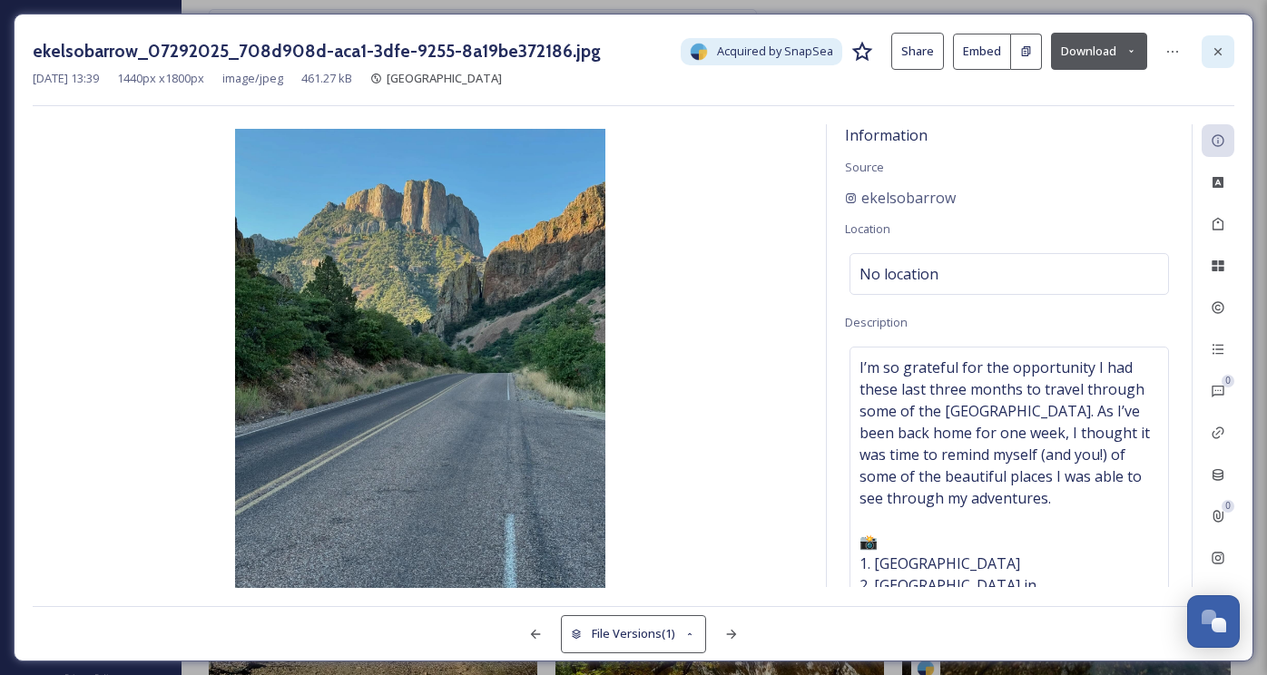
click at [1215, 54] on icon at bounding box center [1218, 51] width 15 height 15
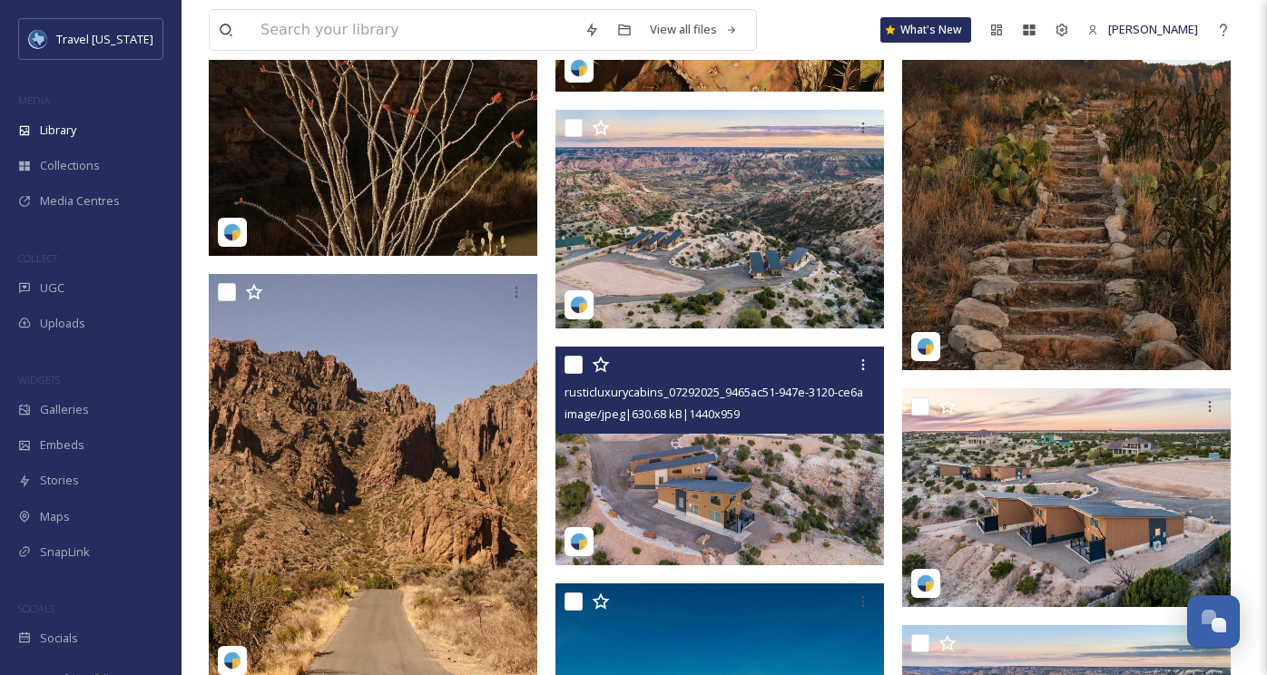
scroll to position [11434, 0]
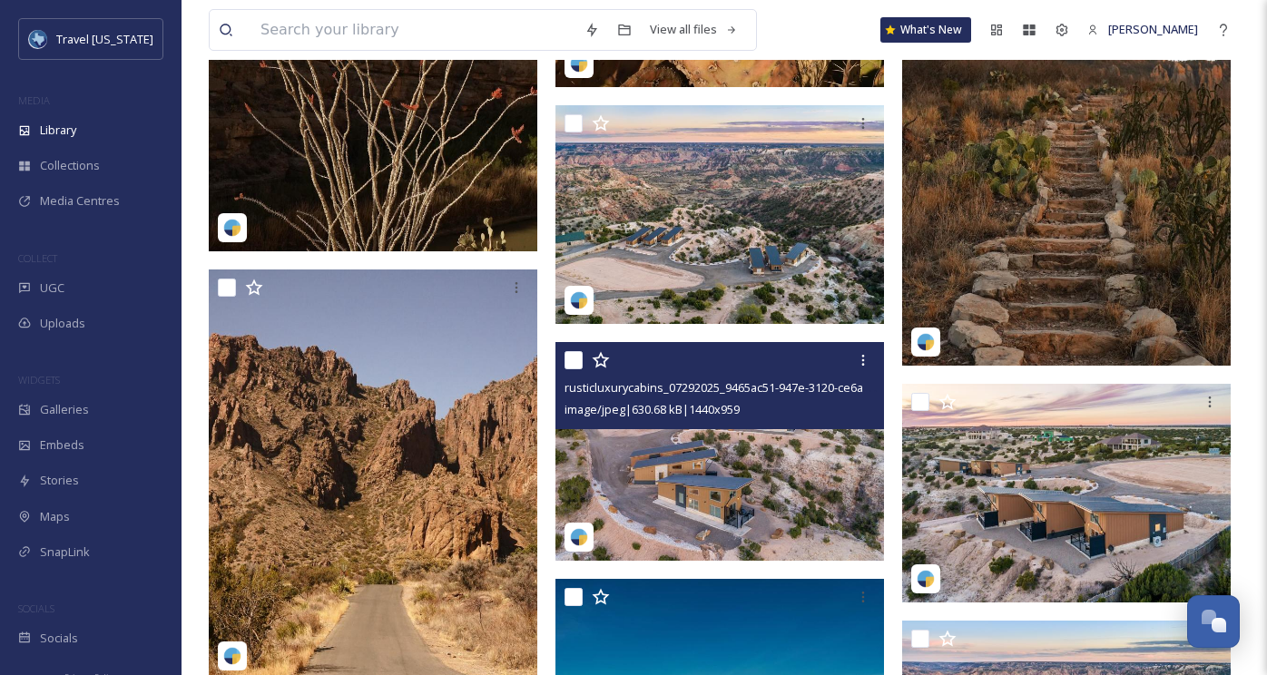
click at [682, 444] on img at bounding box center [719, 451] width 329 height 219
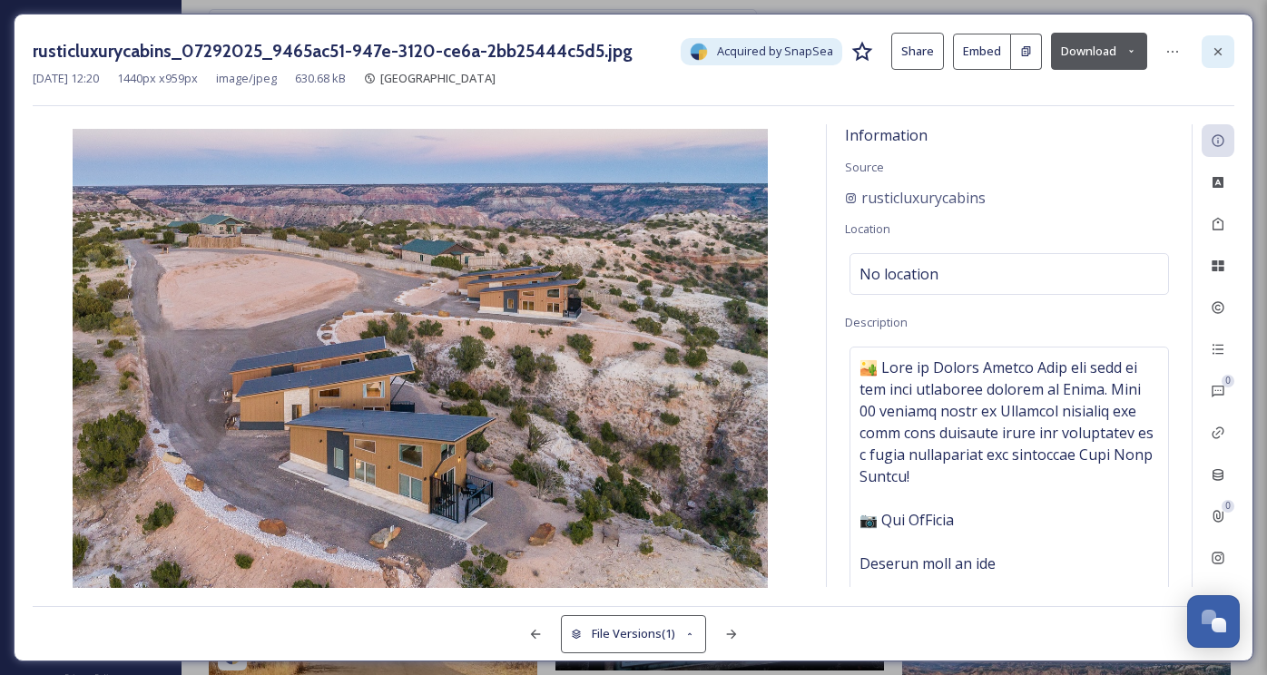
click at [1223, 49] on icon at bounding box center [1218, 51] width 15 height 15
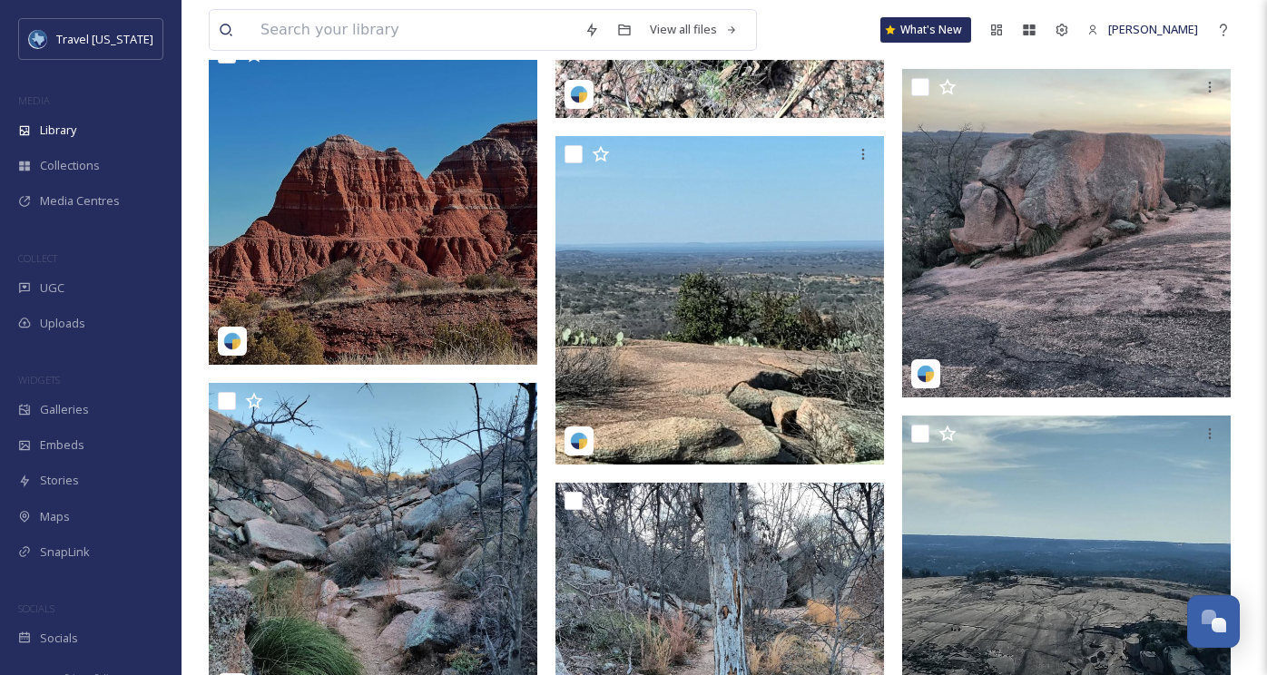
scroll to position [13123, 0]
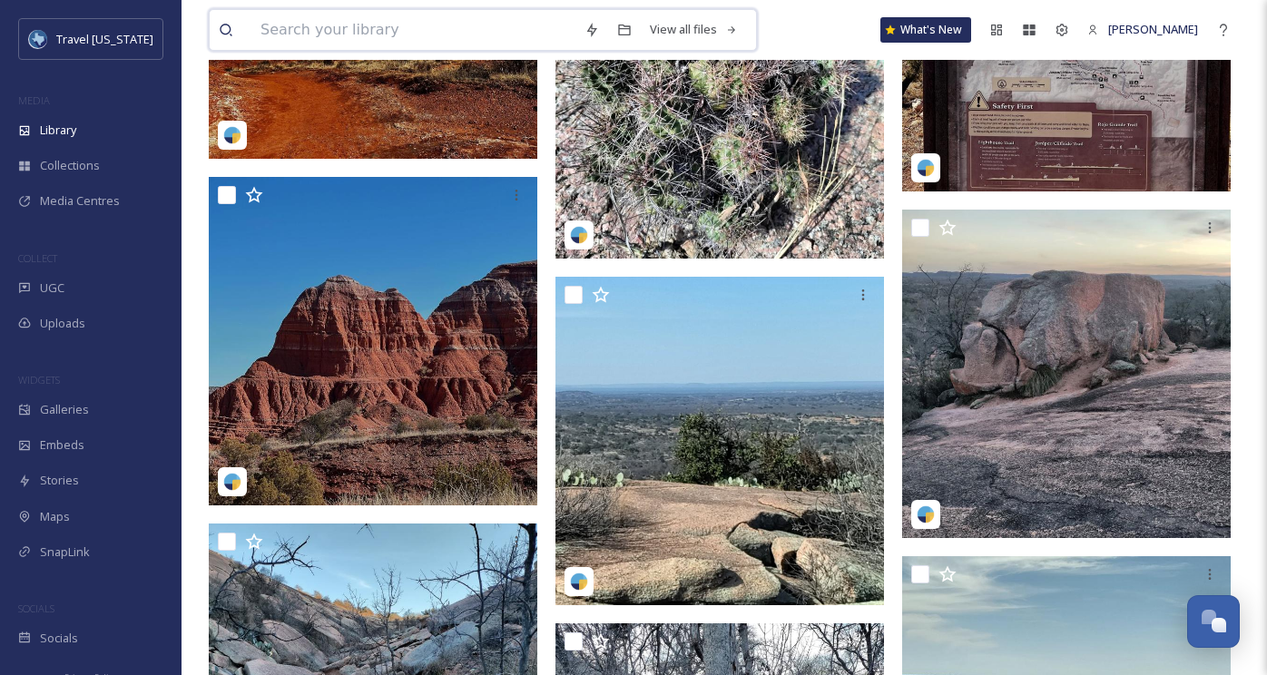
click at [420, 22] on input at bounding box center [413, 30] width 324 height 40
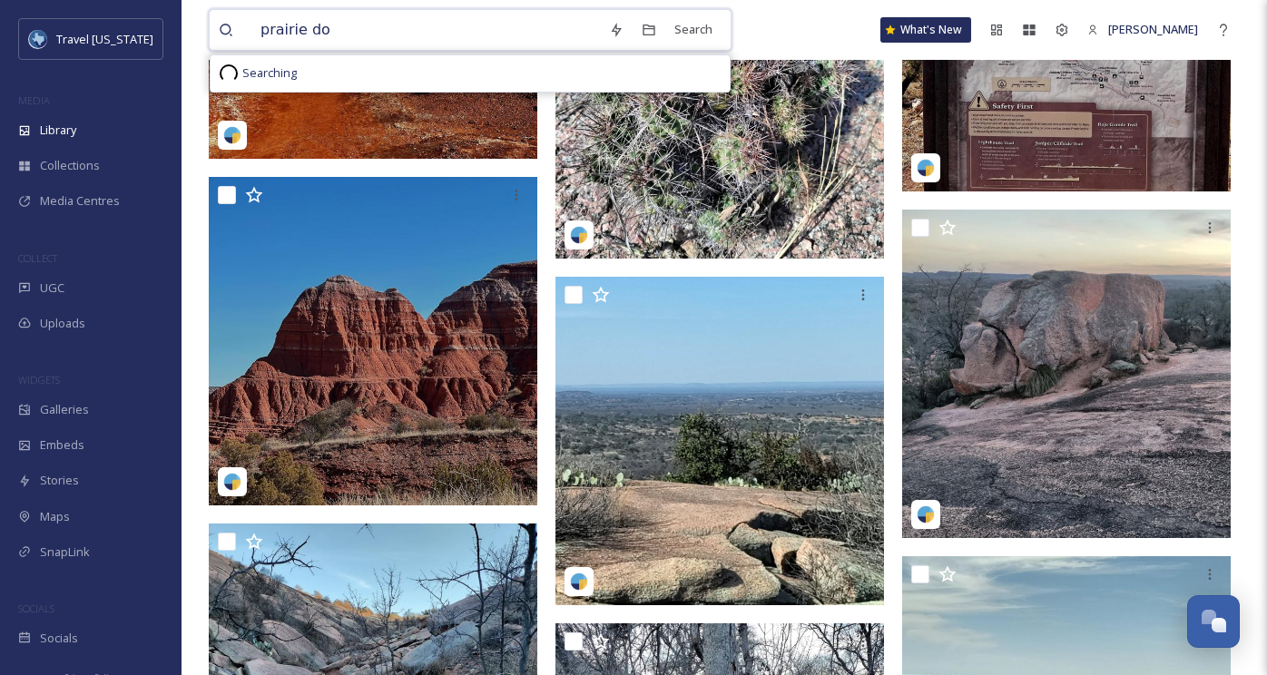
type input "prairie dog"
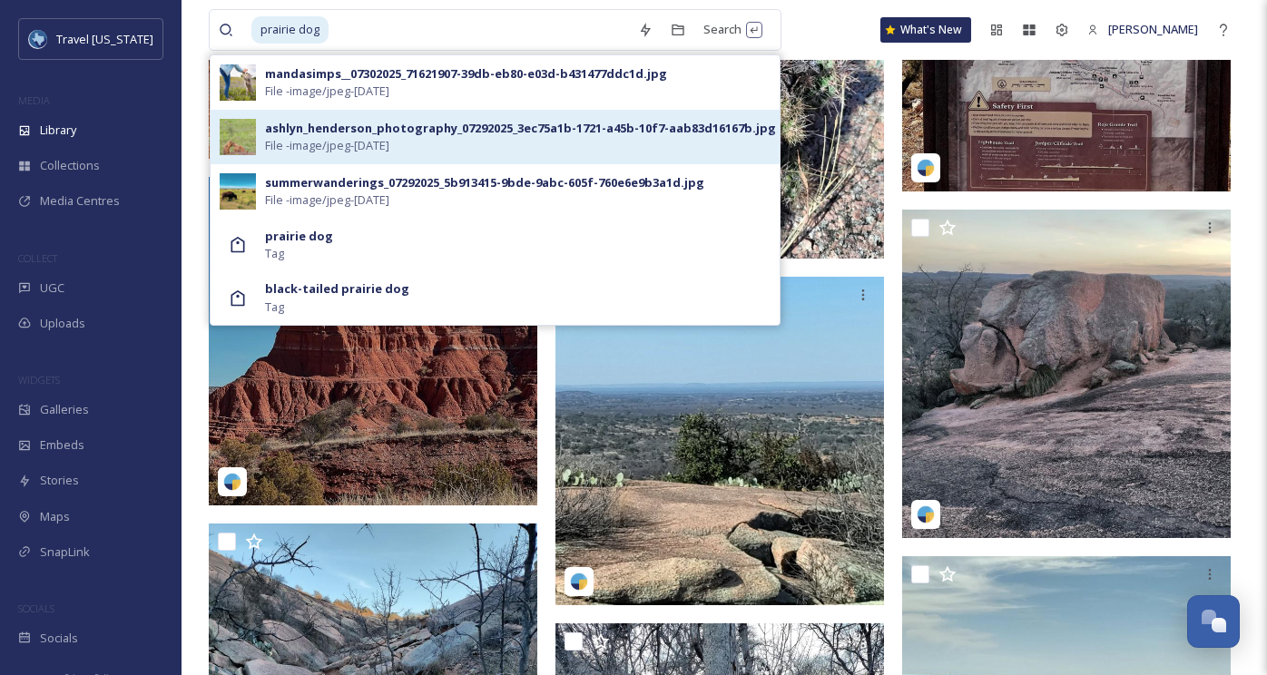
click at [356, 124] on div "ashlyn_henderson_photography_07292025_3ec75a1b-1721-a45b-10f7-aab83d16167b.jpg" at bounding box center [520, 128] width 511 height 17
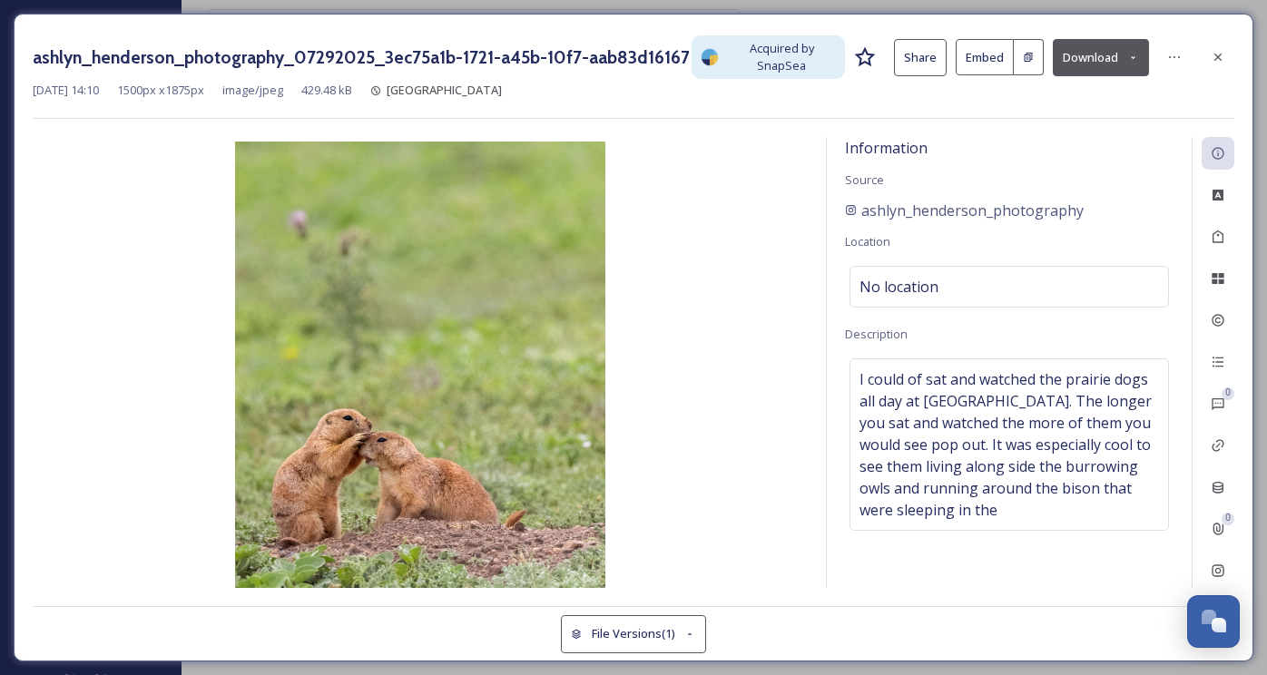
click at [1095, 52] on button "Download" at bounding box center [1101, 57] width 96 height 37
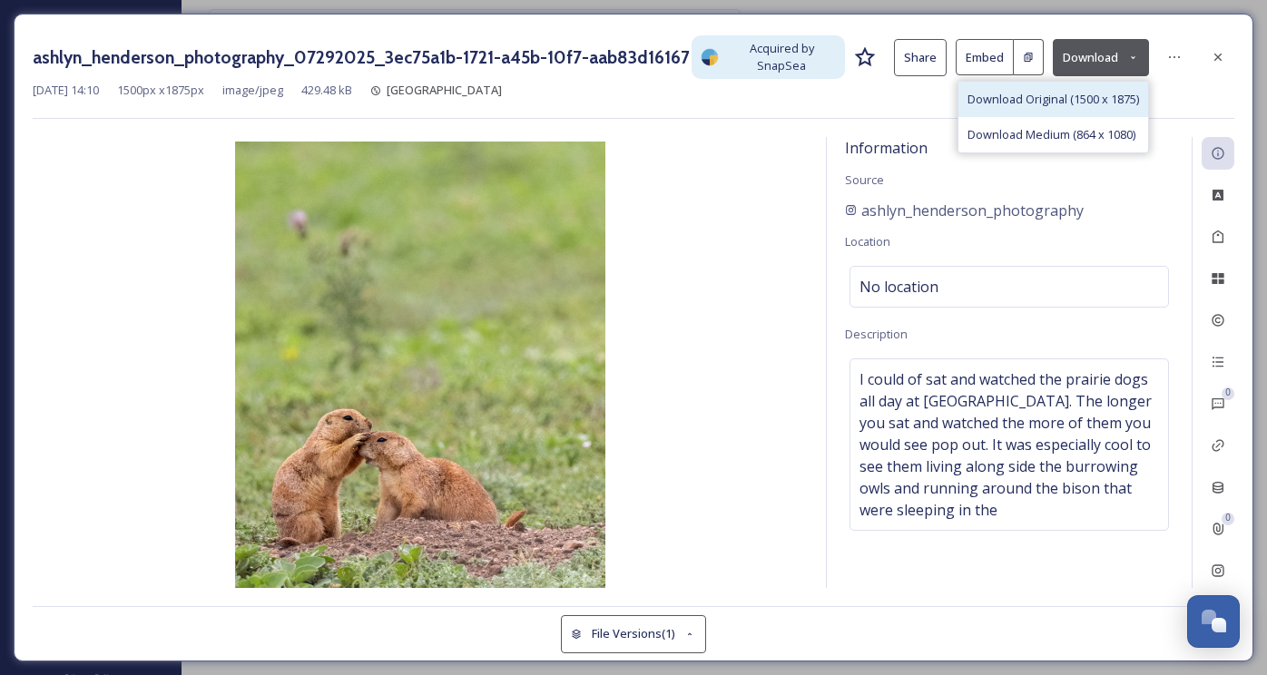
click at [1022, 105] on span "Download Original (1500 x 1875)" at bounding box center [1053, 99] width 172 height 17
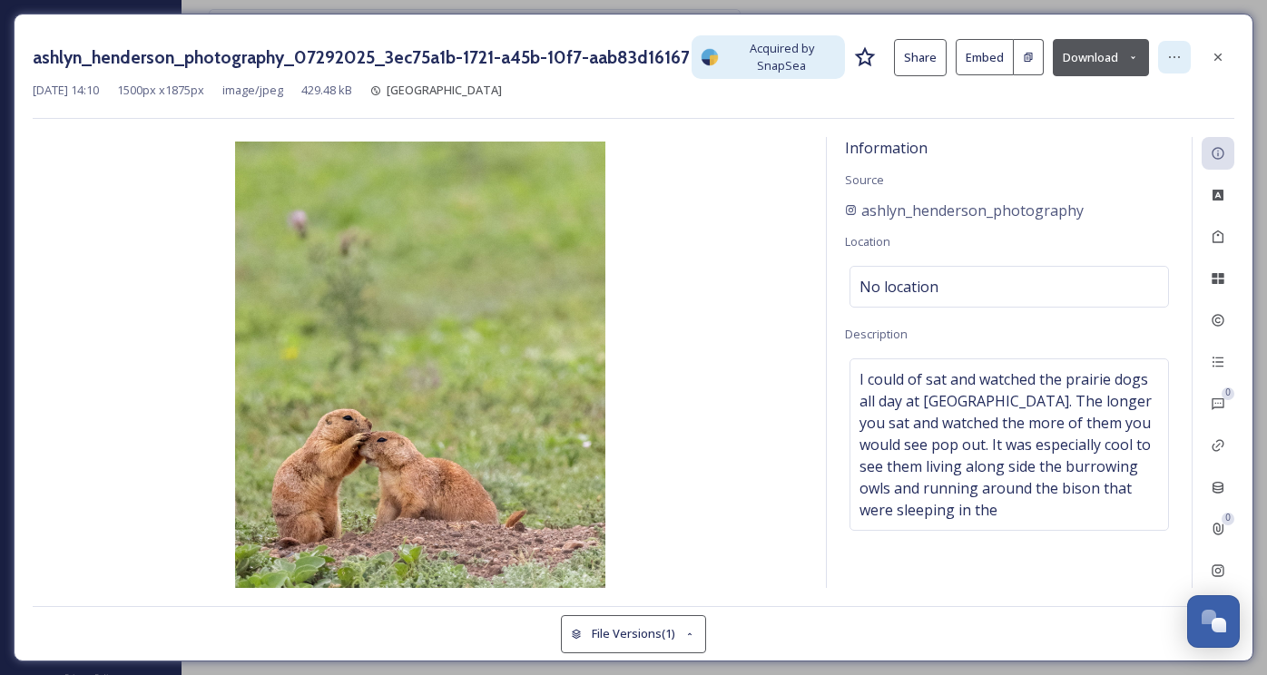
click at [1173, 54] on icon at bounding box center [1174, 57] width 15 height 15
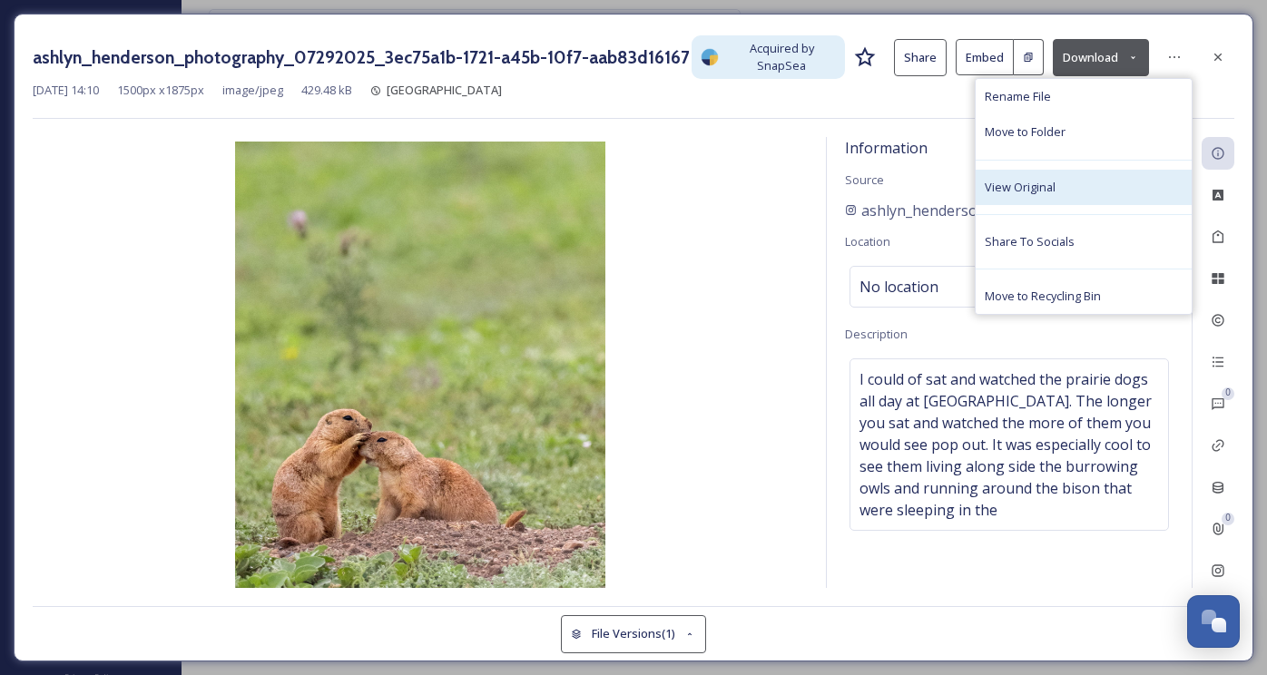
click at [1026, 181] on span "View Original" at bounding box center [1020, 187] width 71 height 17
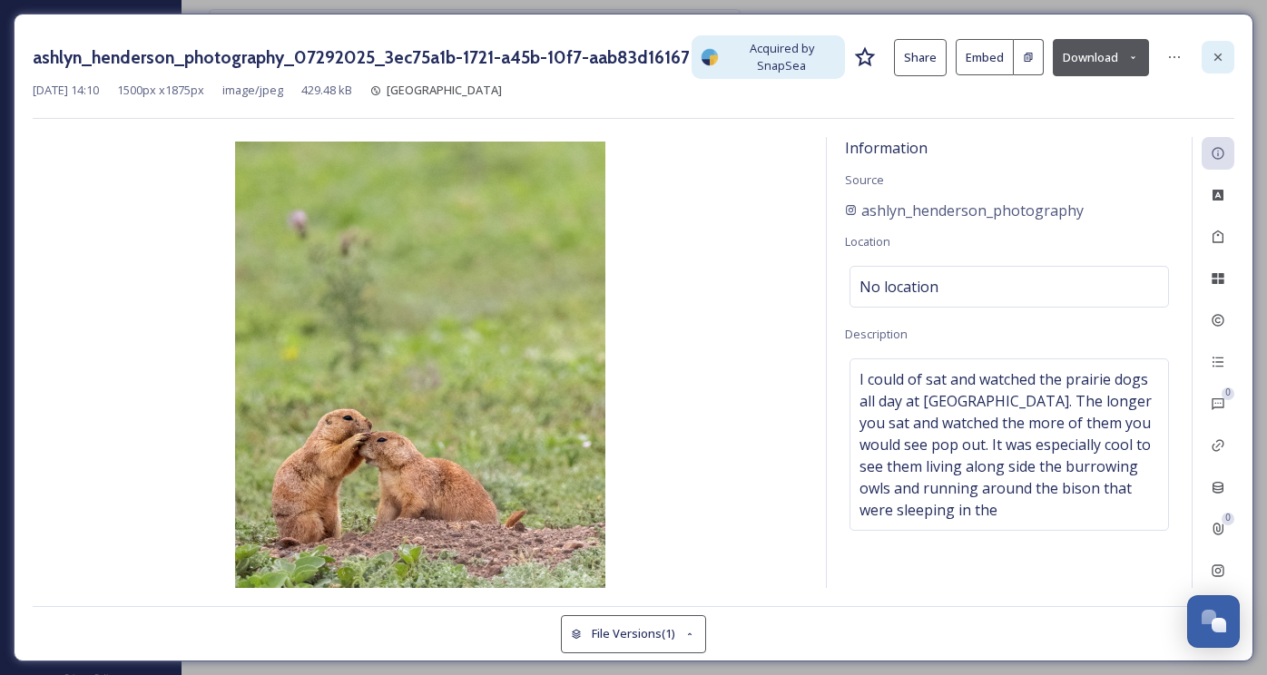
click at [1213, 64] on icon at bounding box center [1218, 57] width 15 height 15
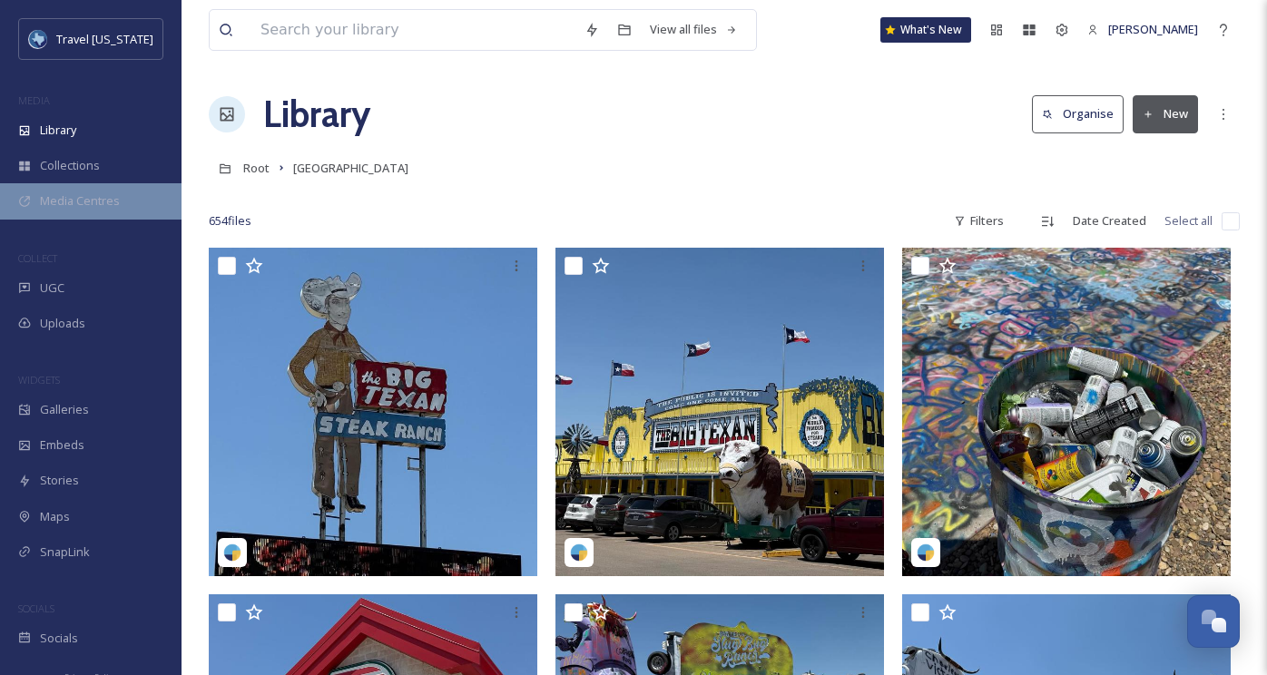
click at [91, 199] on span "Media Centres" at bounding box center [80, 200] width 80 height 17
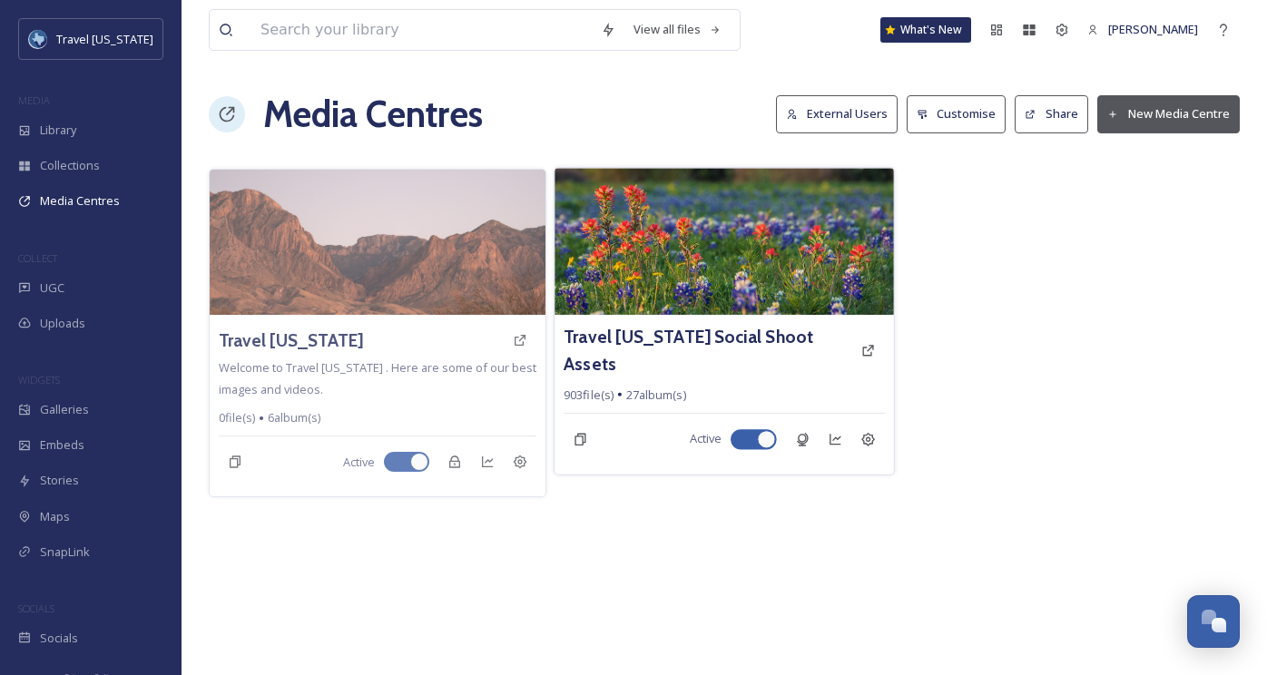
click at [682, 276] on img at bounding box center [724, 241] width 339 height 147
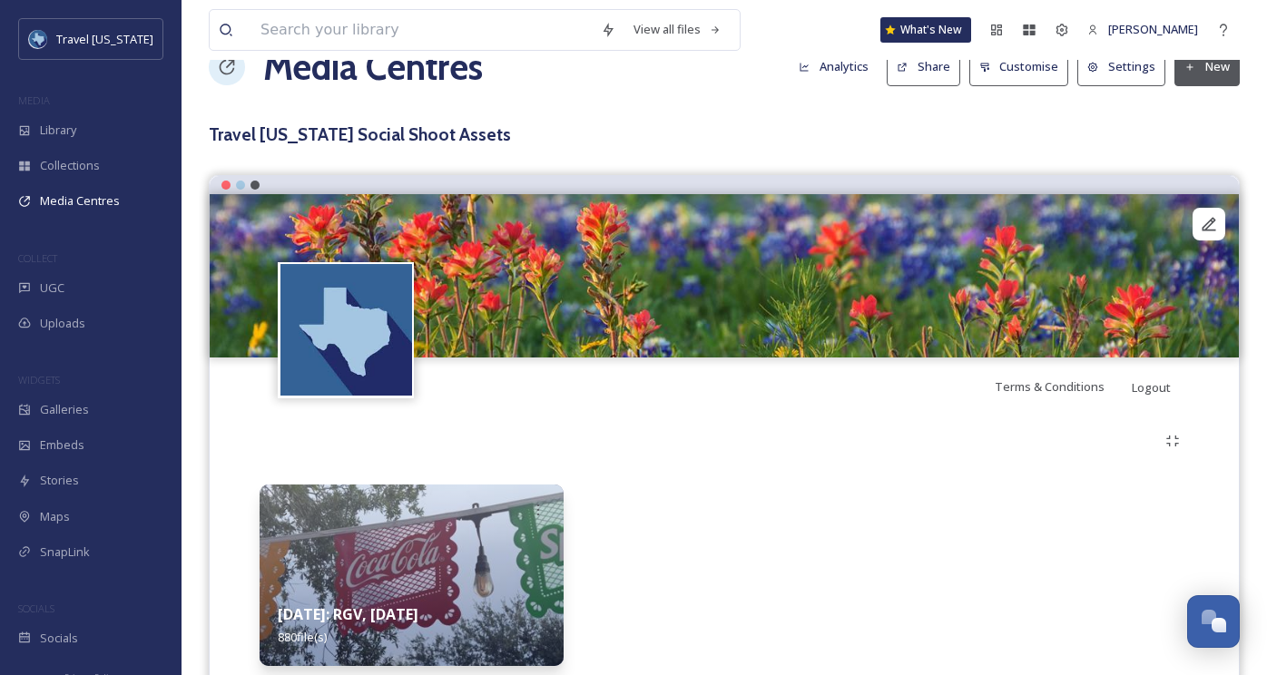
scroll to position [112, 0]
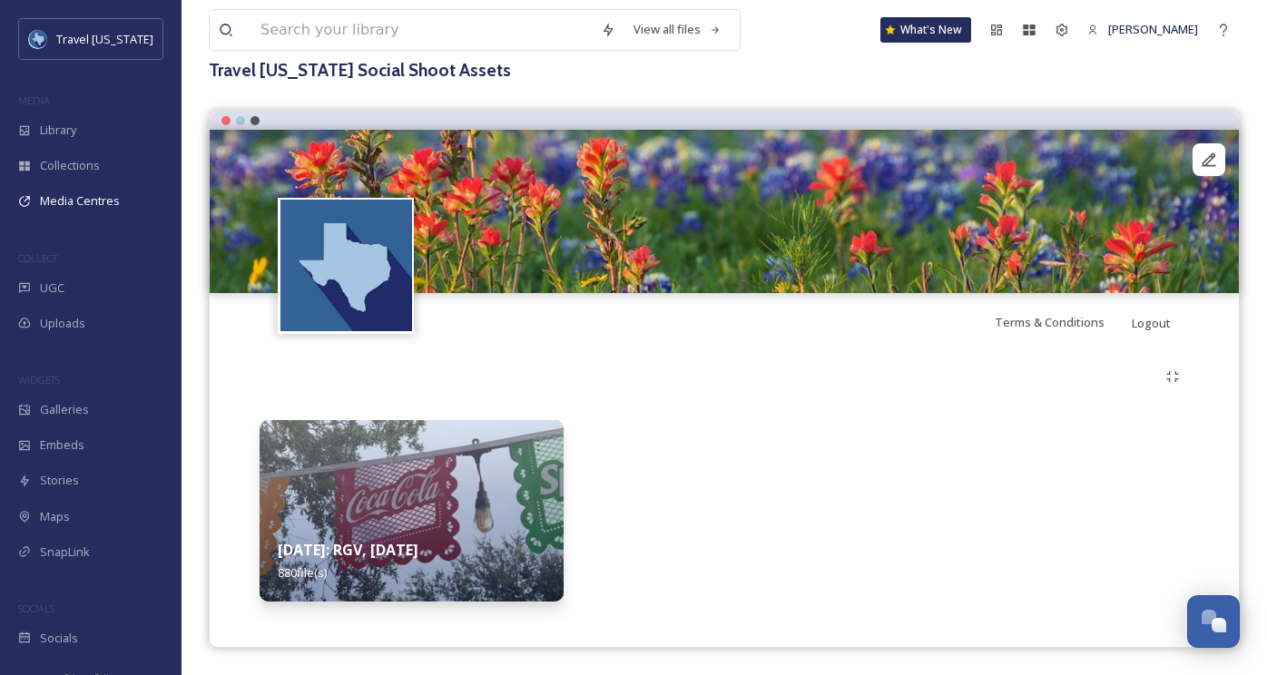
click at [380, 509] on img at bounding box center [412, 511] width 304 height 182
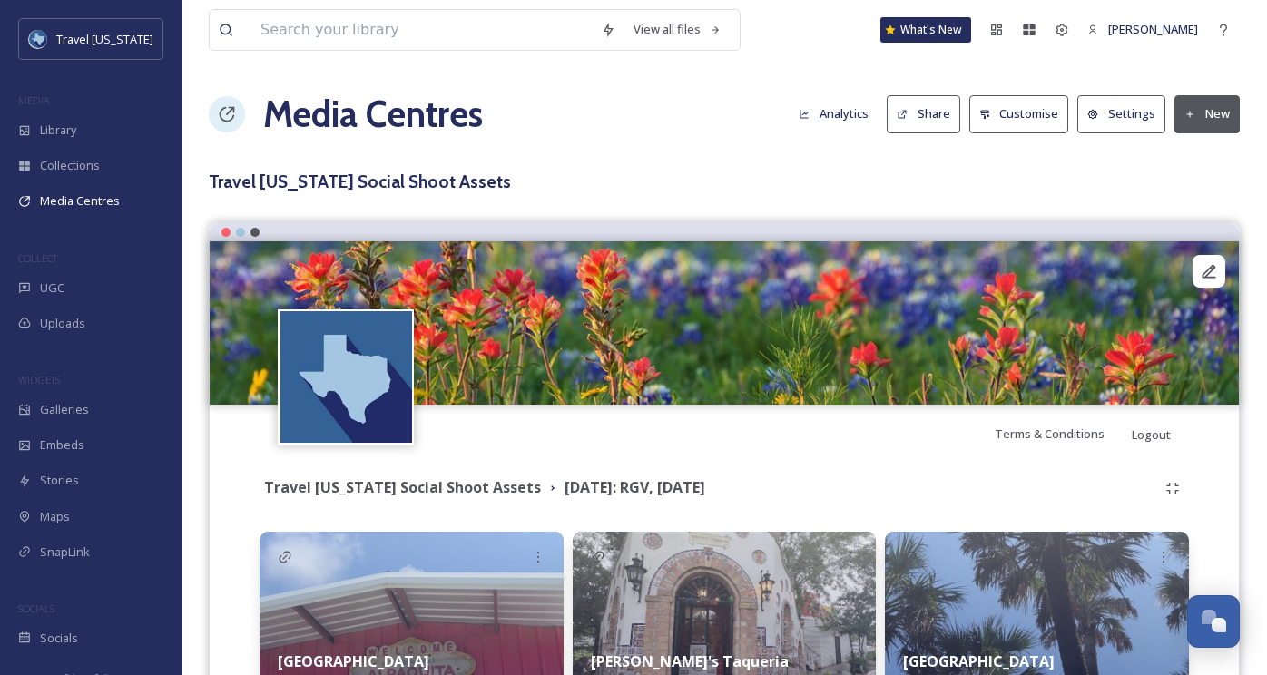
scroll to position [324, 0]
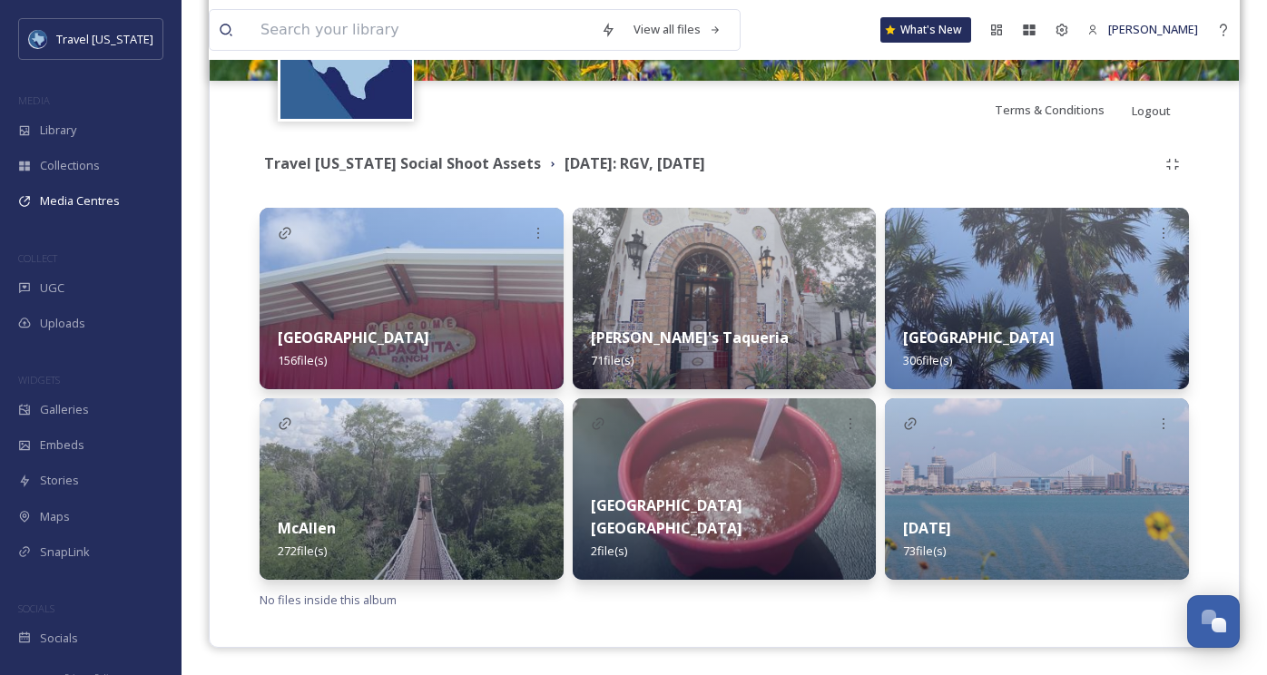
click at [403, 483] on img at bounding box center [412, 489] width 304 height 182
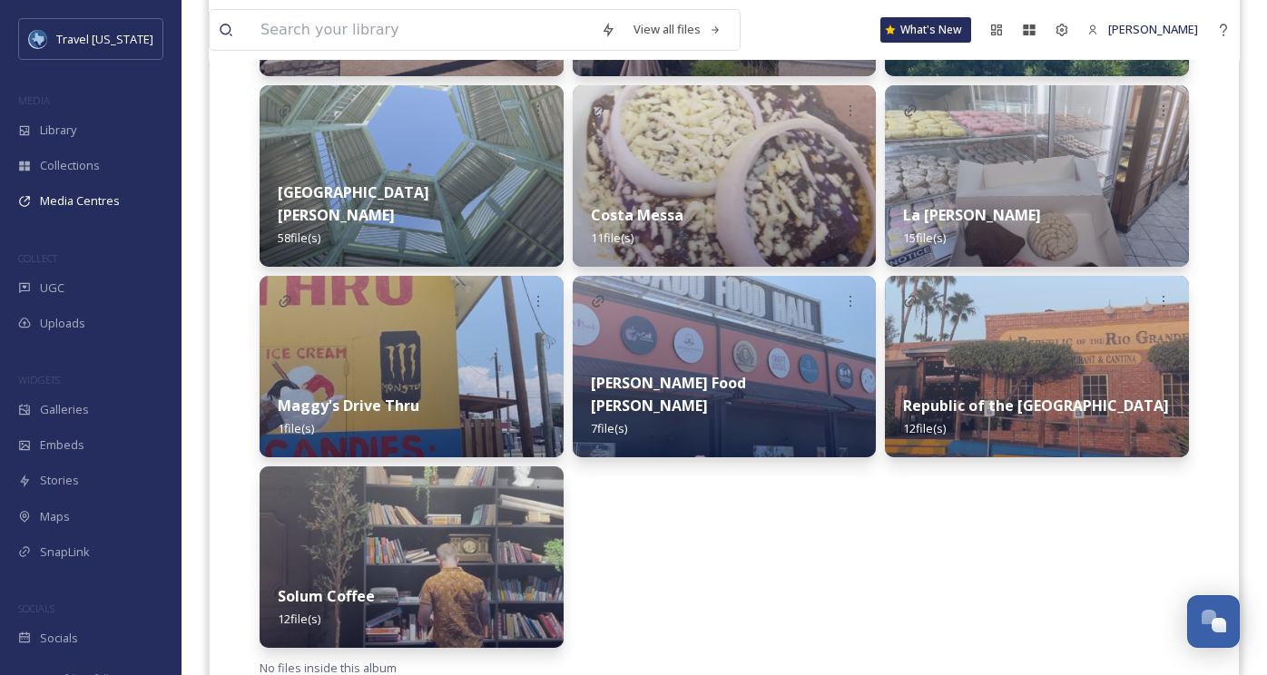
scroll to position [705, 0]
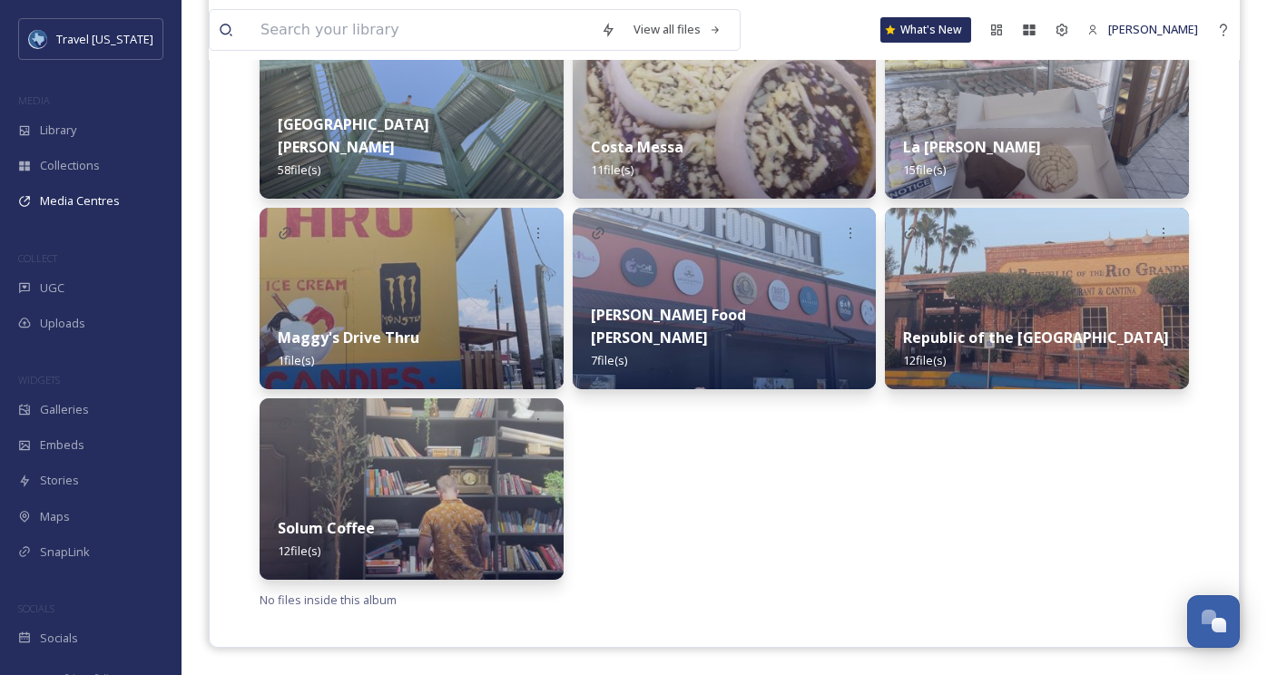
click at [1039, 293] on img at bounding box center [1037, 299] width 304 height 182
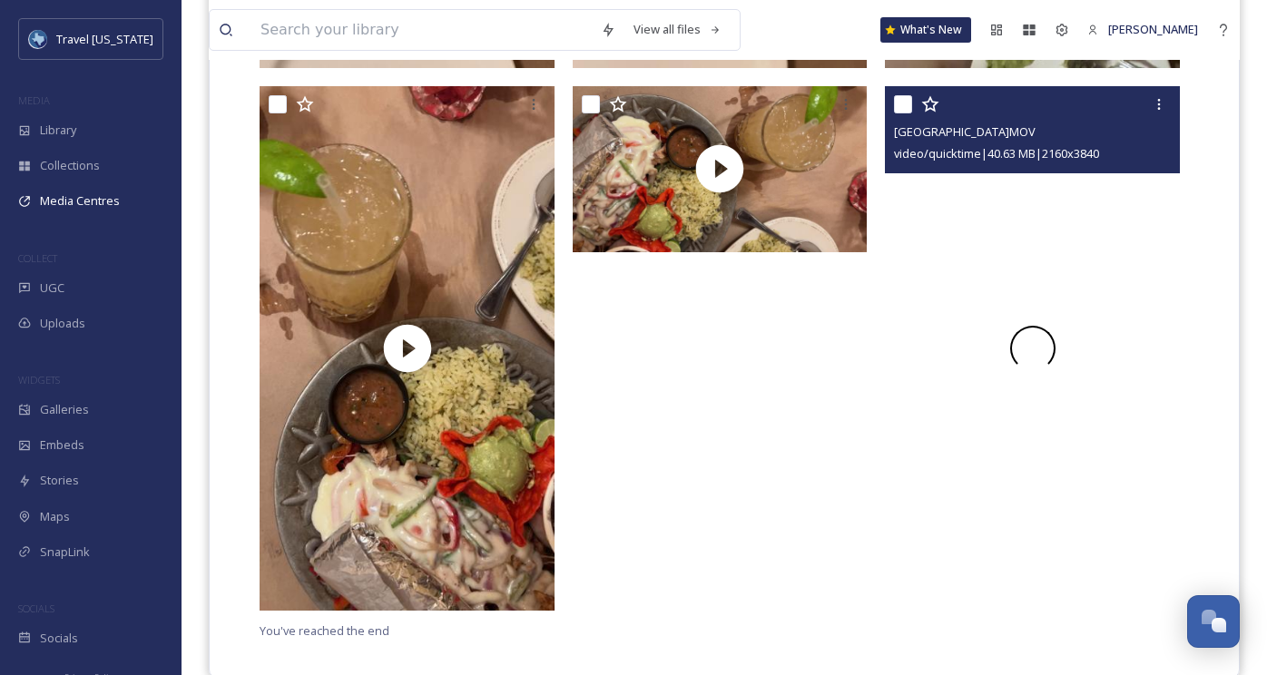
scroll to position [2113, 0]
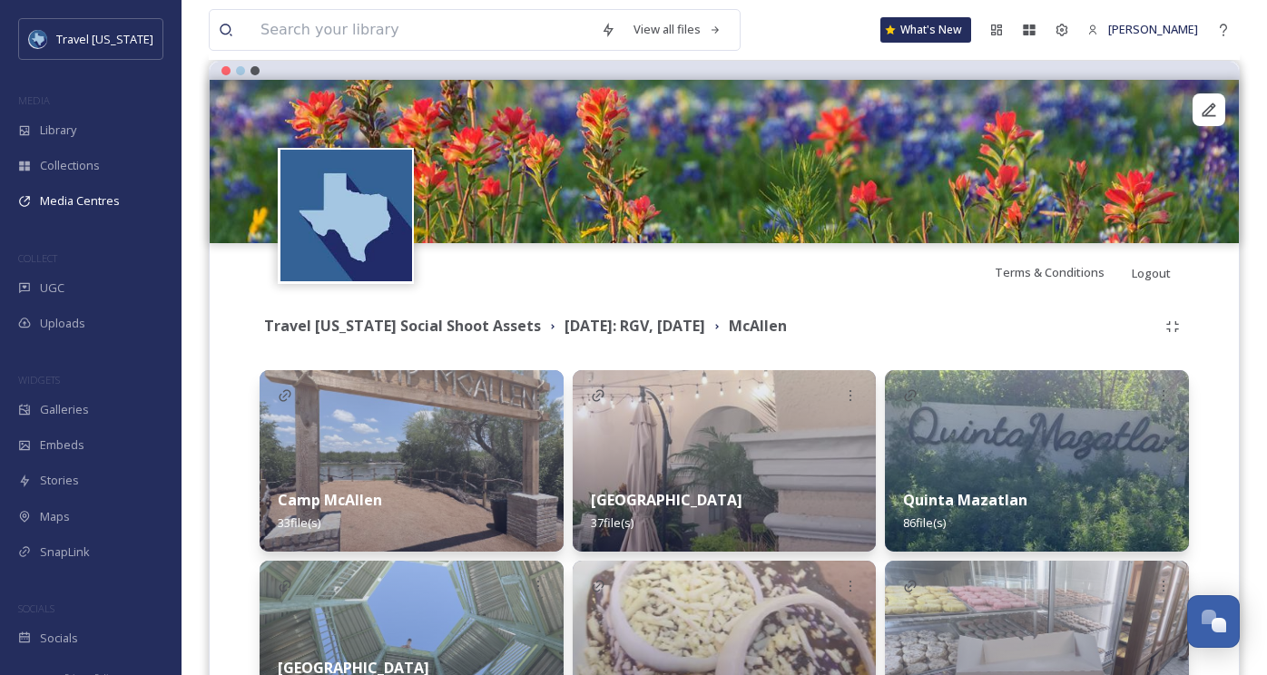
scroll to position [555, 0]
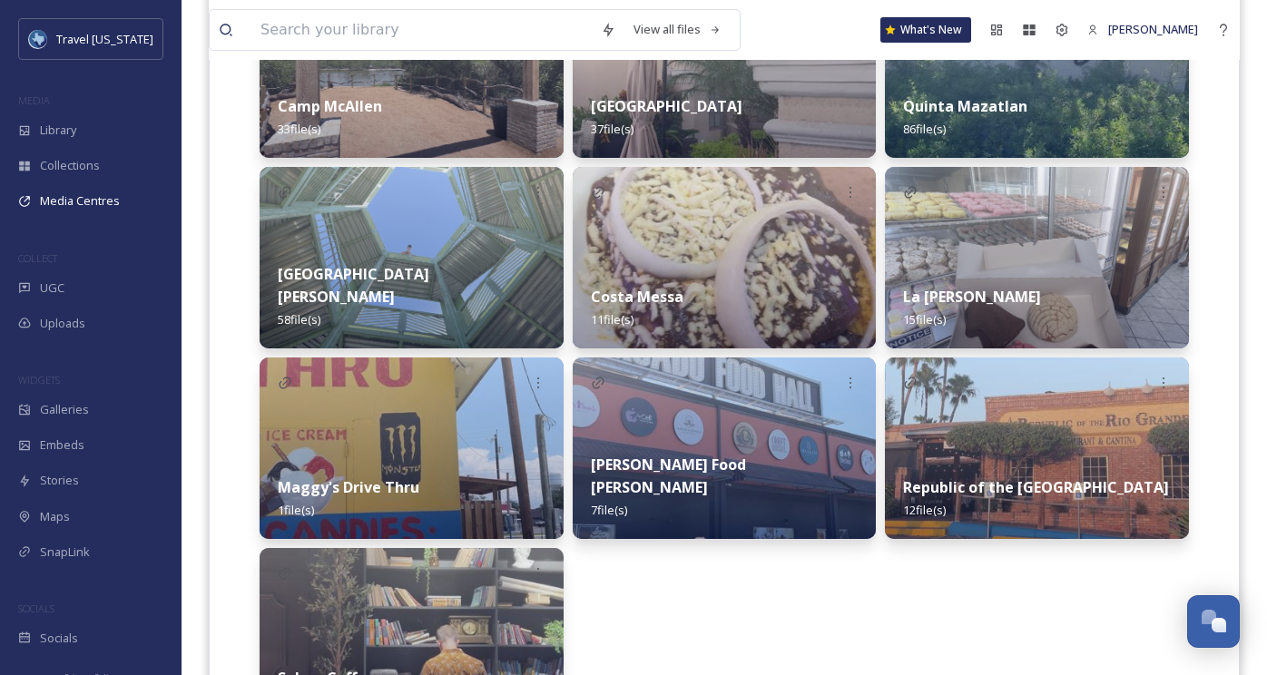
click at [427, 131] on div "Camp McAllen 33 file(s)" at bounding box center [412, 117] width 304 height 81
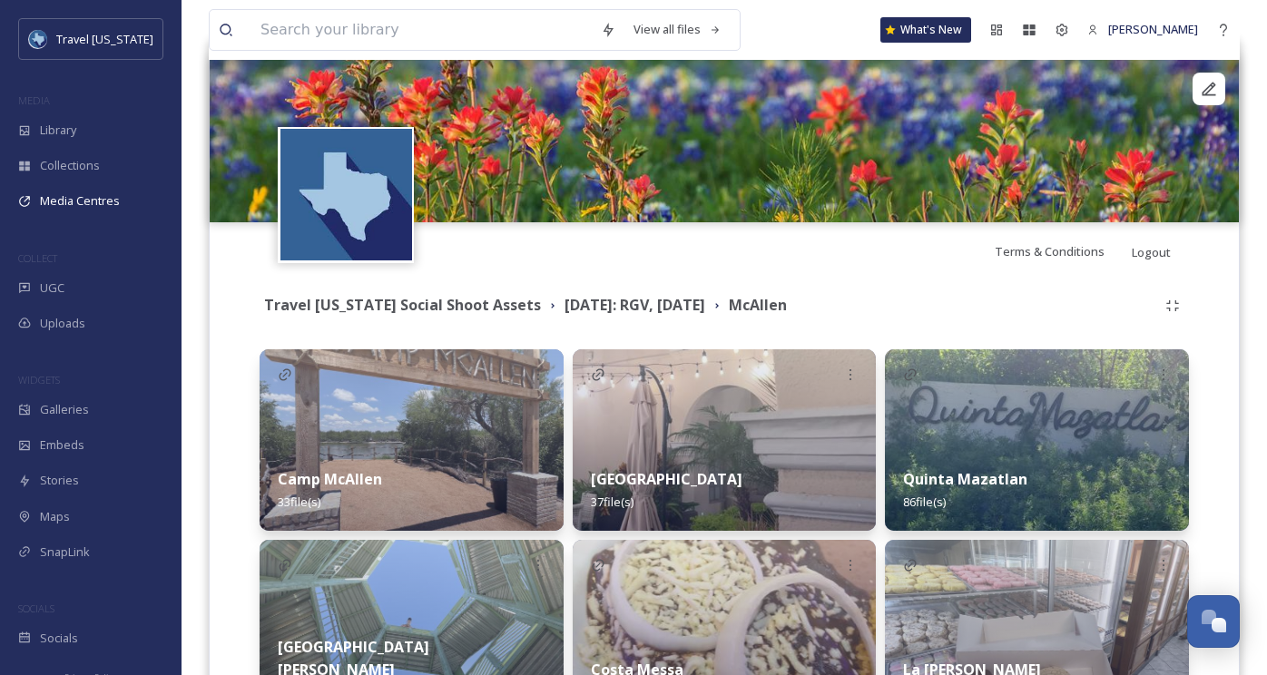
scroll to position [516, 0]
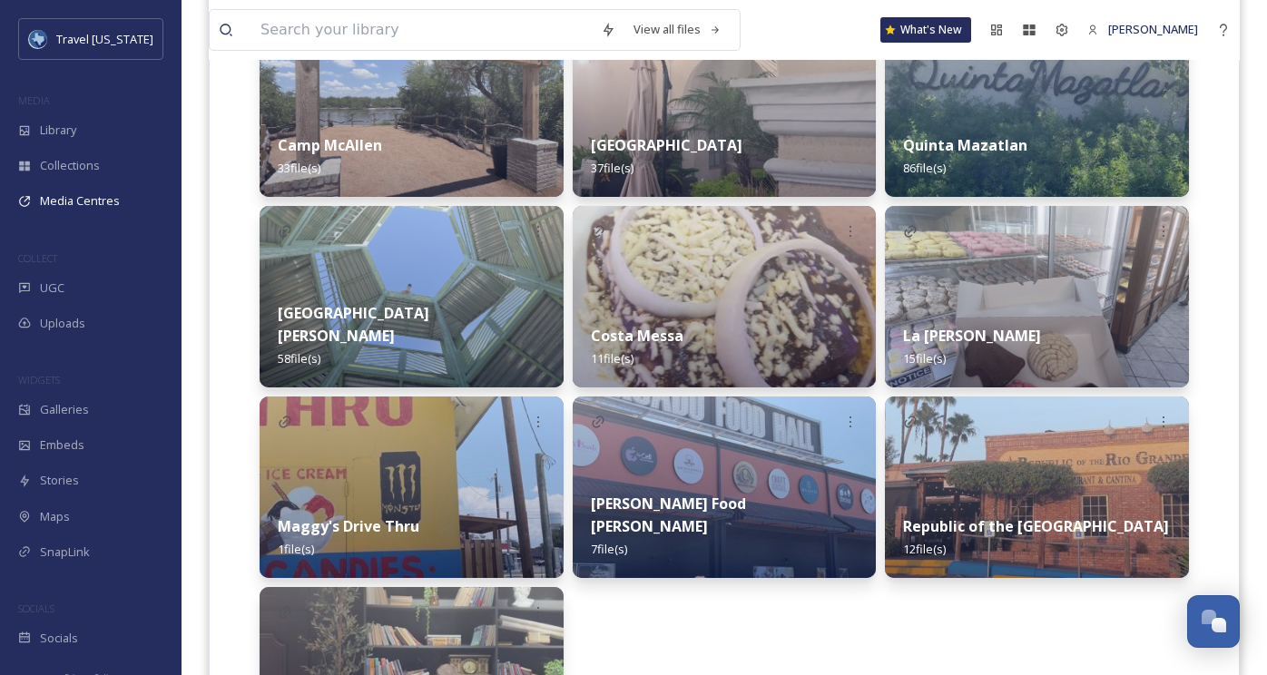
click at [967, 120] on div "Quinta Mazatlan 86 file(s)" at bounding box center [1037, 156] width 304 height 81
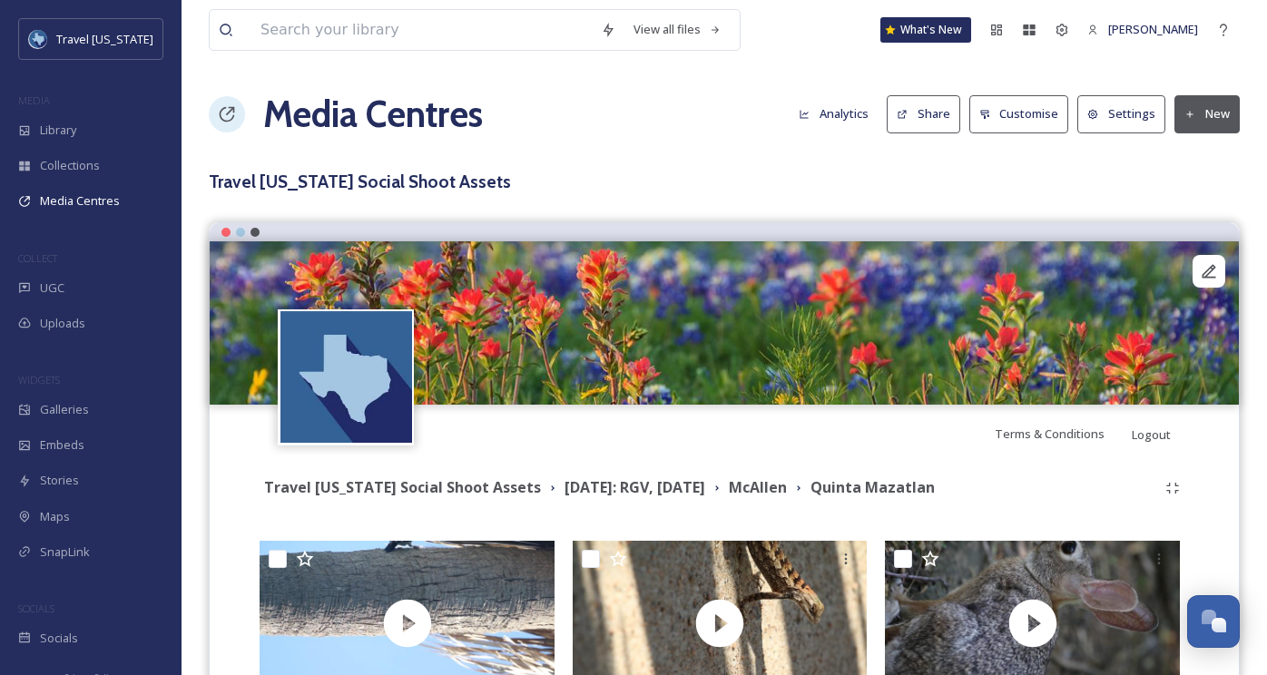
click at [766, 87] on div "Media Centres Analytics Share Customise Settings New" at bounding box center [724, 114] width 1031 height 54
click at [705, 486] on strong "[DATE]: RGV, [DATE]" at bounding box center [635, 487] width 141 height 20
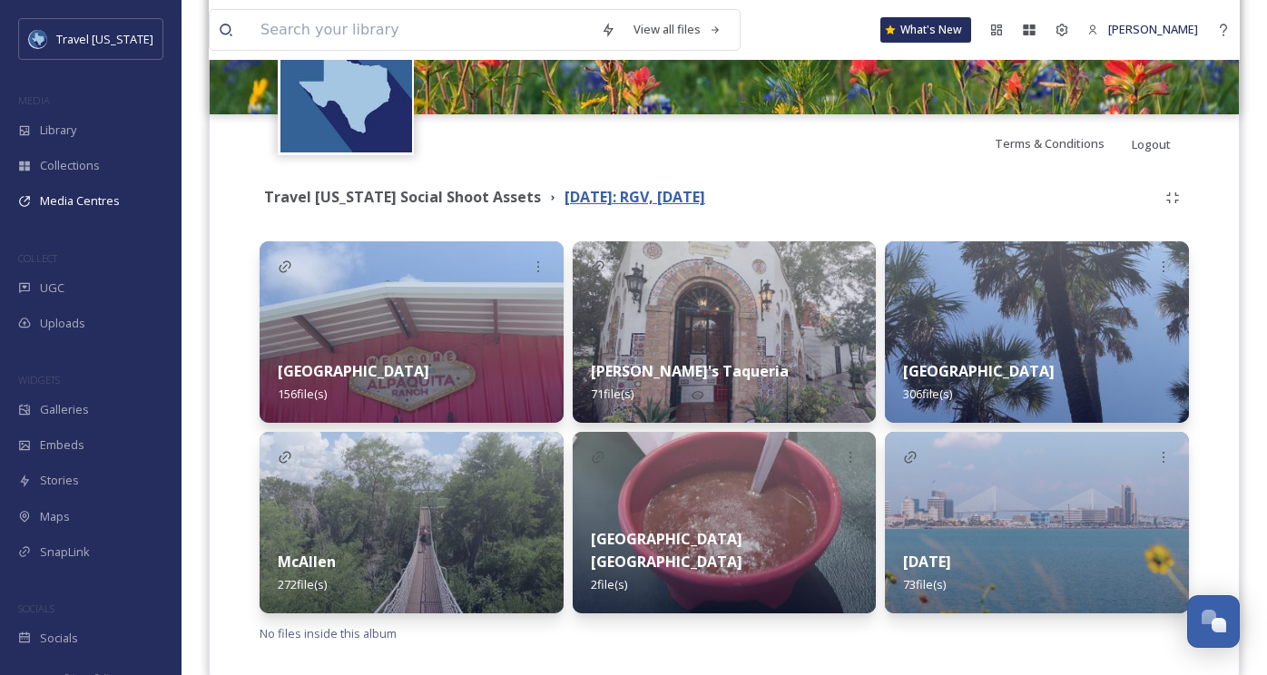
scroll to position [324, 0]
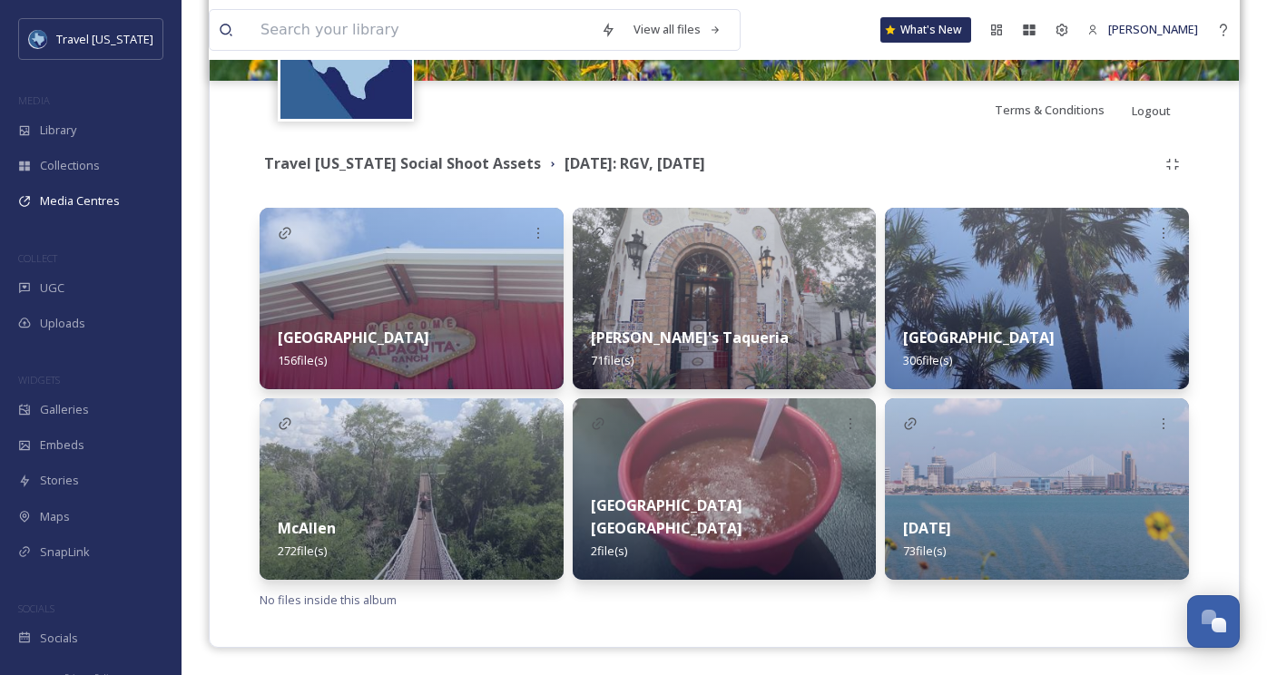
click at [489, 299] on img at bounding box center [412, 299] width 304 height 182
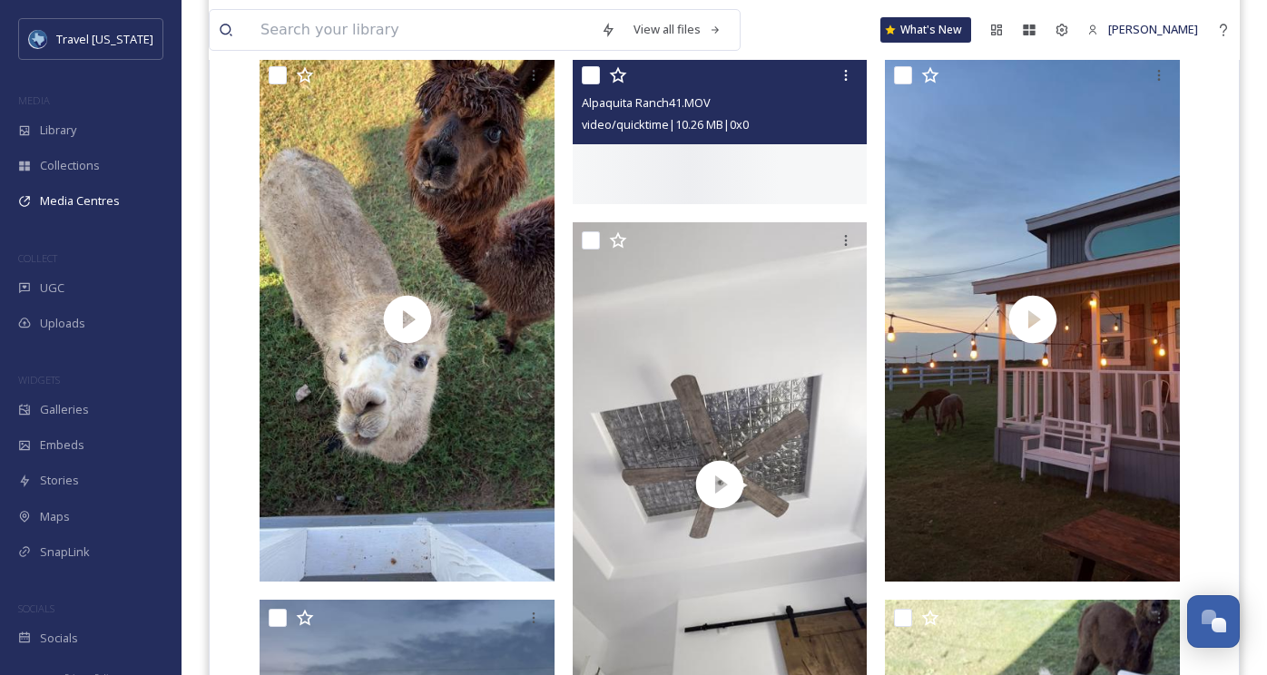
scroll to position [6996, 0]
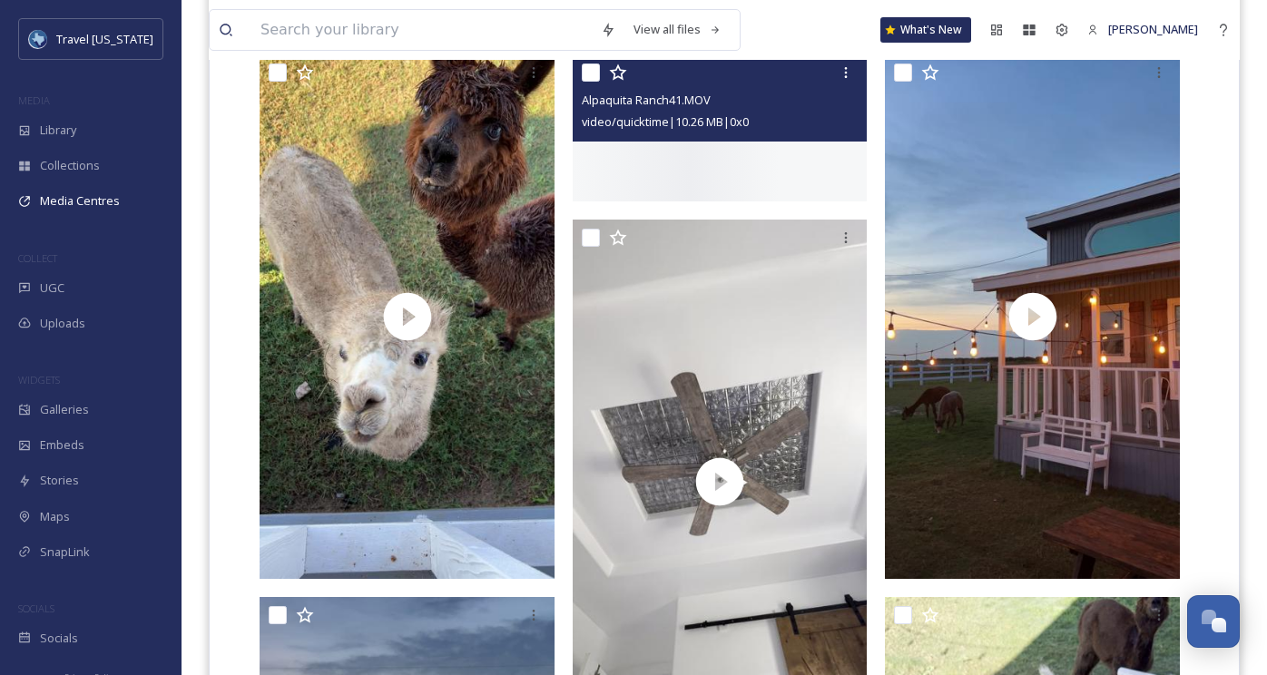
click at [670, 202] on div at bounding box center [720, 128] width 295 height 148
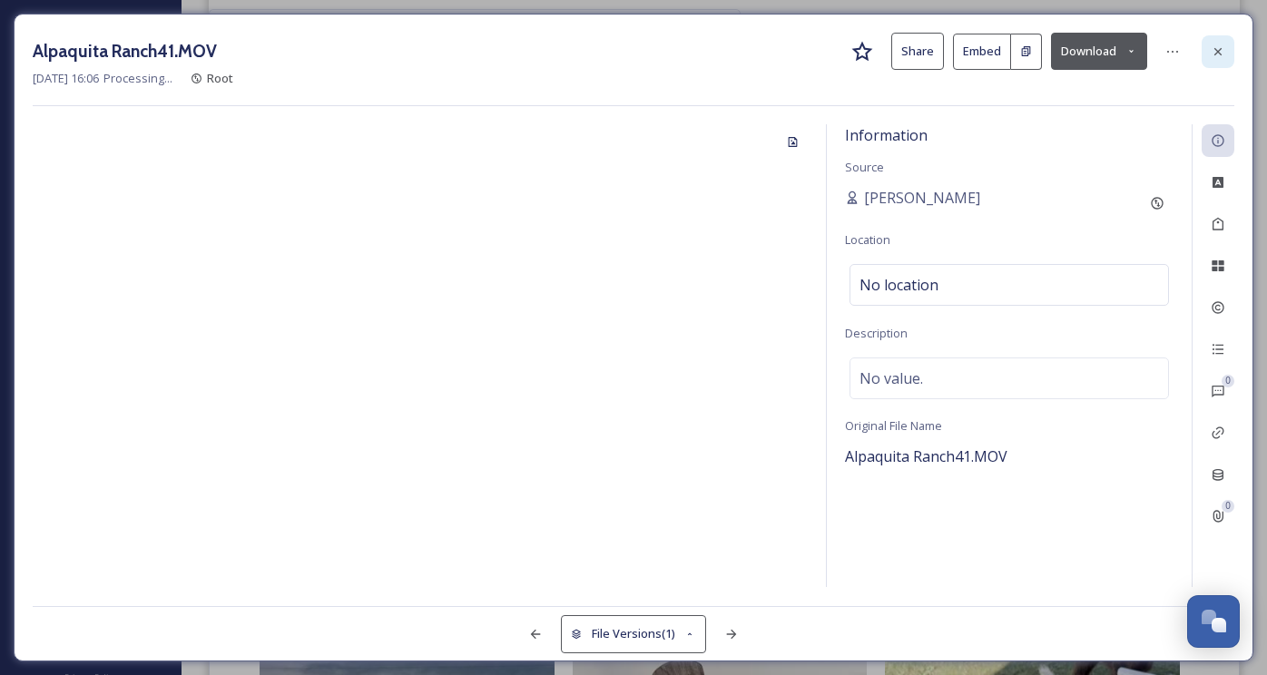
click at [1213, 44] on icon at bounding box center [1218, 51] width 15 height 15
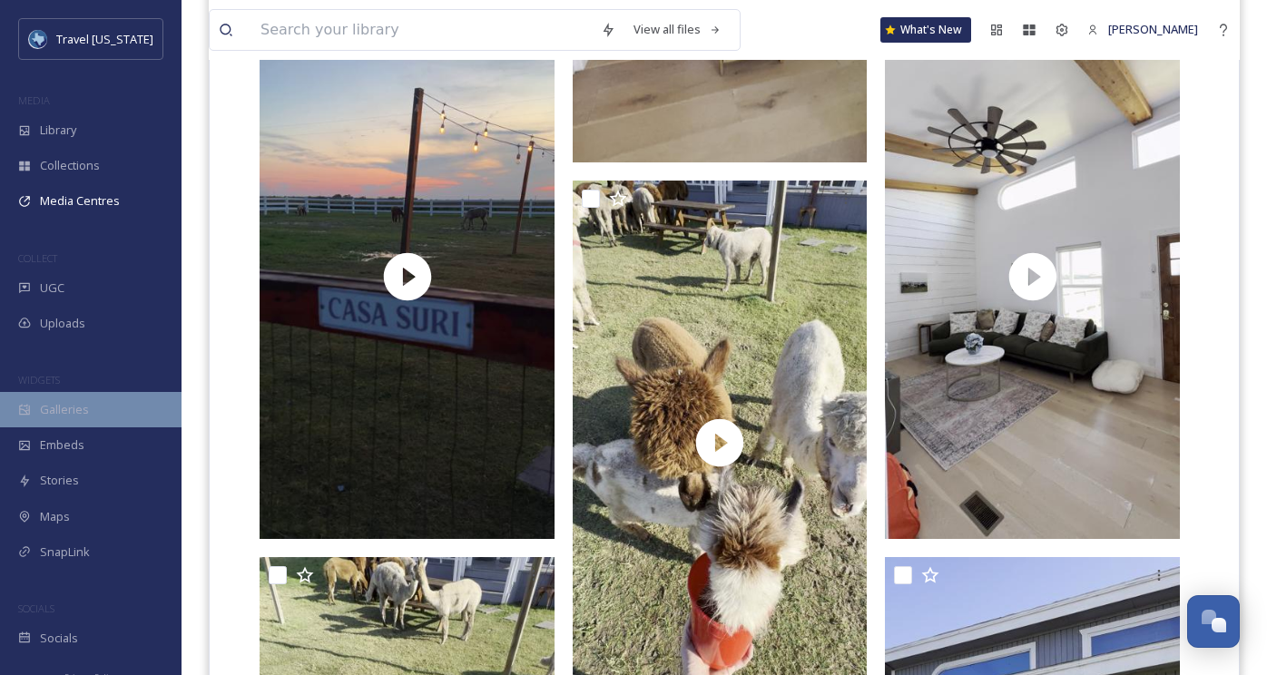
scroll to position [8501, 0]
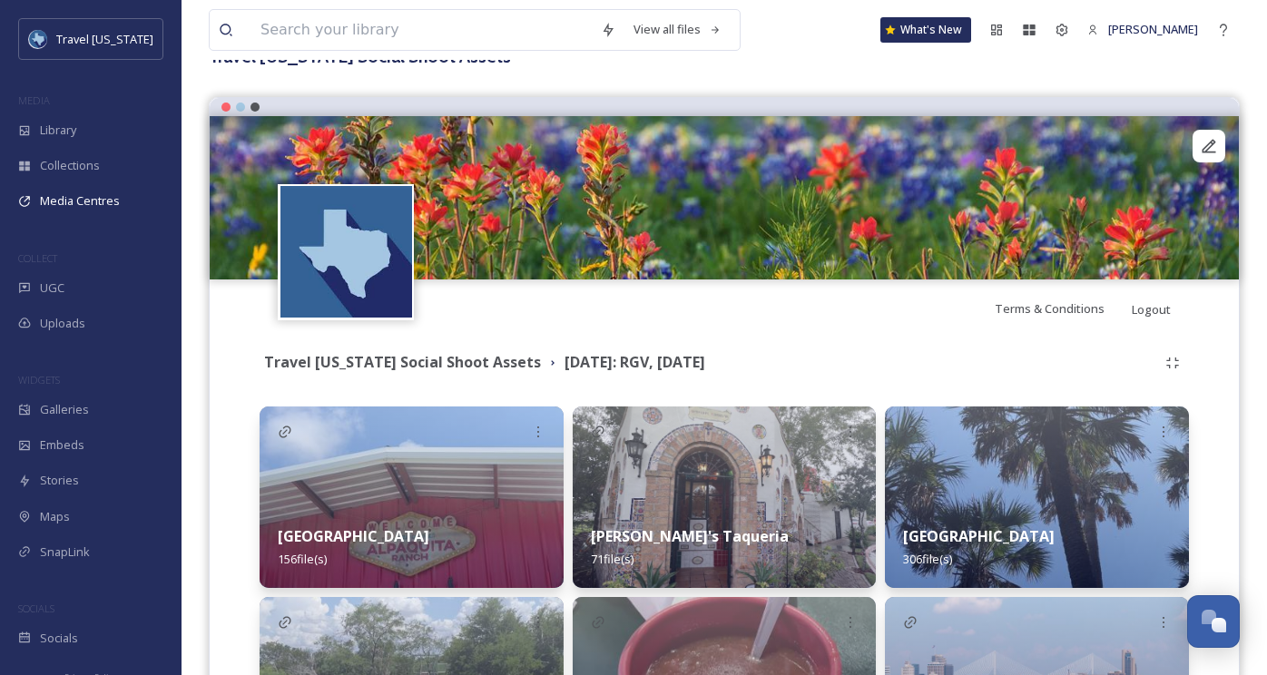
scroll to position [324, 0]
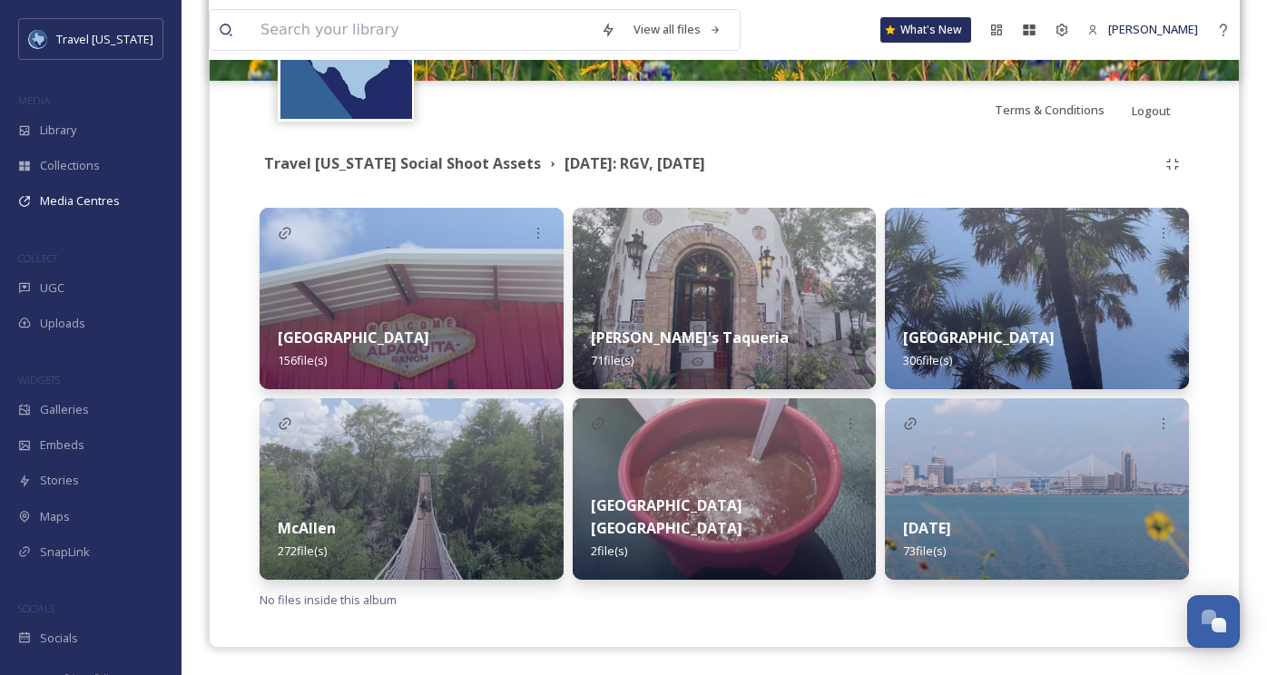
click at [712, 319] on div "[PERSON_NAME]'s Taqueria 71 file(s)" at bounding box center [725, 349] width 304 height 81
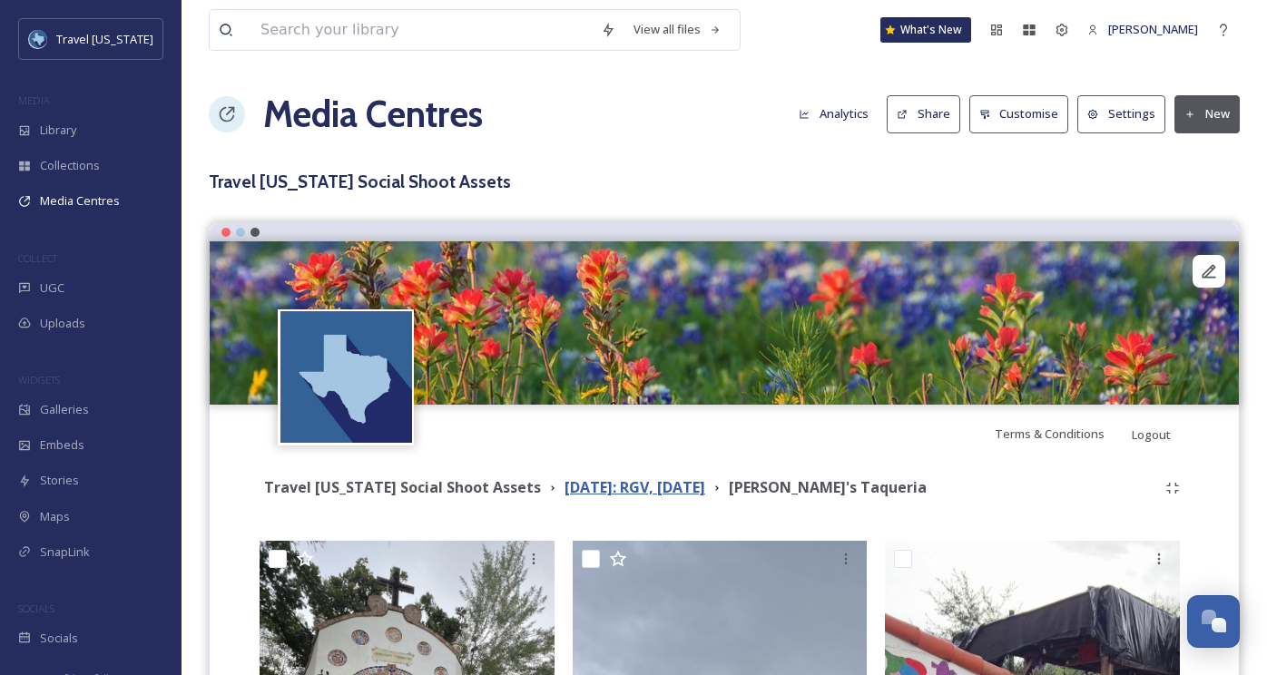
click at [652, 488] on strong "[DATE]: RGV, [DATE]" at bounding box center [635, 487] width 141 height 20
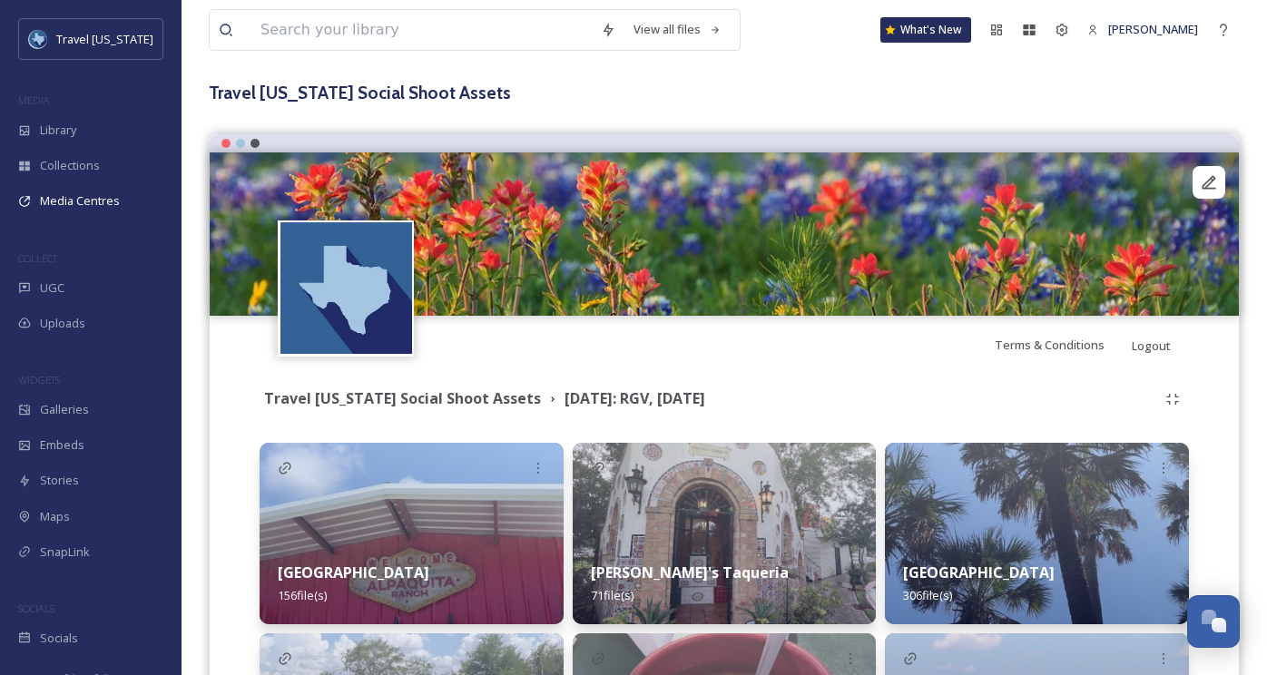
scroll to position [324, 0]
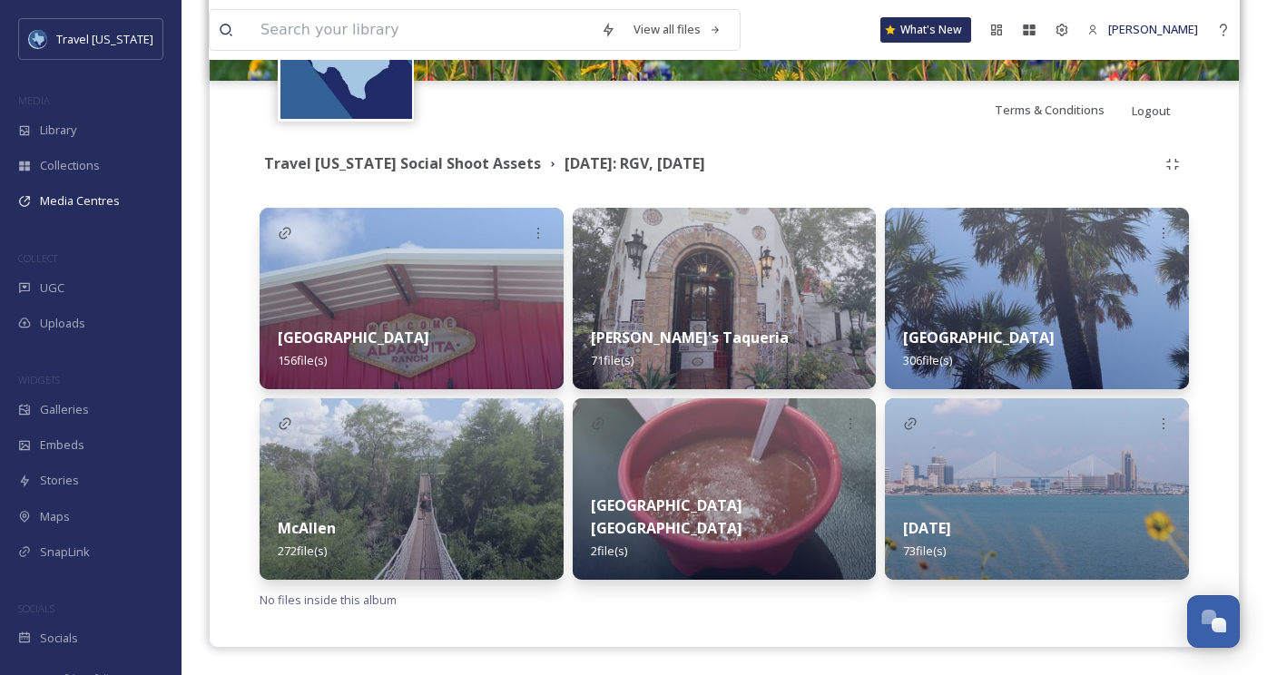
click at [990, 311] on div "Brownsville 306 file(s)" at bounding box center [1037, 349] width 304 height 81
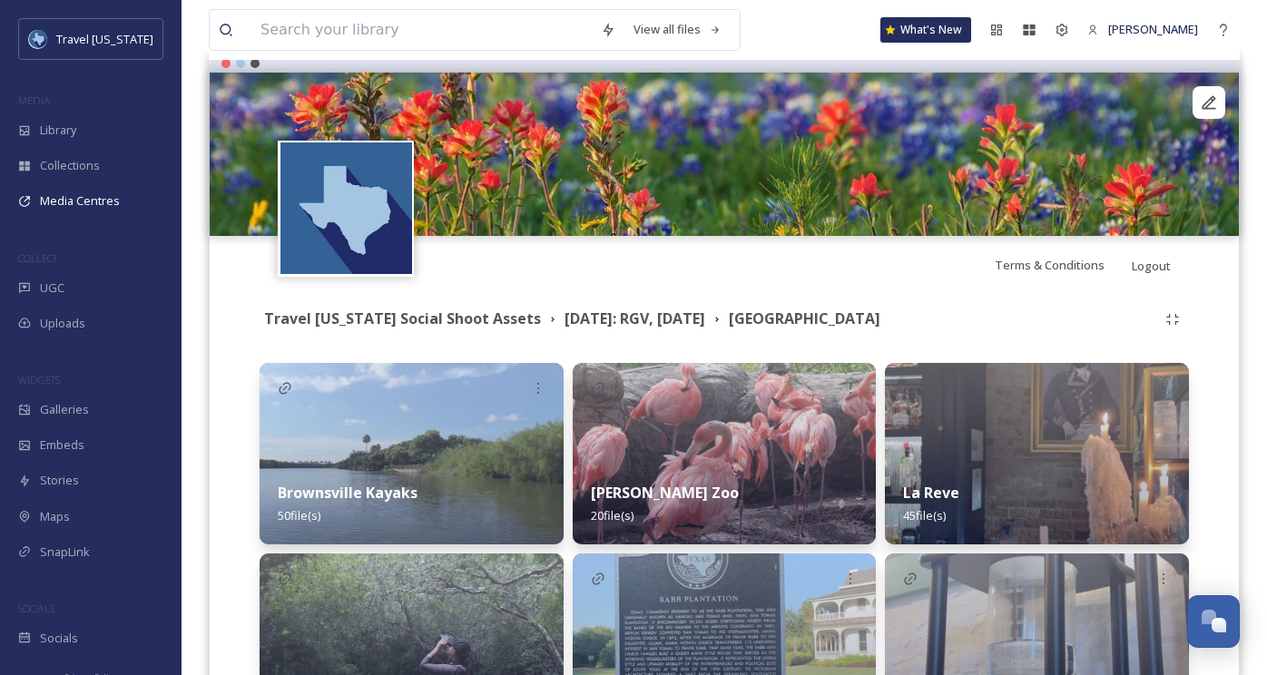
scroll to position [495, 0]
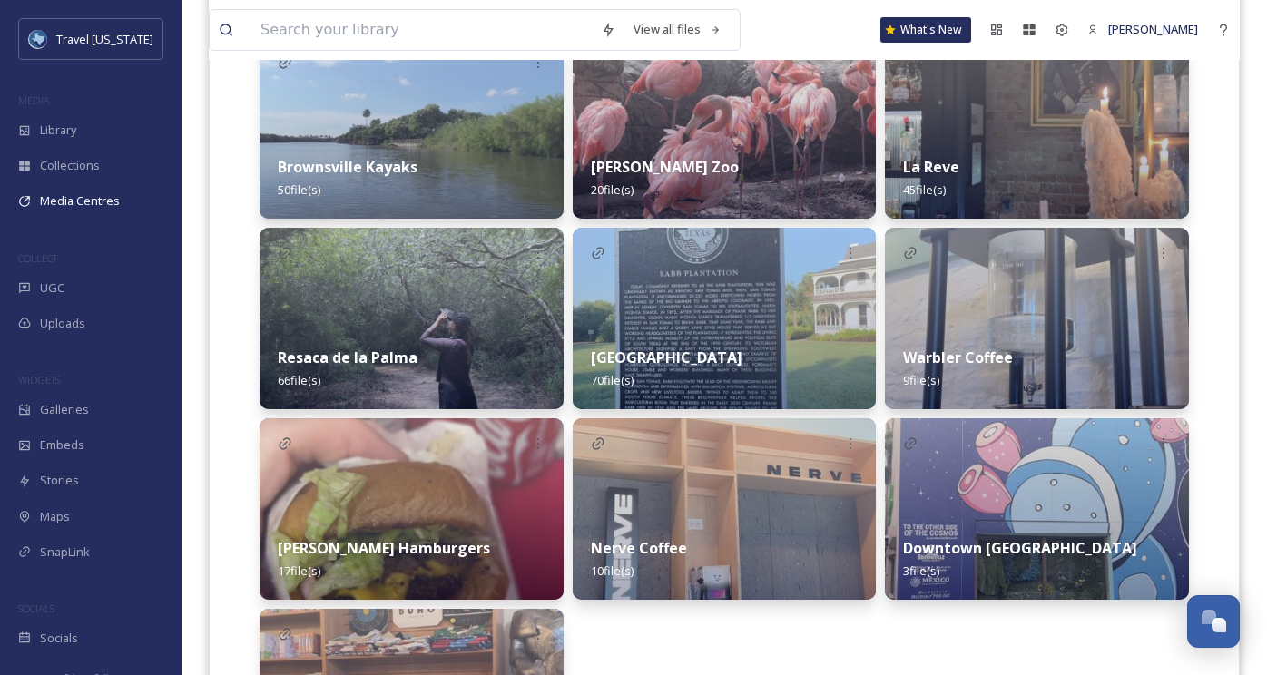
click at [426, 138] on div "Brownsville Kayaks 50 file(s)" at bounding box center [412, 178] width 304 height 81
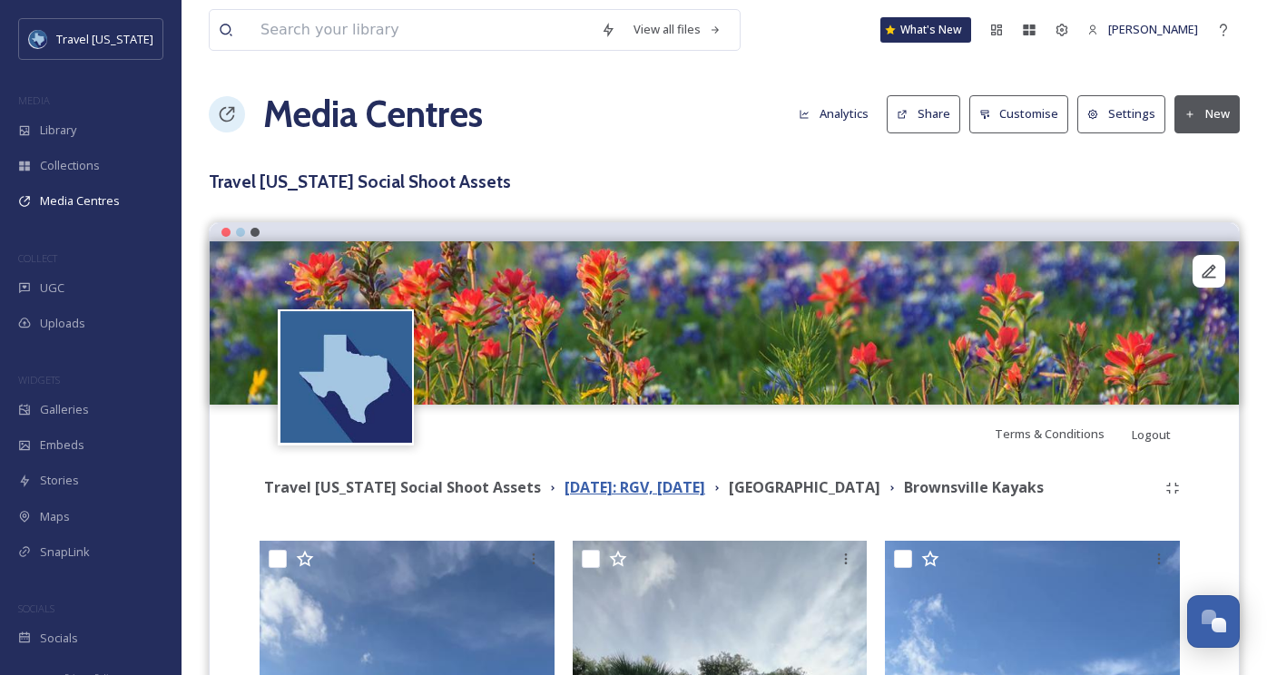
scroll to position [3, 0]
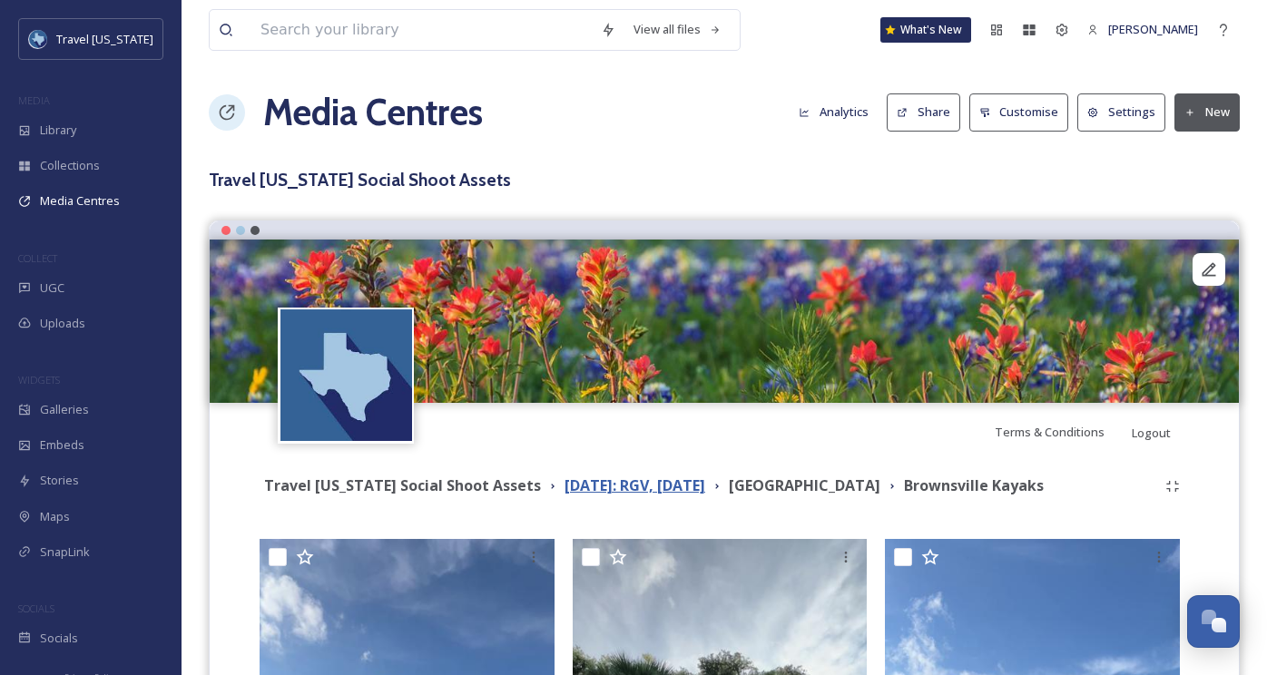
click at [654, 483] on strong "[DATE]: RGV, [DATE]" at bounding box center [635, 486] width 141 height 20
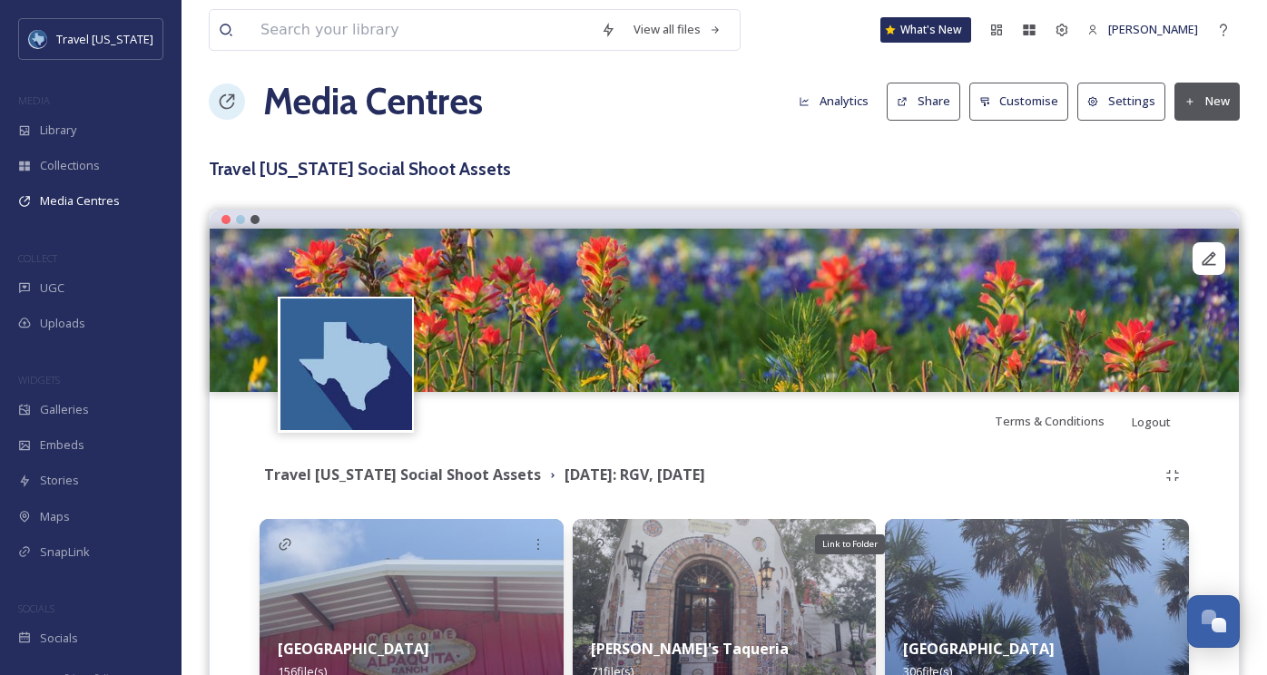
click at [928, 552] on img at bounding box center [1037, 610] width 304 height 182
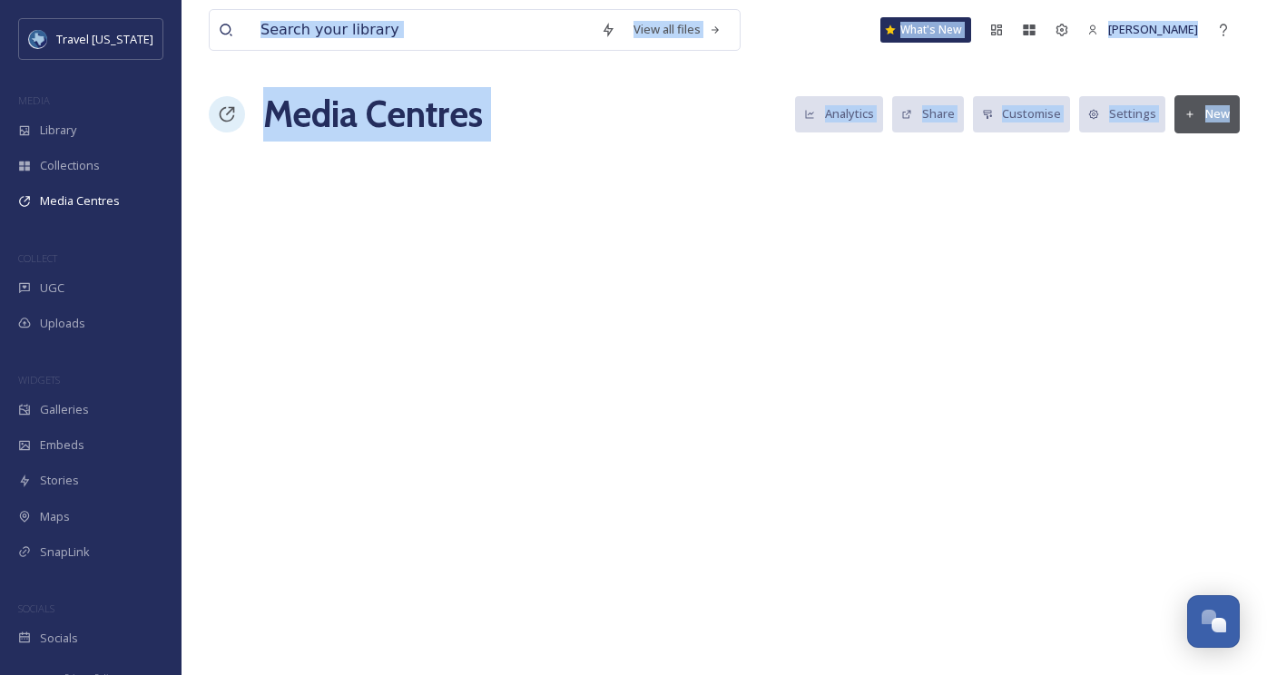
click at [928, 552] on div "View all files What's New [PERSON_NAME] Media Centres Analytics Share Customise…" at bounding box center [724, 337] width 1085 height 675
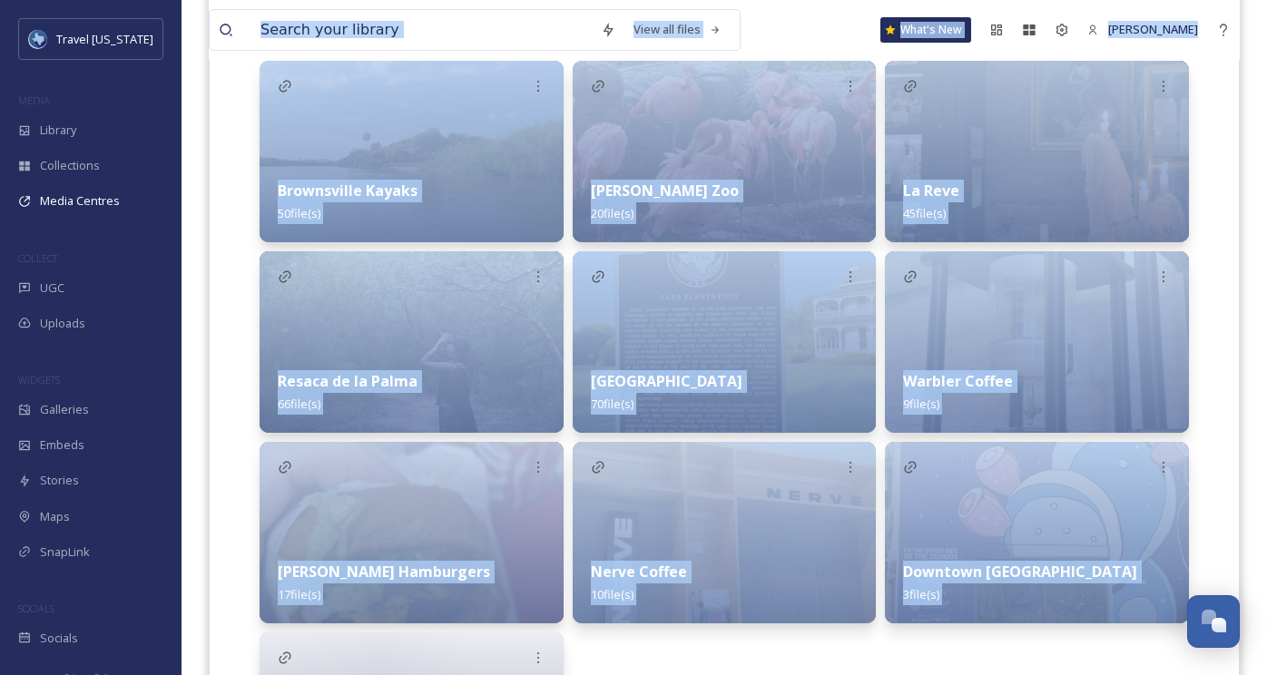
scroll to position [503, 0]
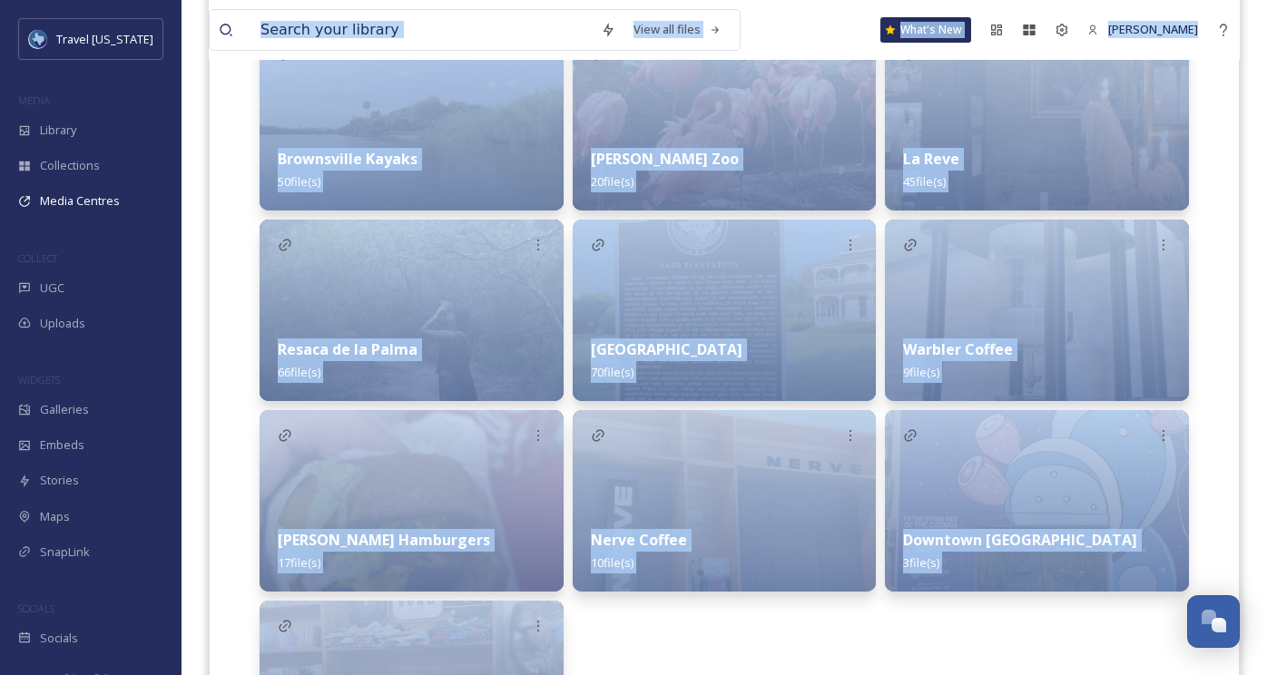
click at [240, 229] on div "Travel [US_STATE] Social Shoot Assets [DATE]: RGV, [DATE] Brownsville Brownsvil…" at bounding box center [724, 391] width 1002 height 862
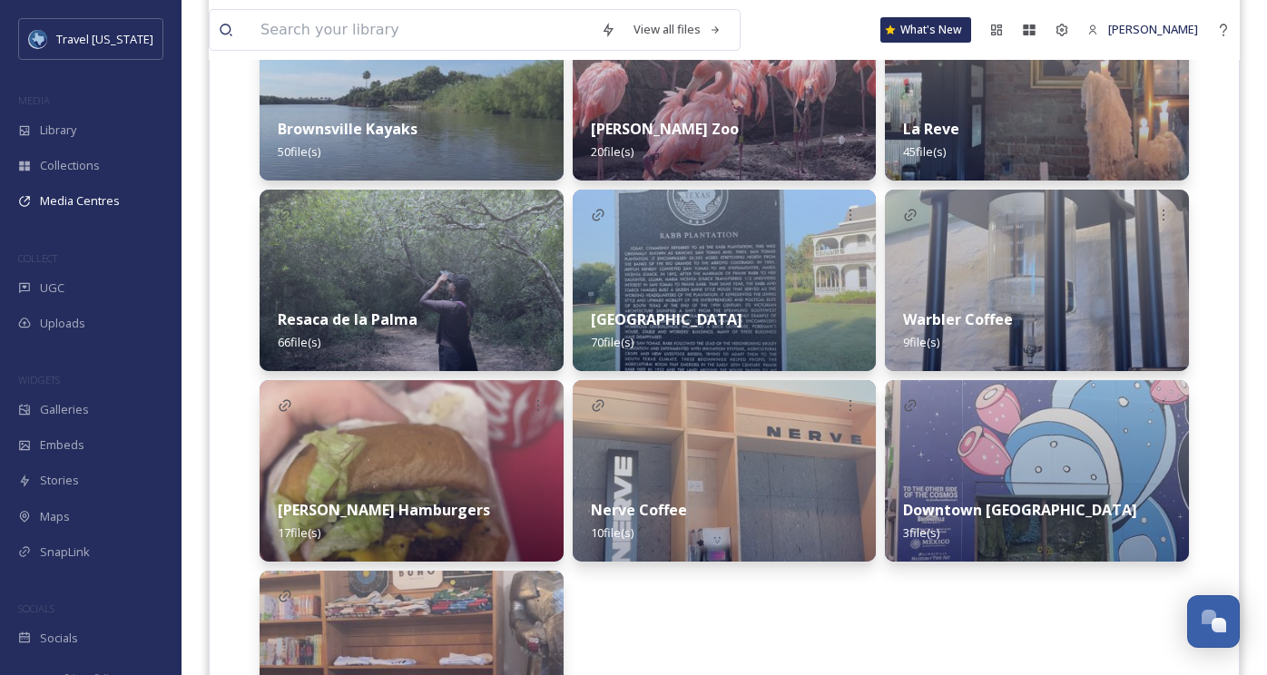
scroll to position [534, 0]
click at [493, 230] on img at bounding box center [412, 280] width 304 height 182
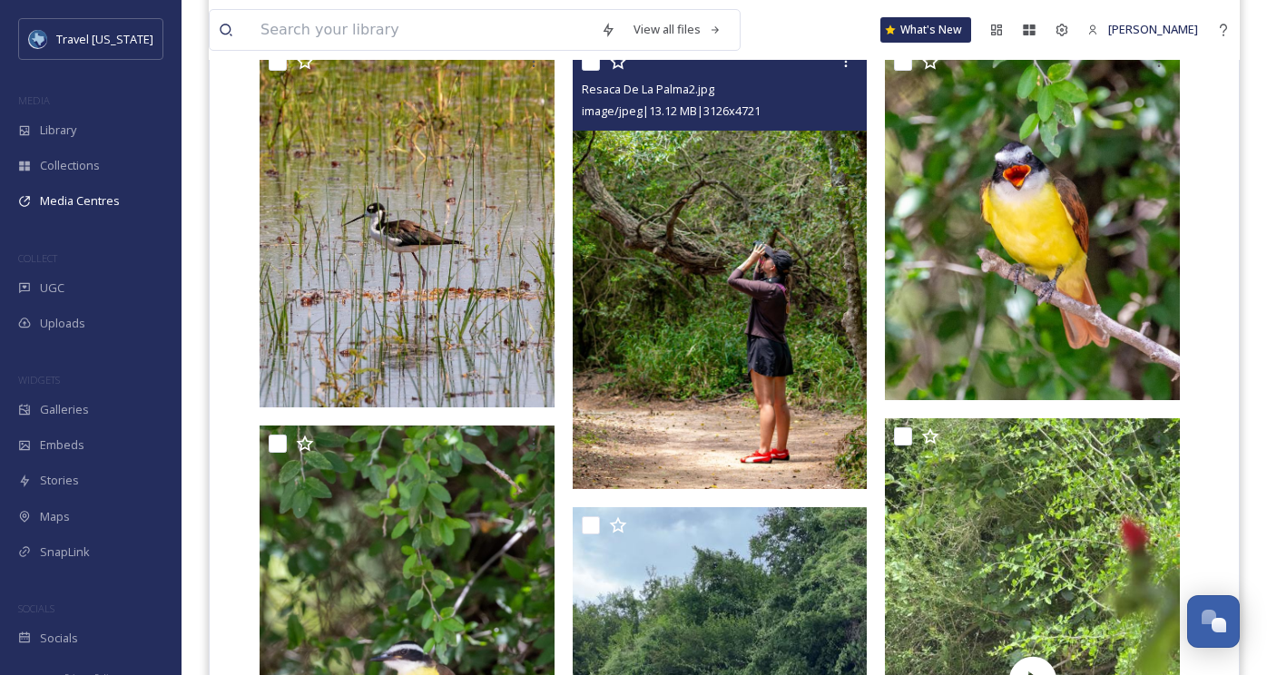
scroll to position [445, 0]
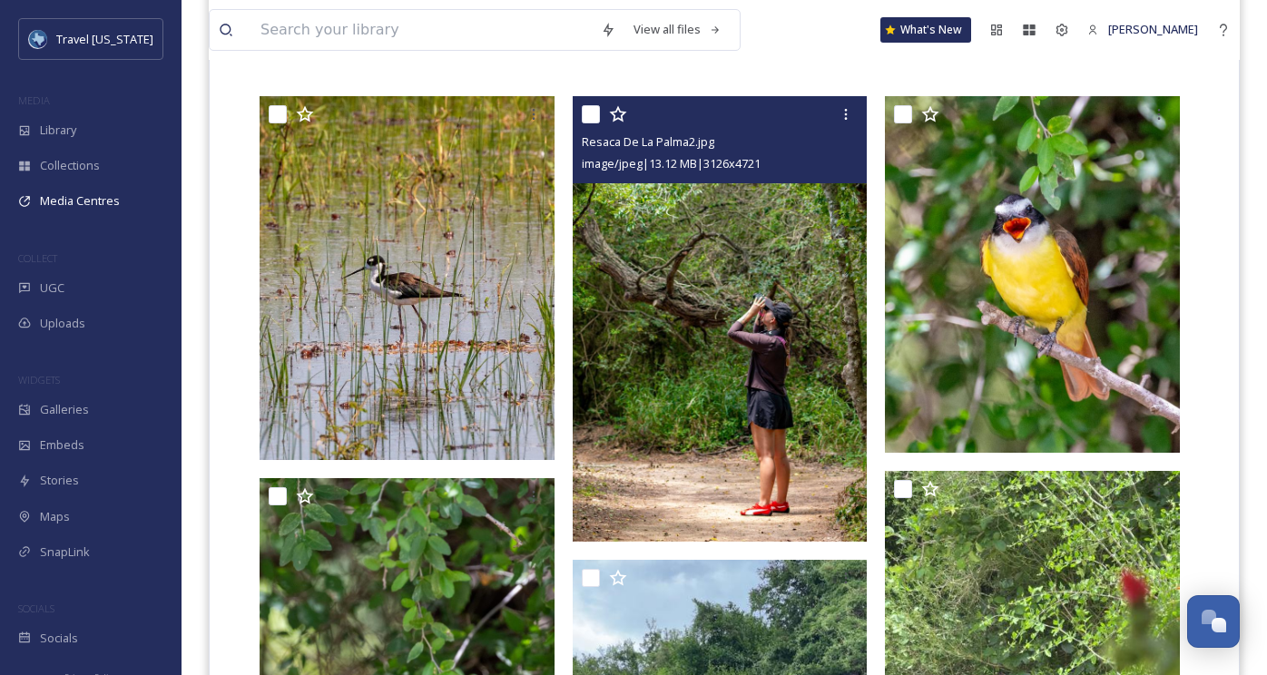
click at [753, 260] on img at bounding box center [720, 319] width 295 height 446
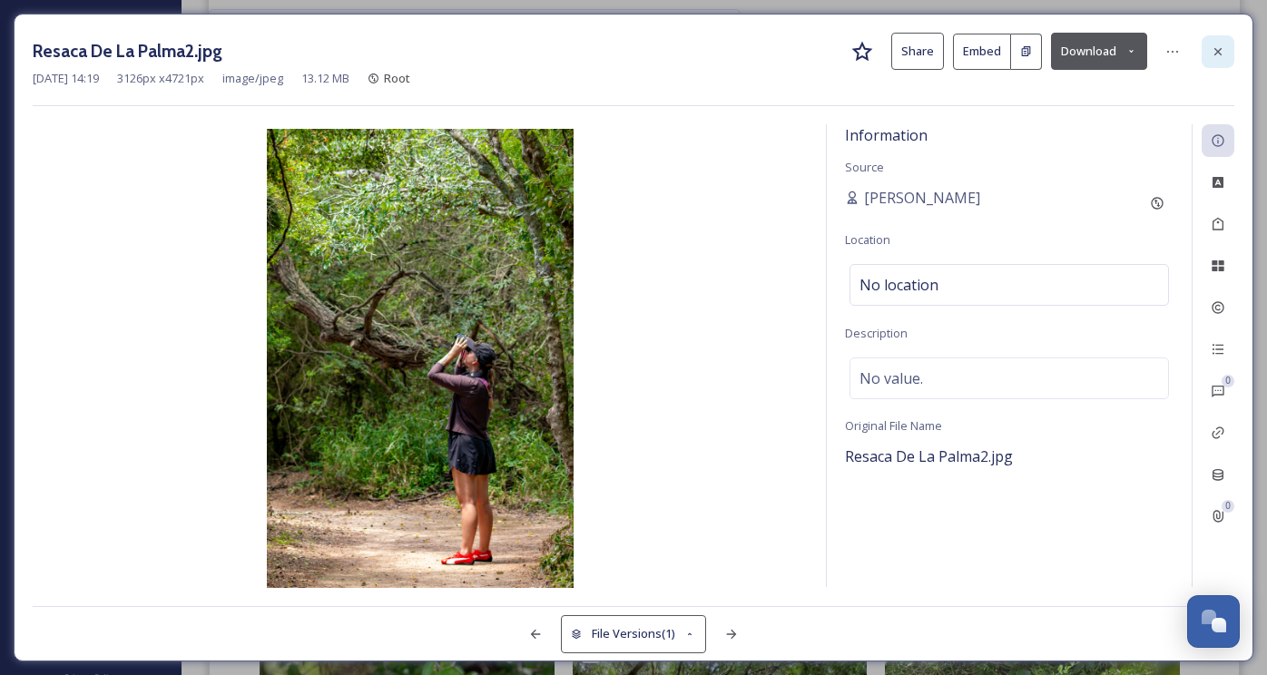
click at [1223, 46] on icon at bounding box center [1218, 51] width 15 height 15
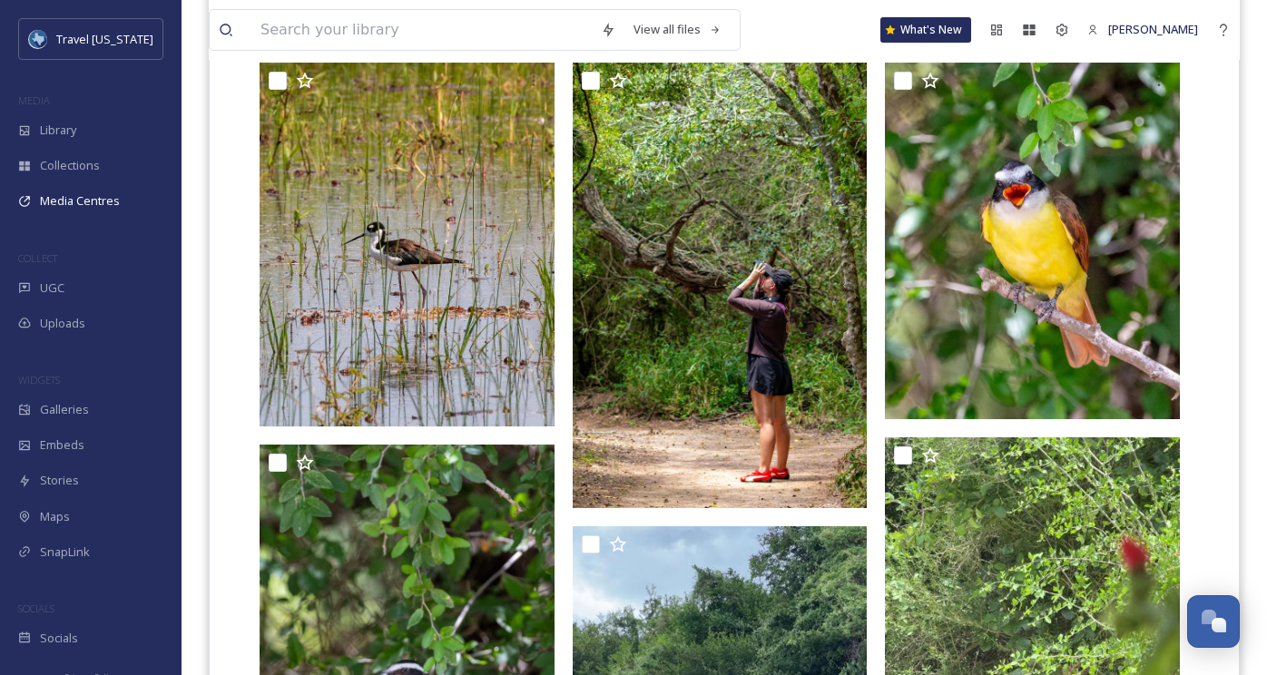
scroll to position [654, 0]
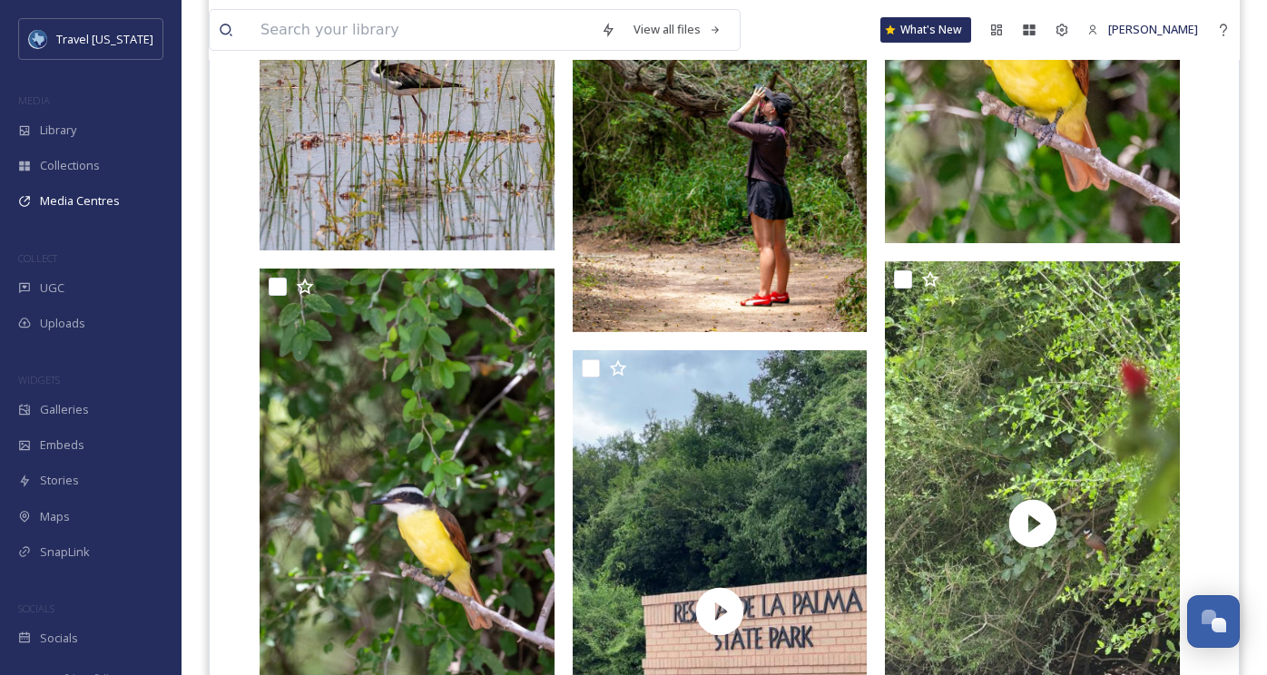
click at [702, 203] on img at bounding box center [720, 110] width 295 height 446
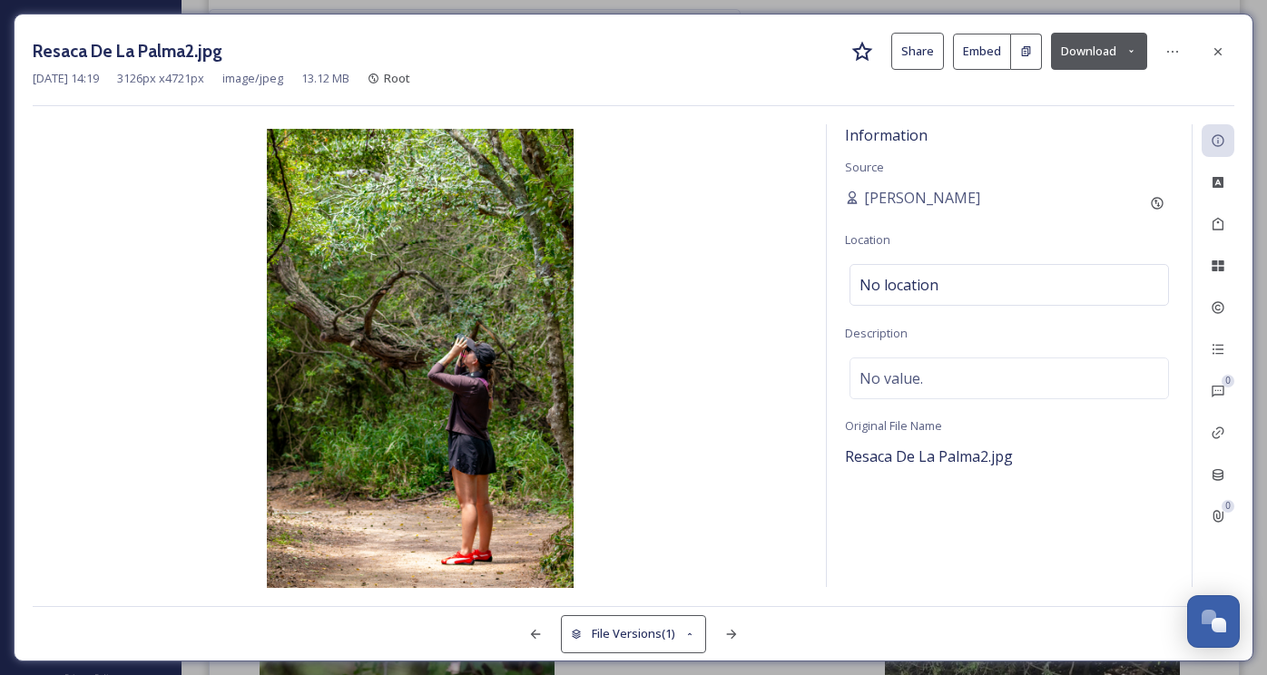
click at [1107, 55] on button "Download" at bounding box center [1099, 51] width 96 height 37
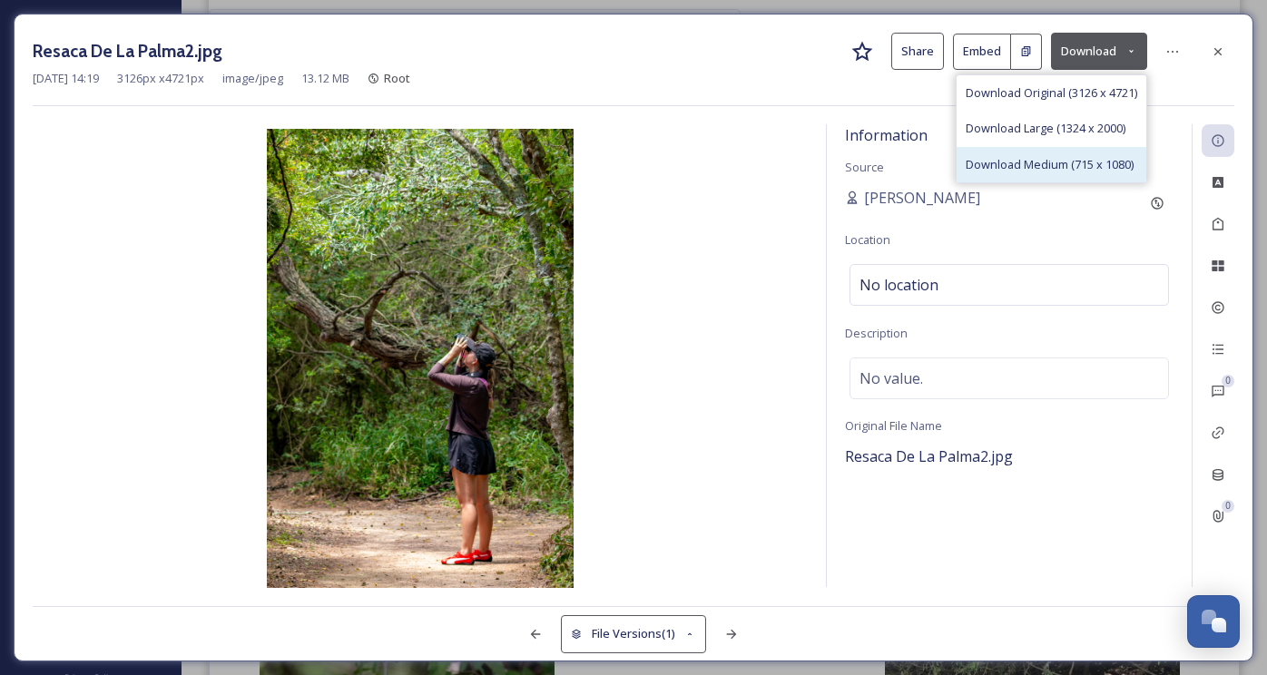
click at [1035, 153] on div "Download Medium (715 x 1080)" at bounding box center [1052, 164] width 190 height 35
